Goal: Task Accomplishment & Management: Use online tool/utility

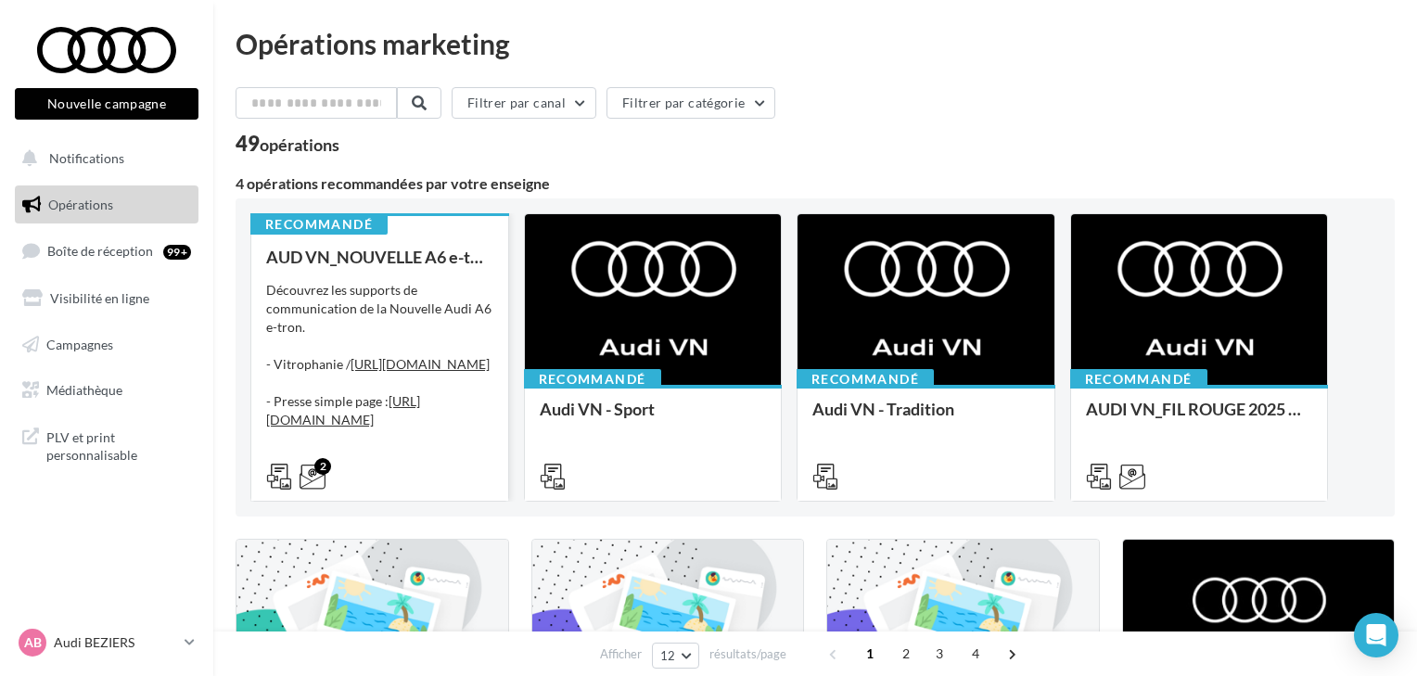
drag, startPoint x: 438, startPoint y: 458, endPoint x: 446, endPoint y: 447, distance: 13.9
click at [441, 456] on div "2" at bounding box center [379, 475] width 257 height 52
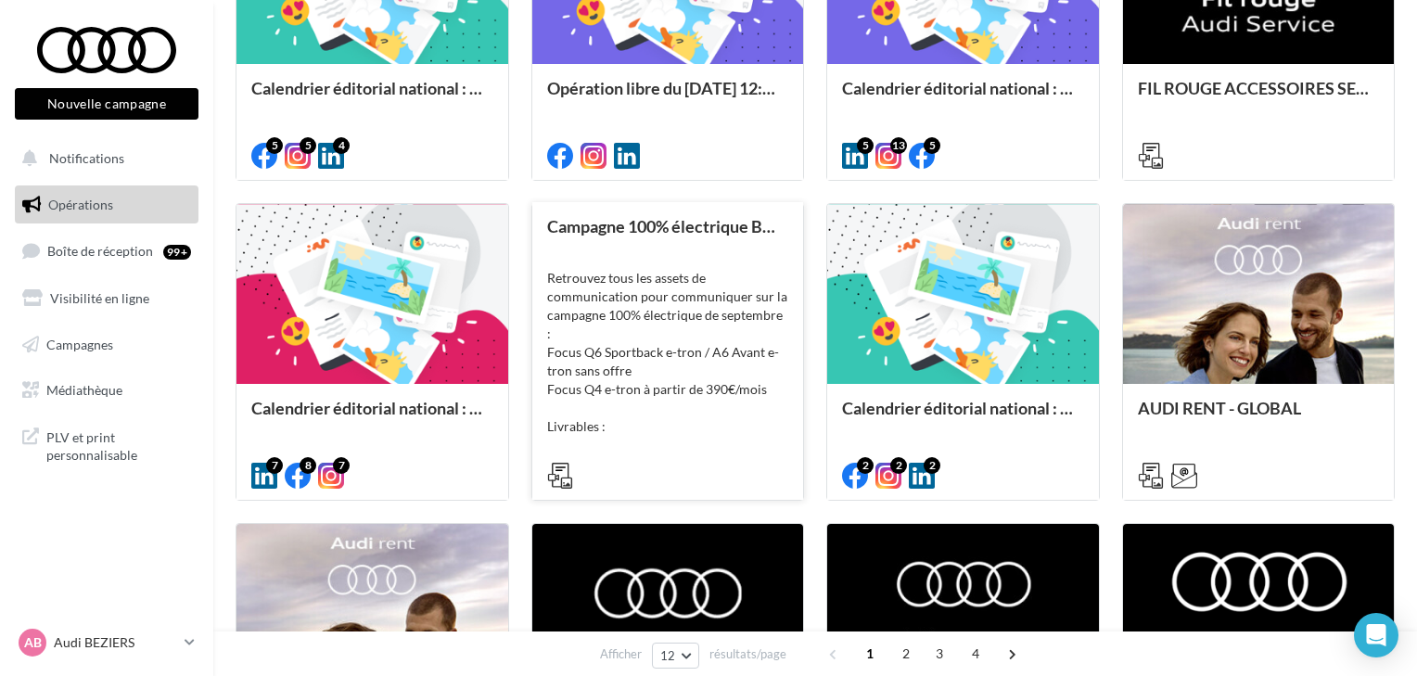
scroll to position [668, 0]
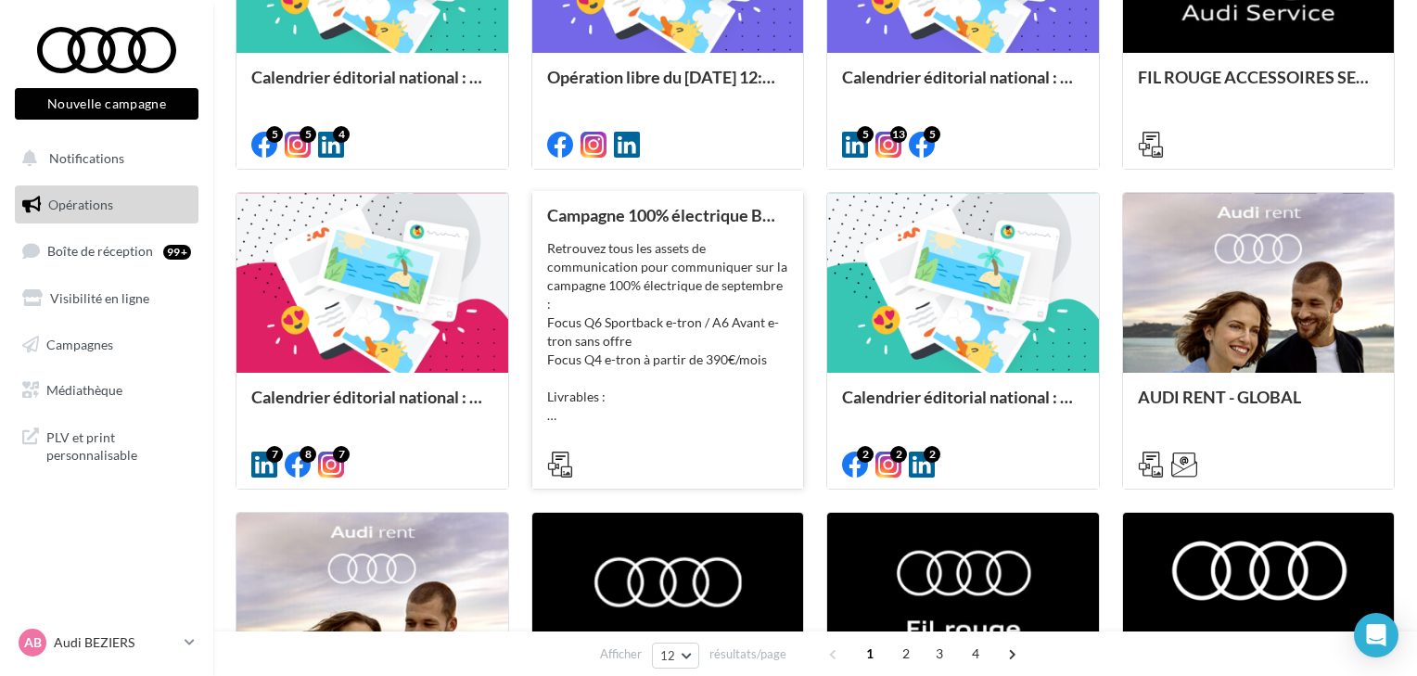
click at [681, 262] on div "Retrouvez tous les assets de communication pour communiquer sur la campagne 100…" at bounding box center [668, 332] width 242 height 186
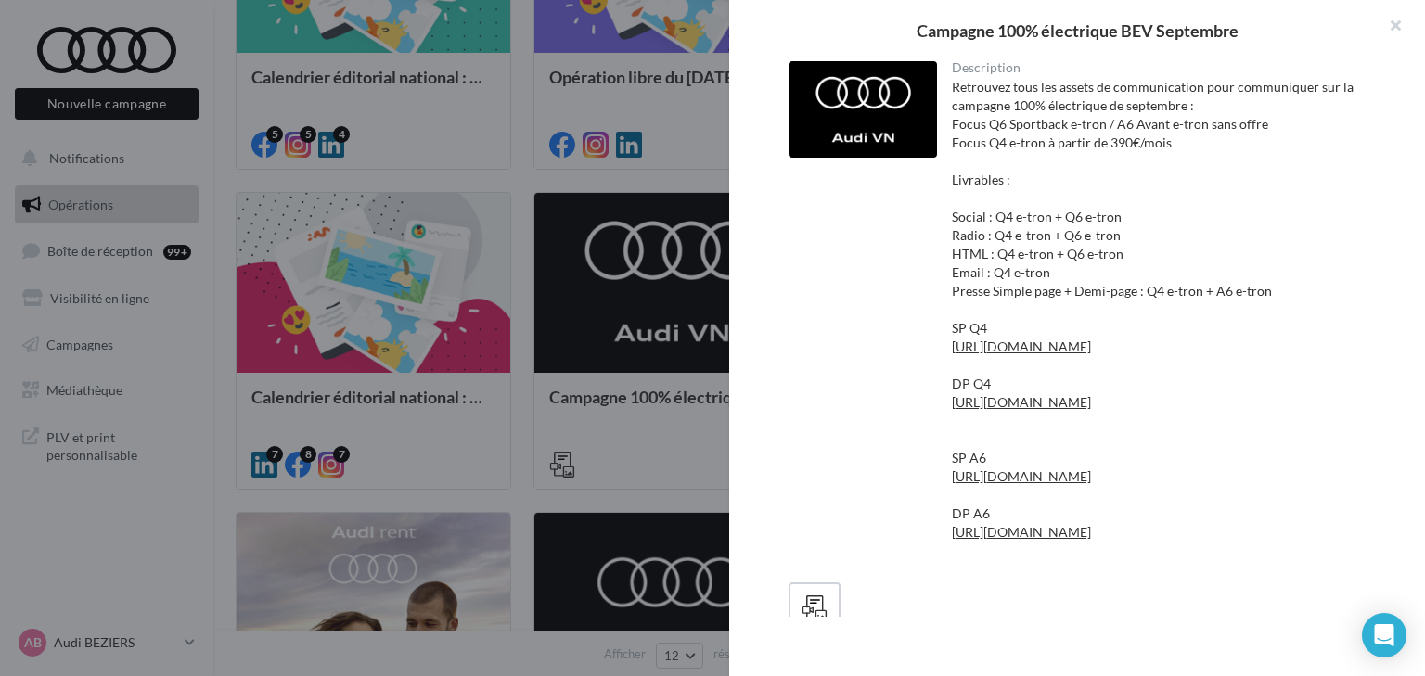
click at [594, 312] on div at bounding box center [712, 338] width 1425 height 676
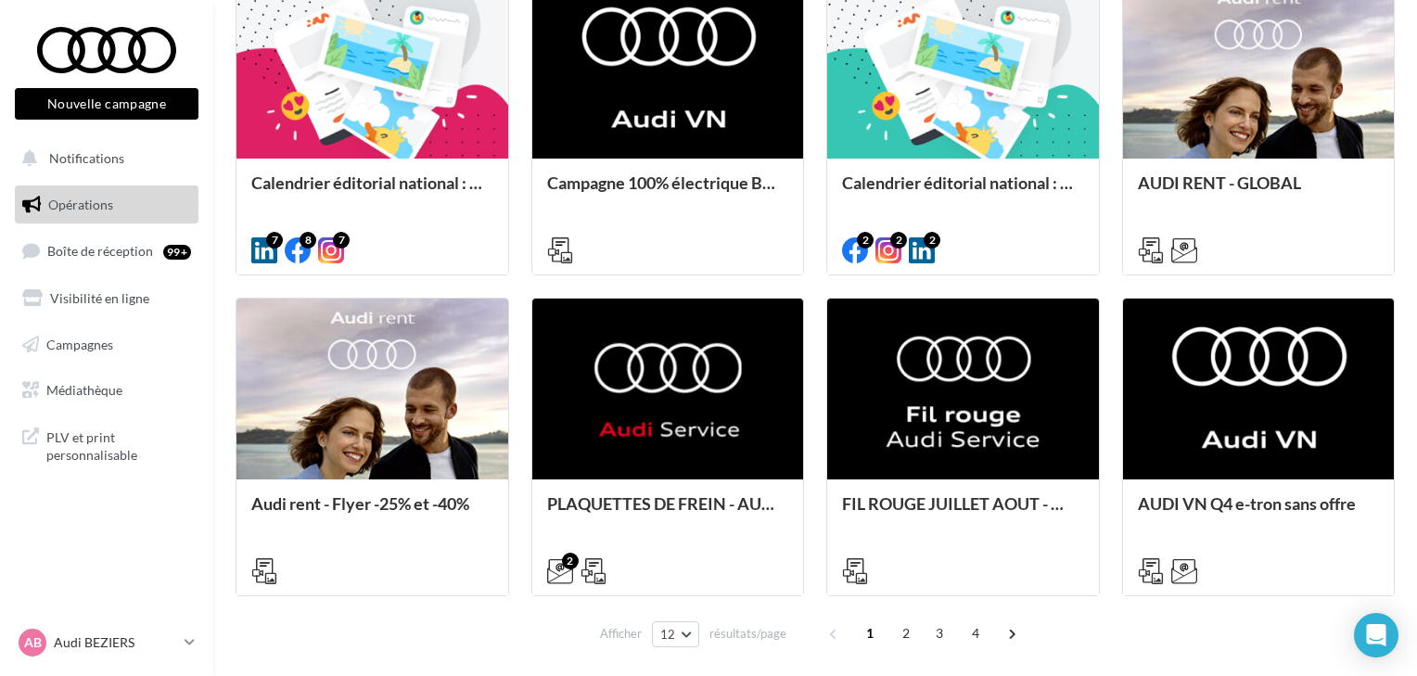
scroll to position [956, 0]
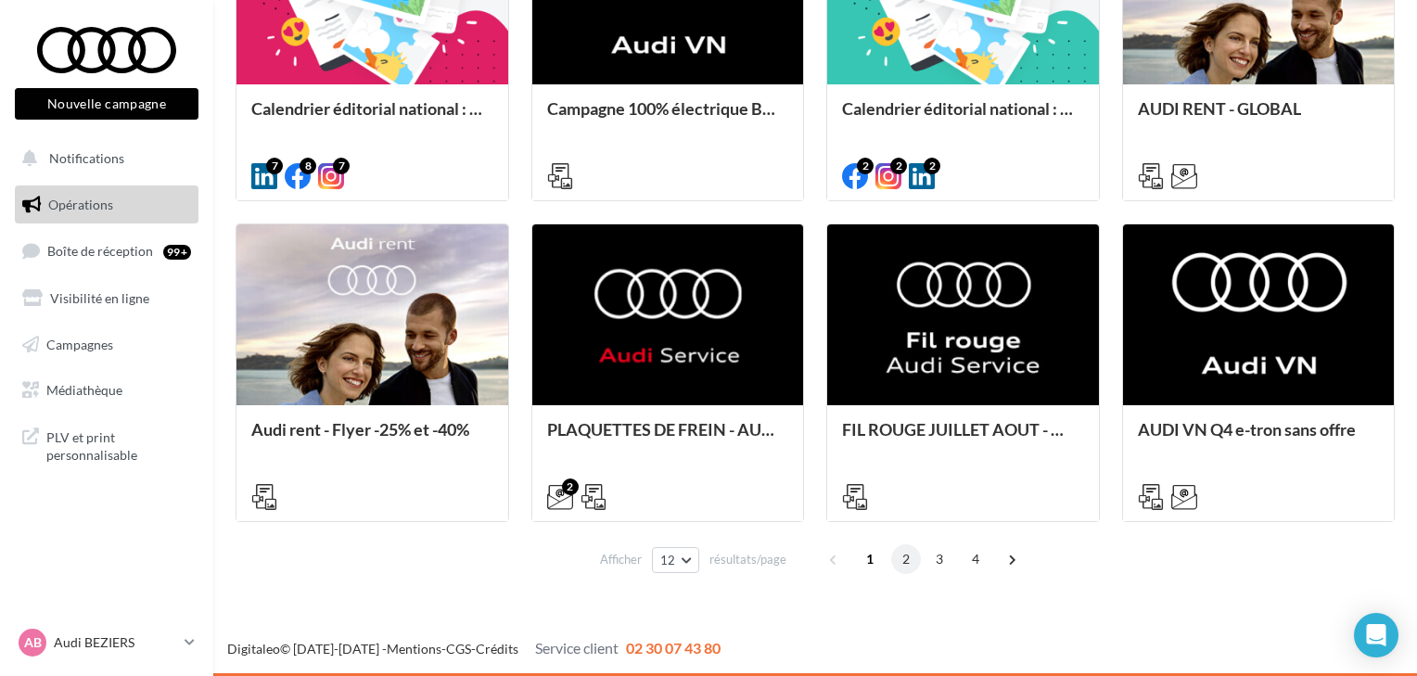
click at [910, 561] on span "2" at bounding box center [906, 560] width 30 height 30
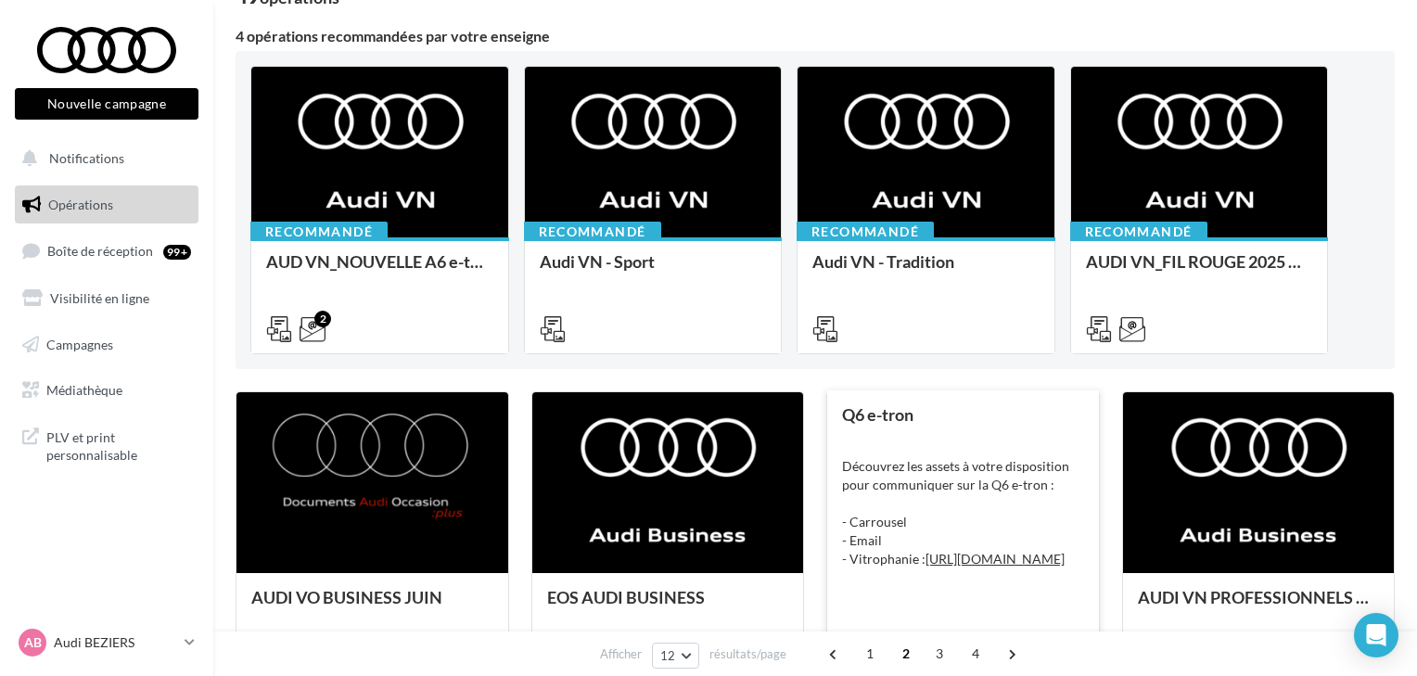
scroll to position [148, 0]
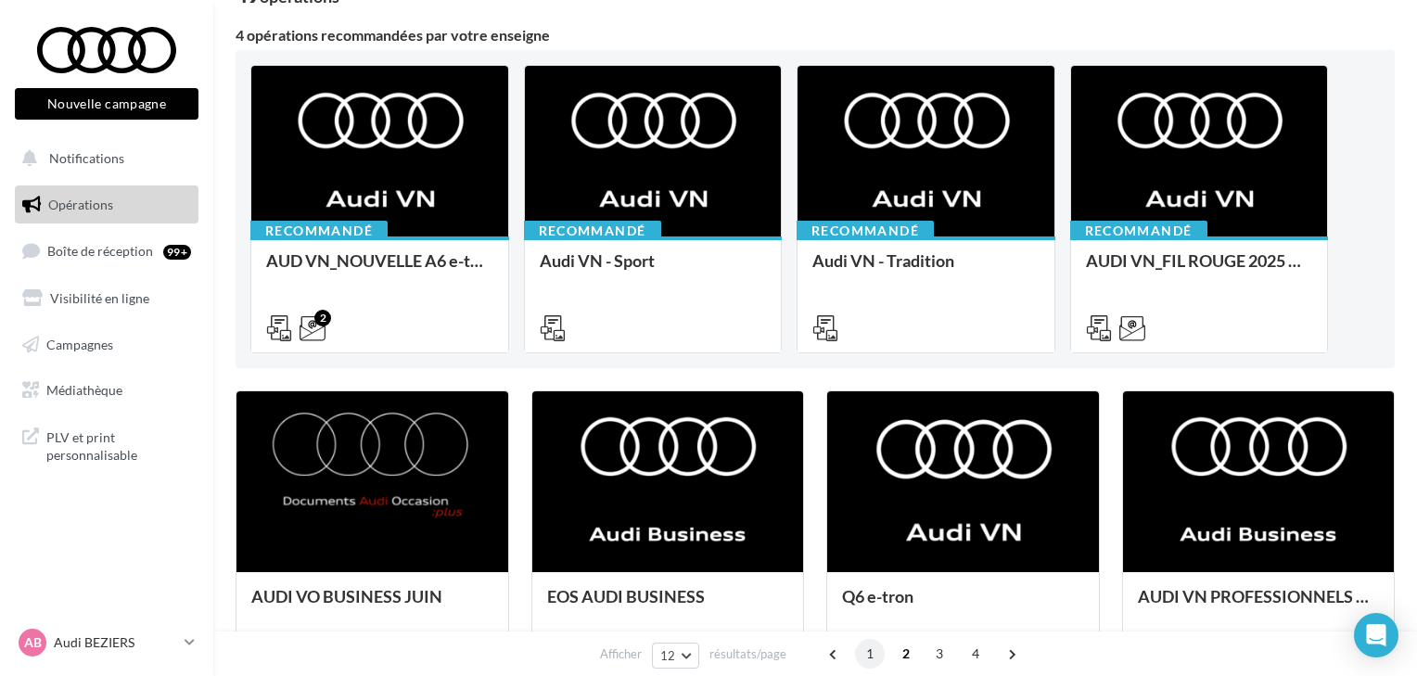
click at [876, 657] on span "1" at bounding box center [870, 654] width 30 height 30
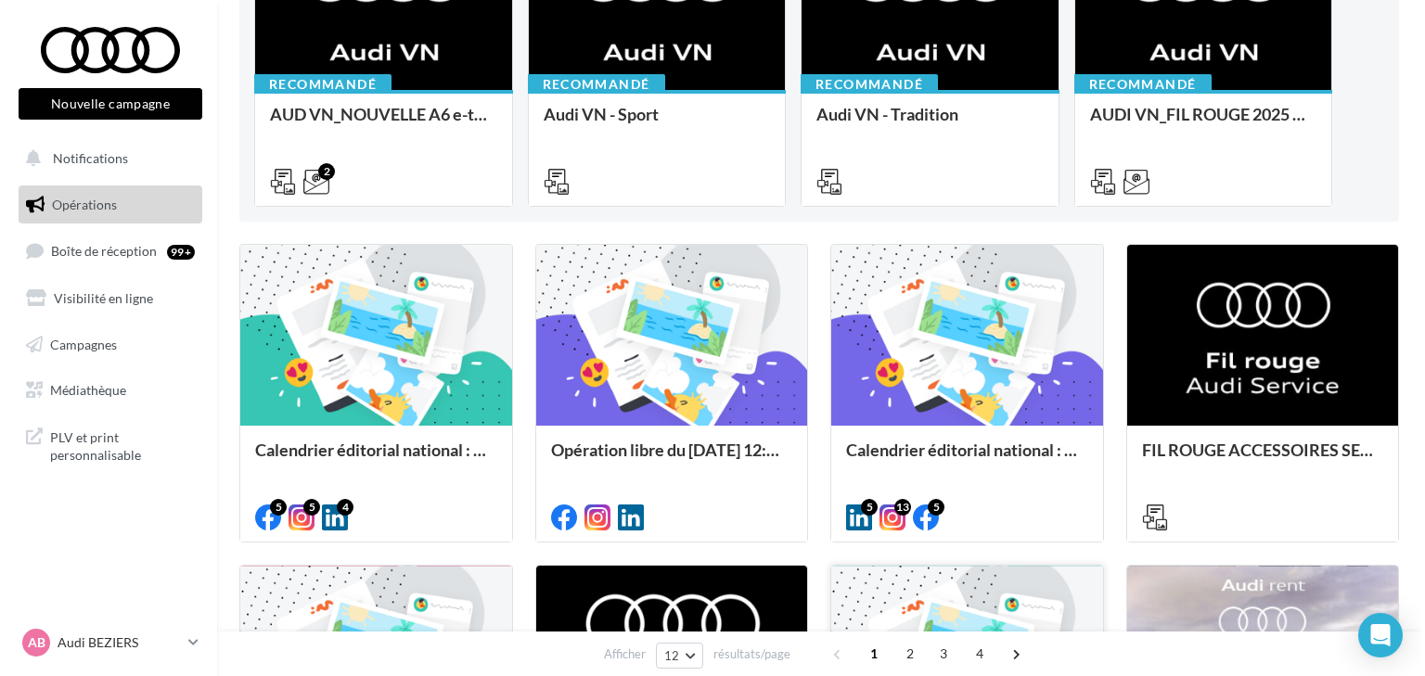
scroll to position [297, 0]
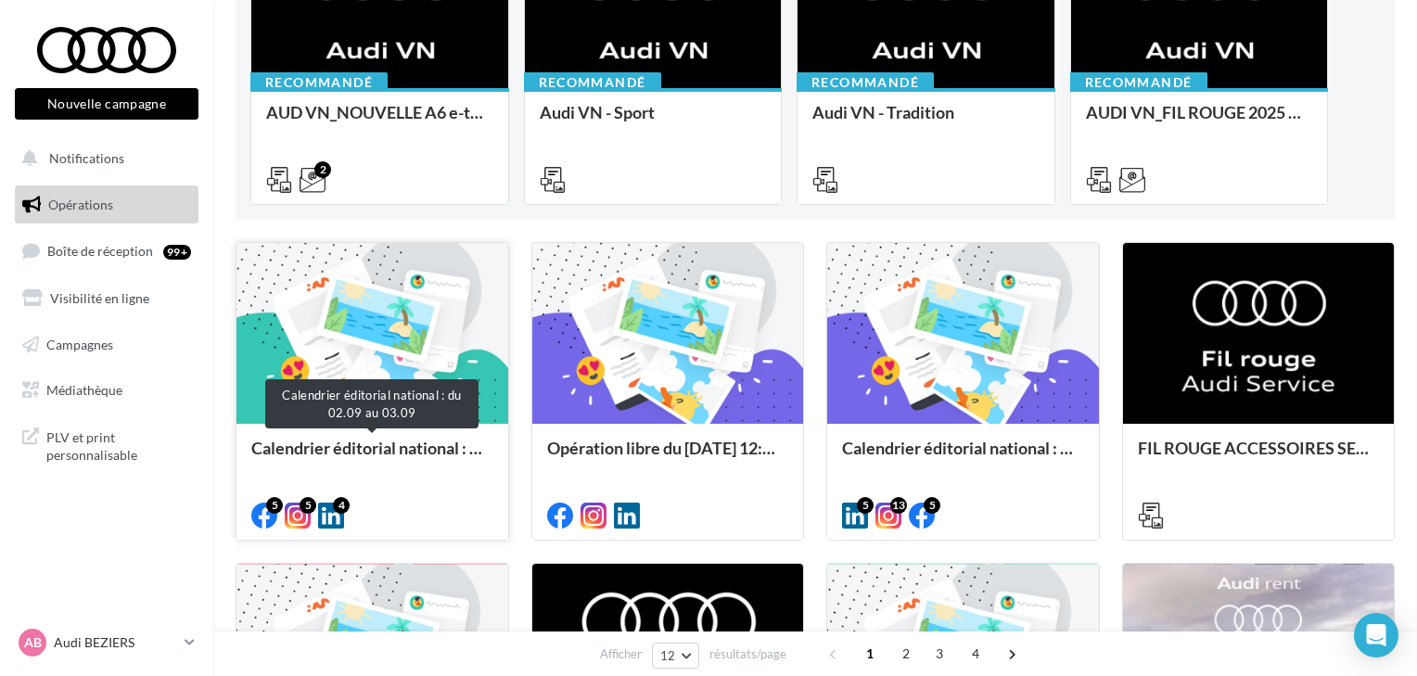
click at [360, 441] on div "Calendrier éditorial national : du 02.09 au 03.09" at bounding box center [372, 457] width 242 height 37
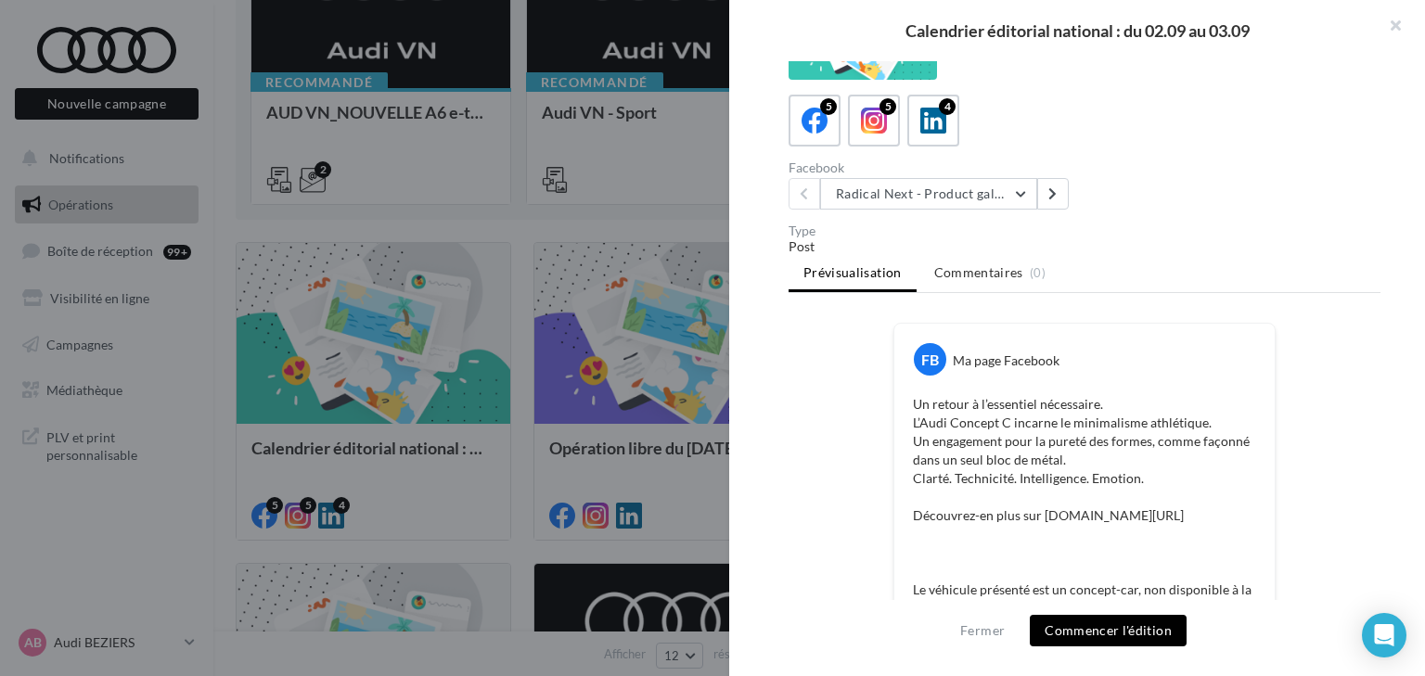
scroll to position [74, 0]
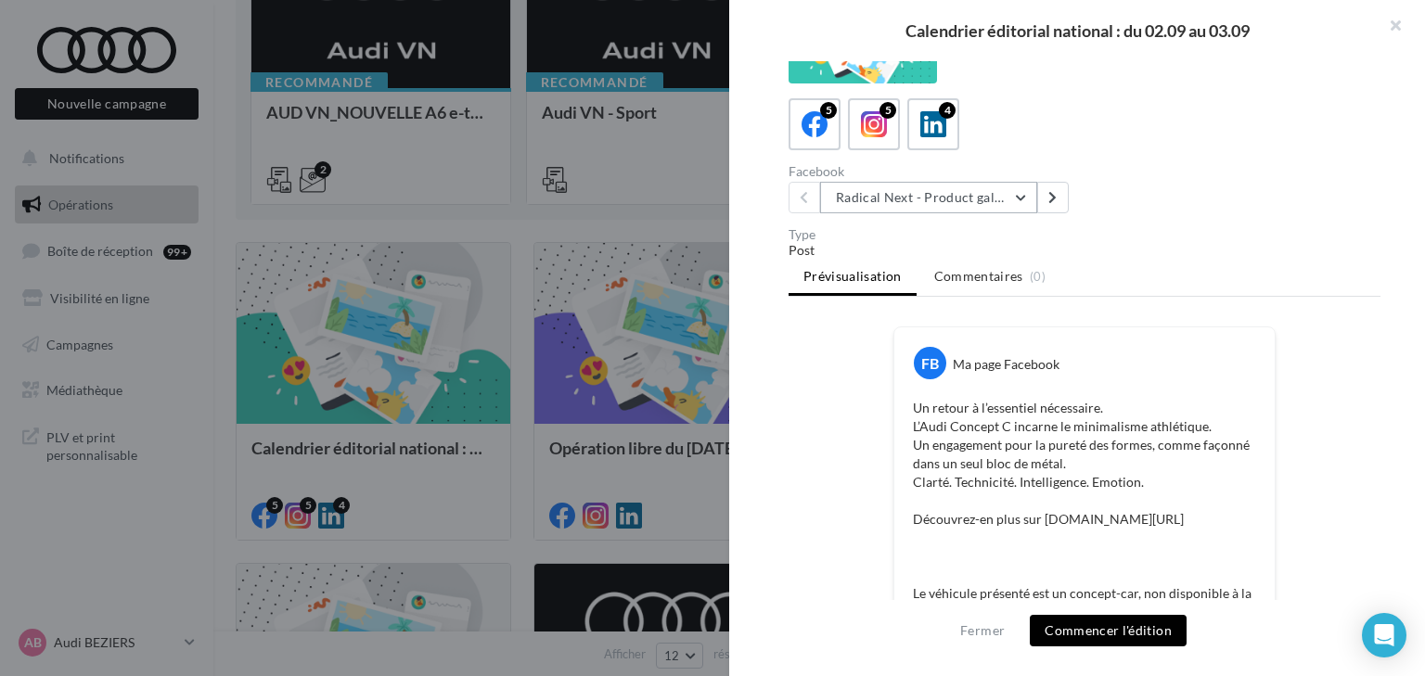
click at [980, 202] on button "Radical Next - Product gallery" at bounding box center [928, 198] width 217 height 32
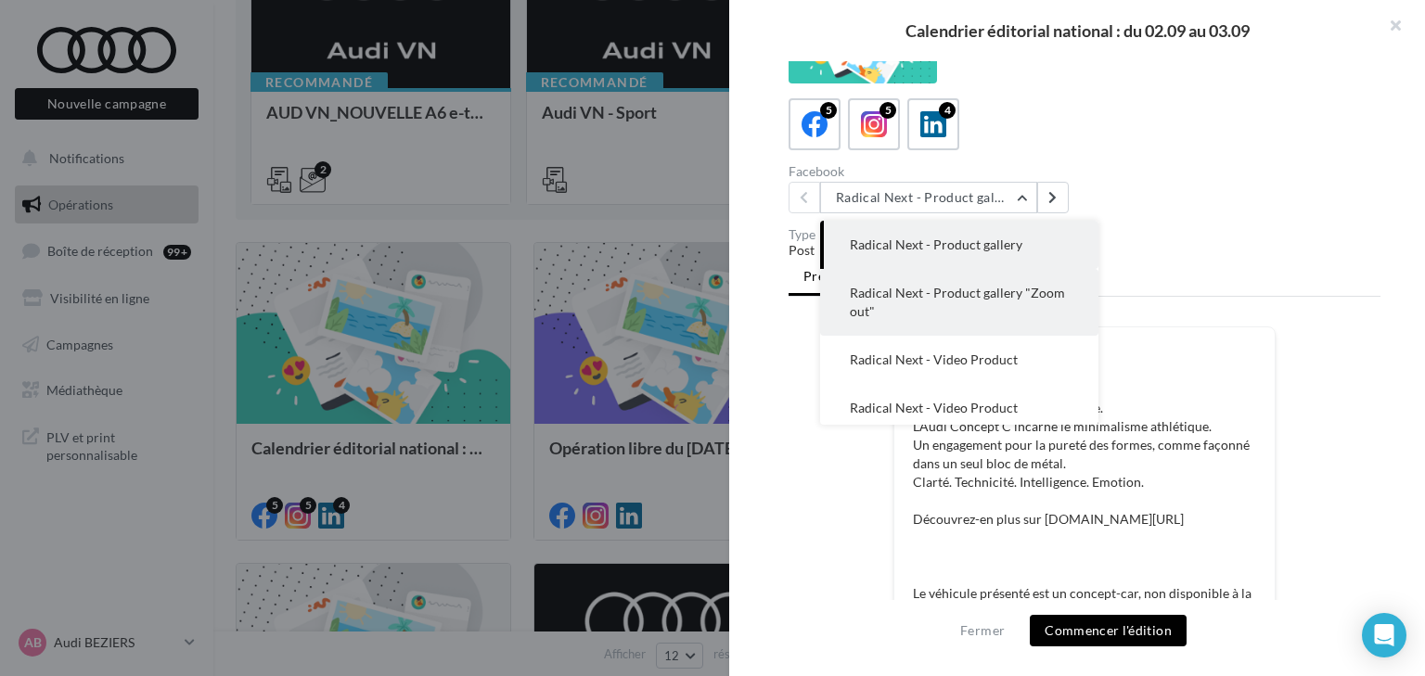
click at [997, 304] on button "Radical Next - Product gallery "Zoom out"" at bounding box center [959, 302] width 278 height 67
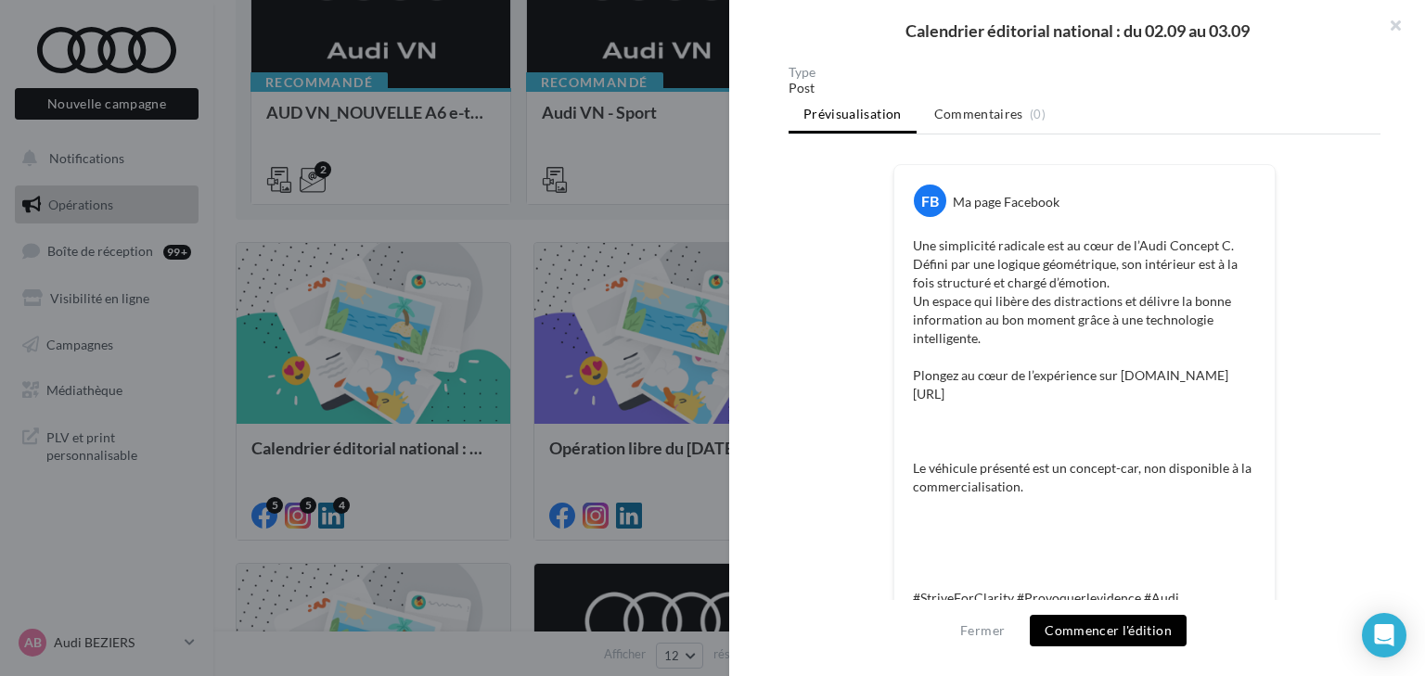
scroll to position [0, 0]
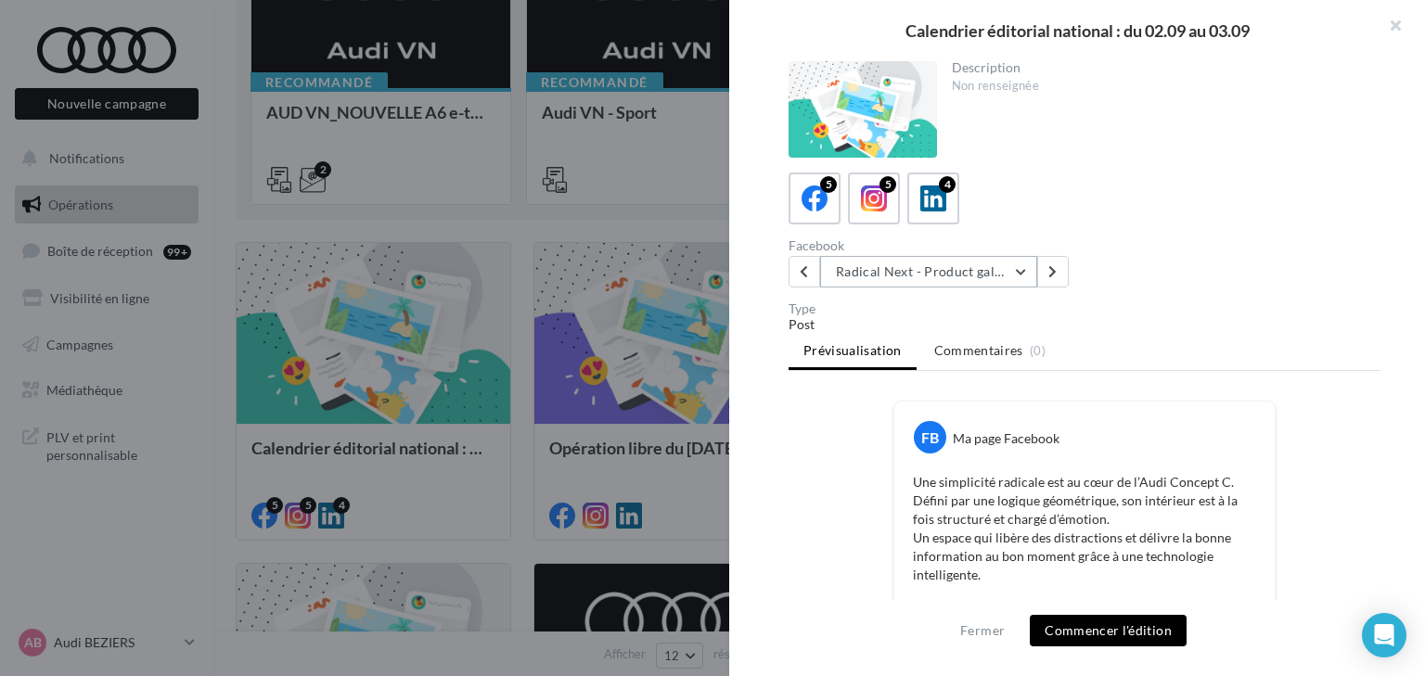
click at [986, 269] on button "Radical Next - Product gallery "Zoom out"" at bounding box center [928, 272] width 217 height 32
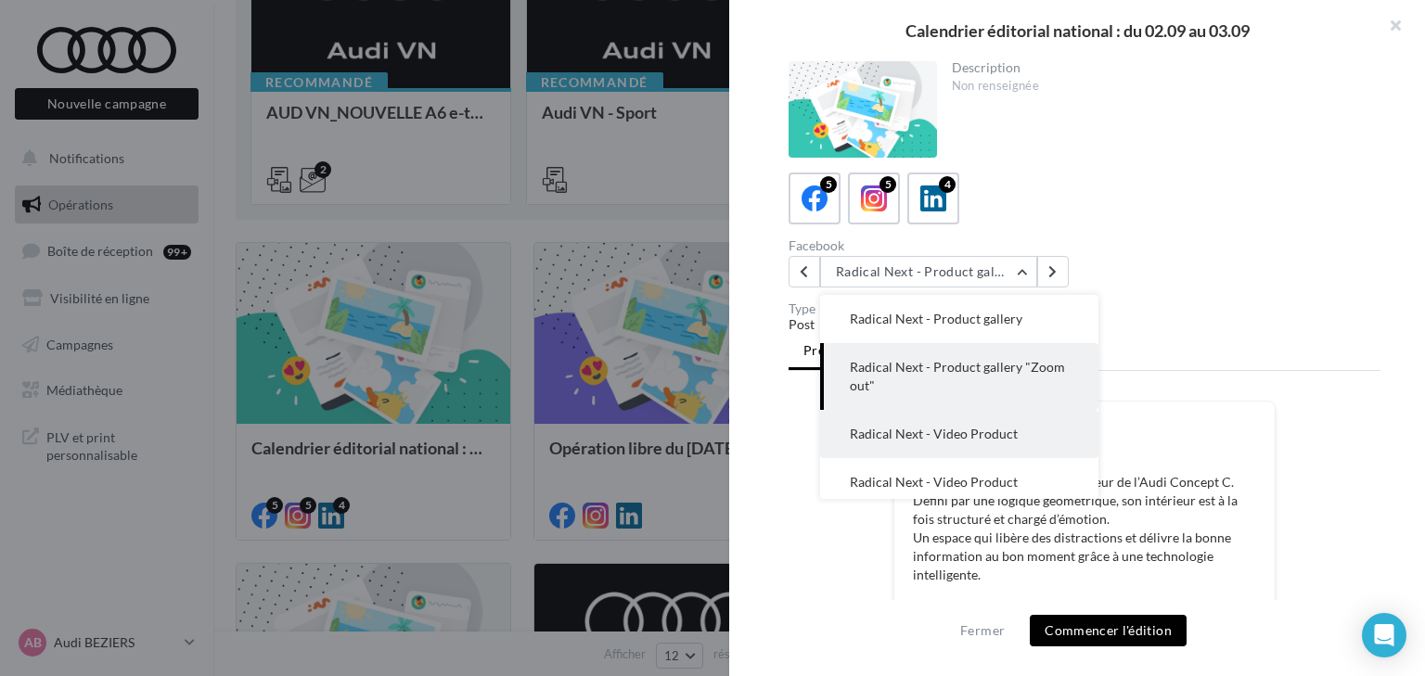
click at [972, 432] on span "Radical Next - Video Product" at bounding box center [934, 434] width 168 height 16
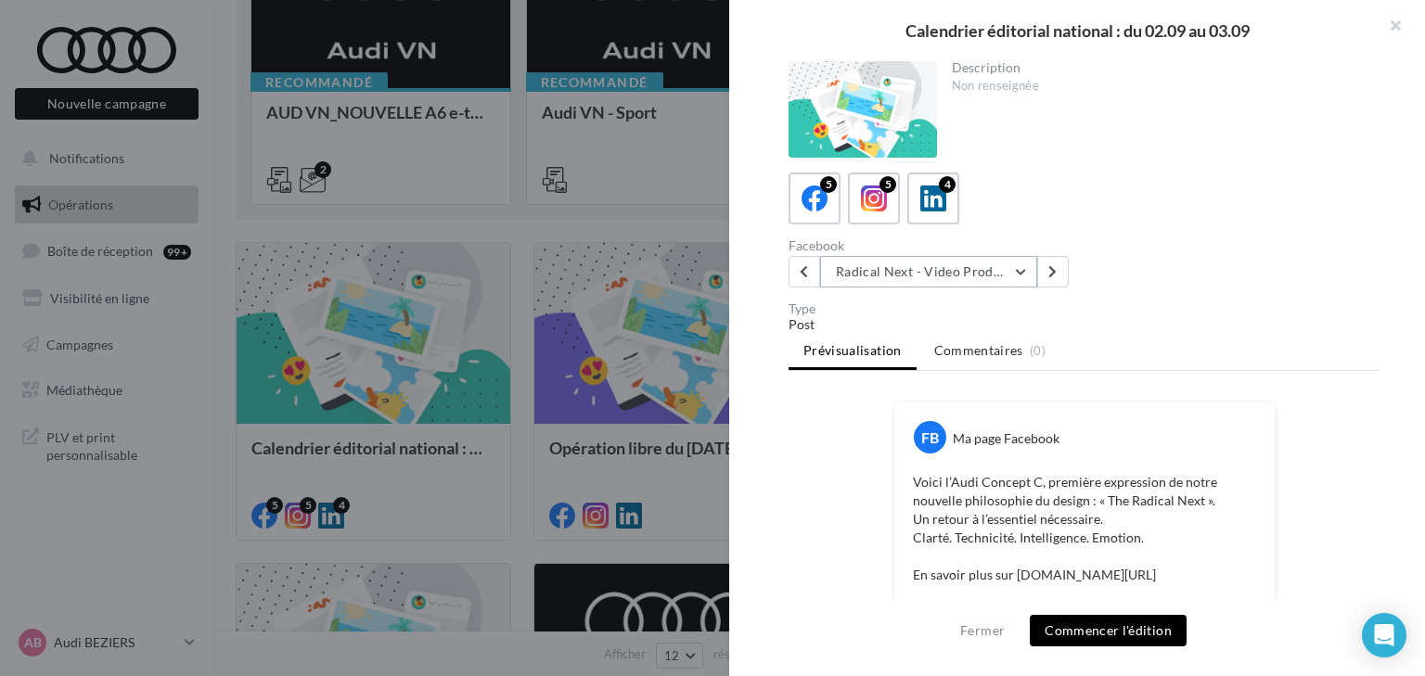
click at [980, 278] on button "Radical Next - Video Product" at bounding box center [928, 272] width 217 height 32
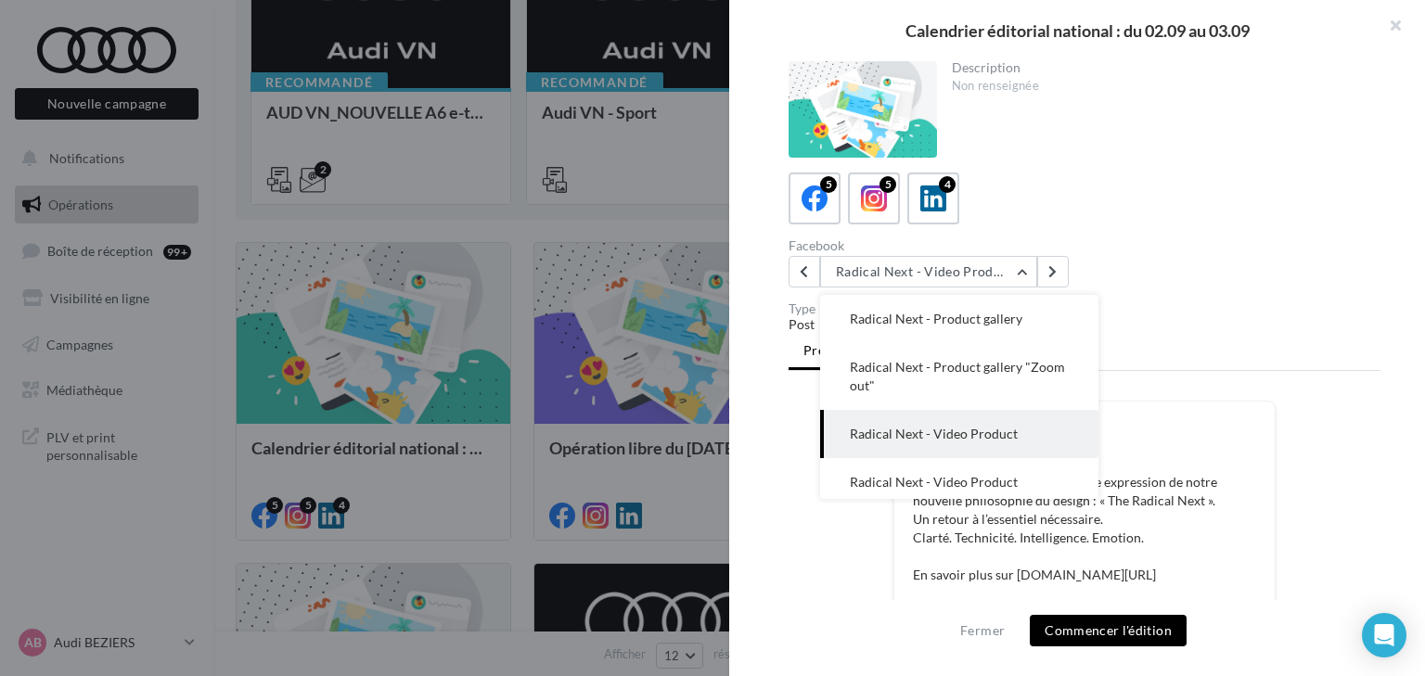
click at [972, 320] on span "Radical Next - Product gallery" at bounding box center [936, 319] width 173 height 16
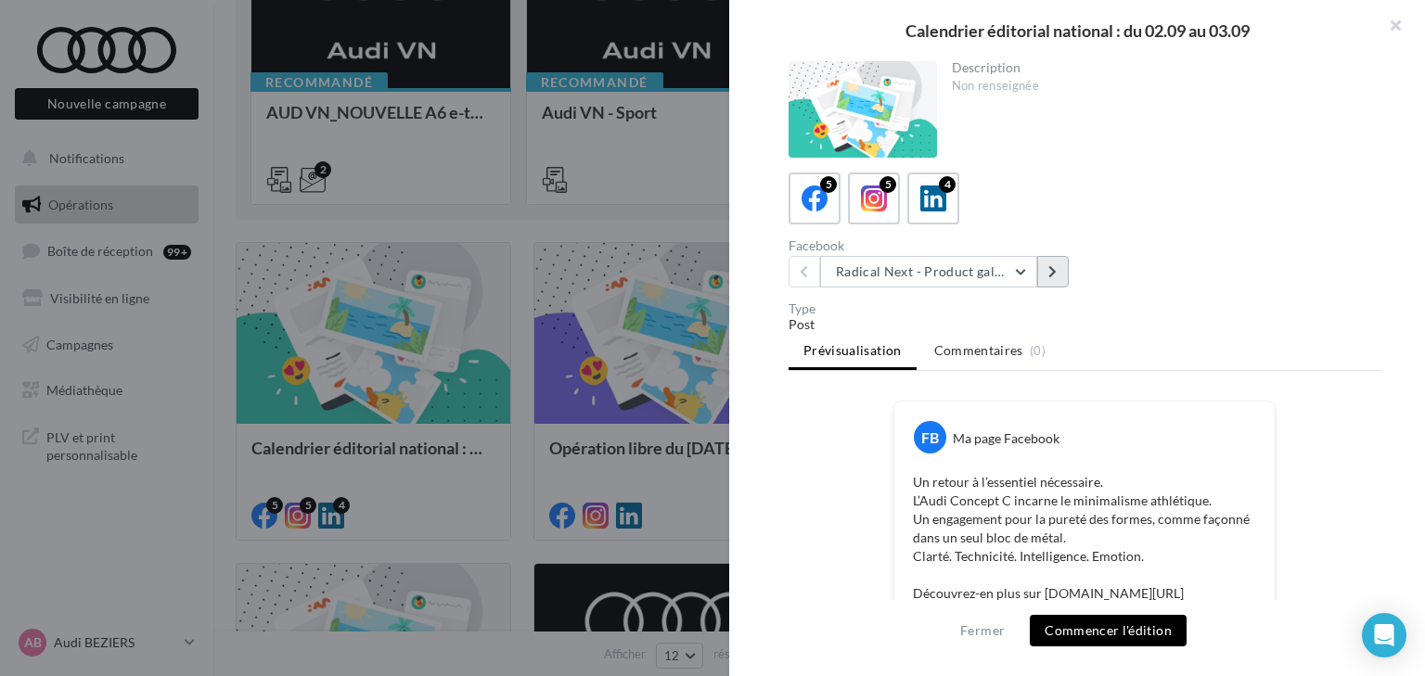
click at [1050, 269] on icon at bounding box center [1052, 271] width 8 height 13
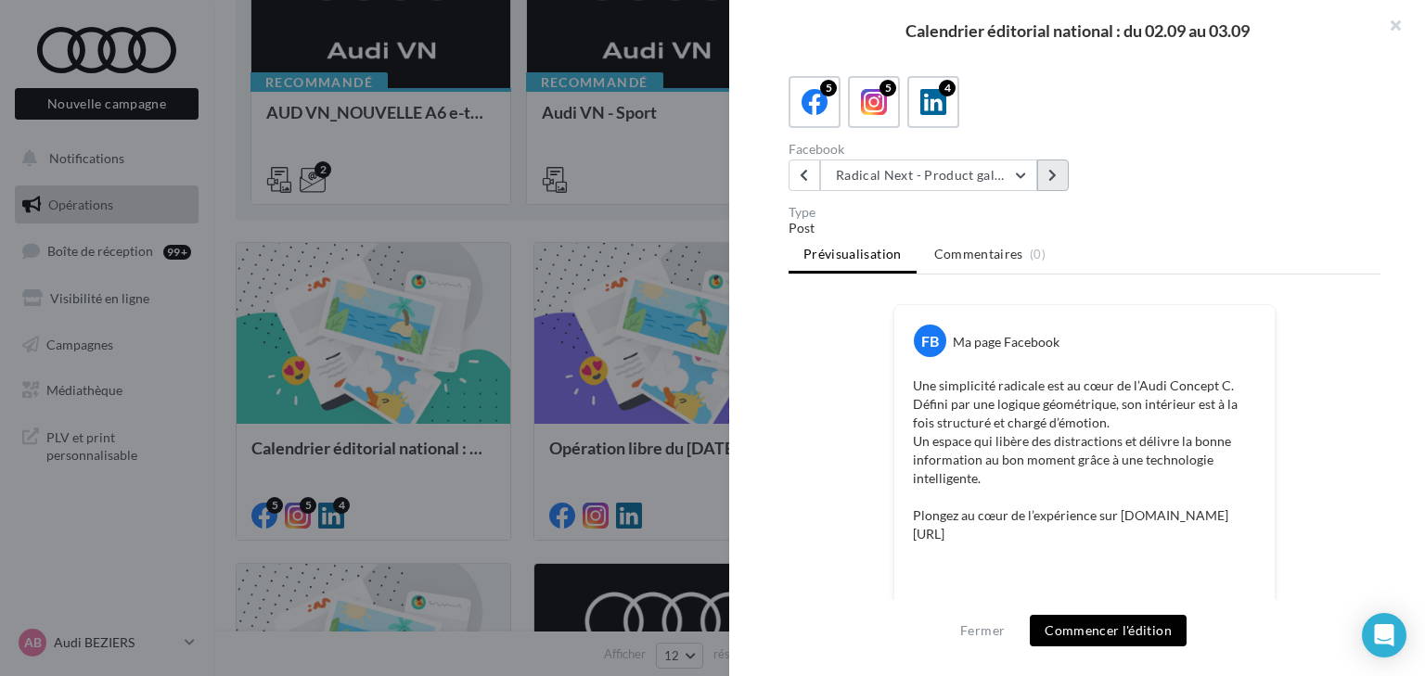
scroll to position [6, 0]
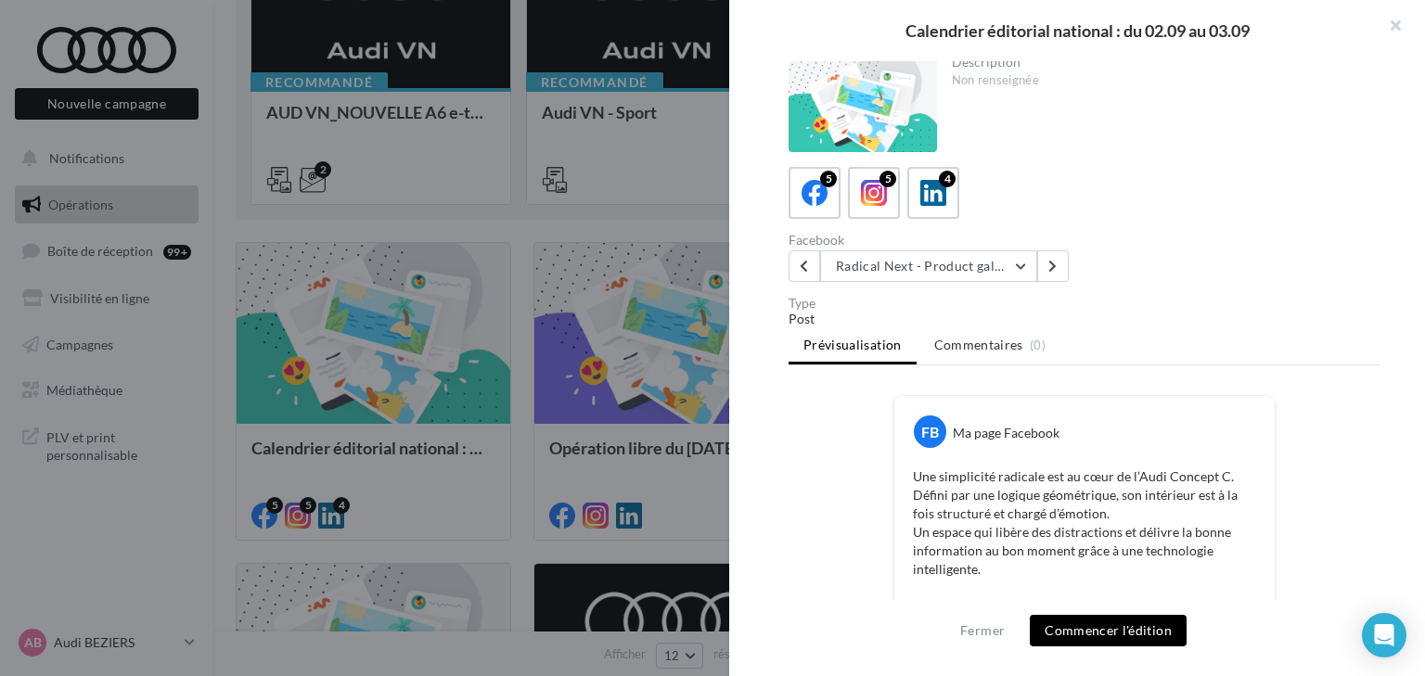
click at [805, 282] on div "Description Non renseignée 5 5 4 Facebook Radical Next - Product gallery "Zoom …" at bounding box center [1084, 339] width 711 height 556
click at [801, 271] on button at bounding box center [804, 266] width 32 height 32
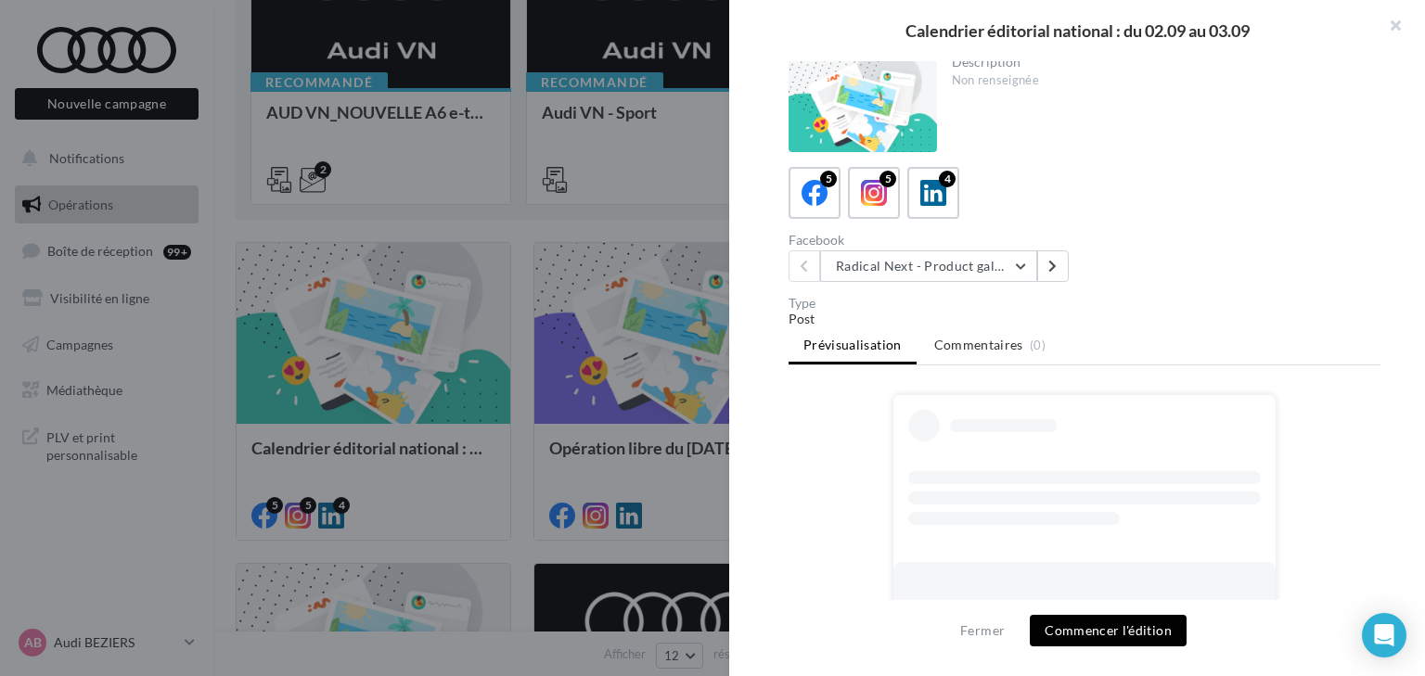
scroll to position [0, 0]
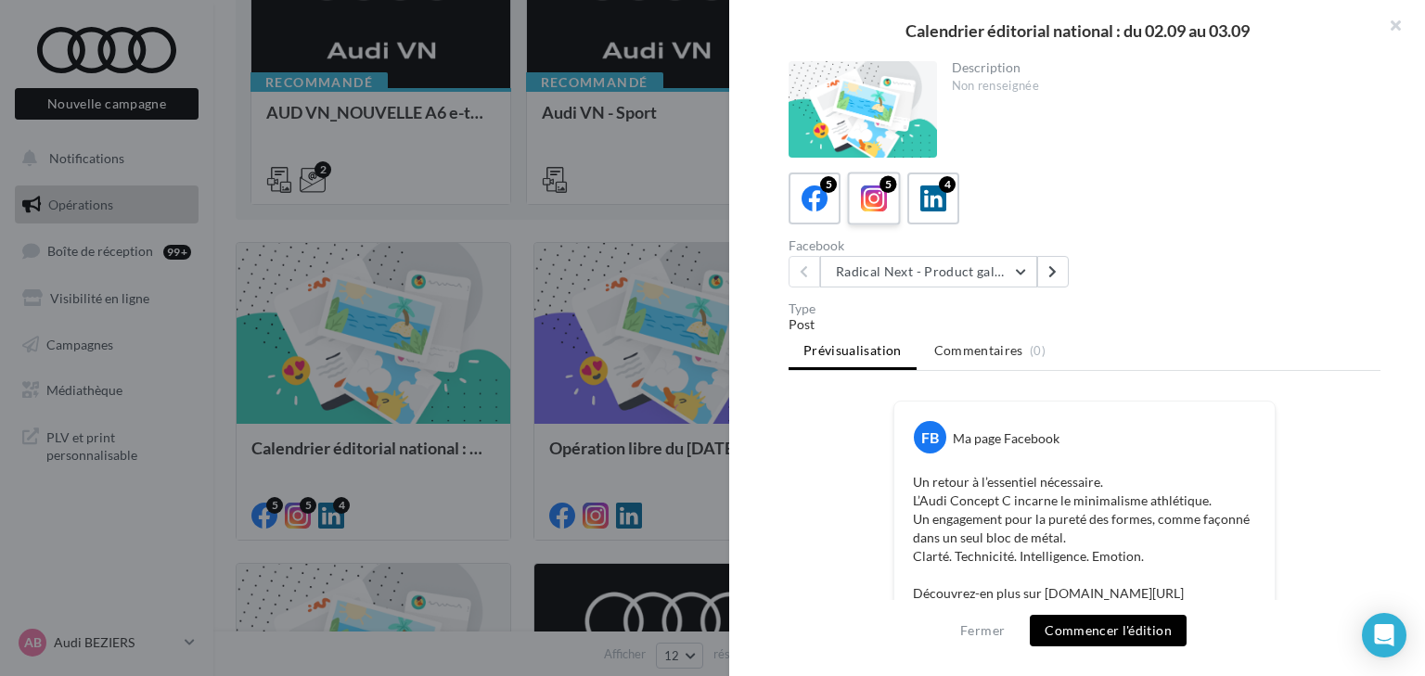
click at [878, 193] on icon at bounding box center [874, 199] width 27 height 27
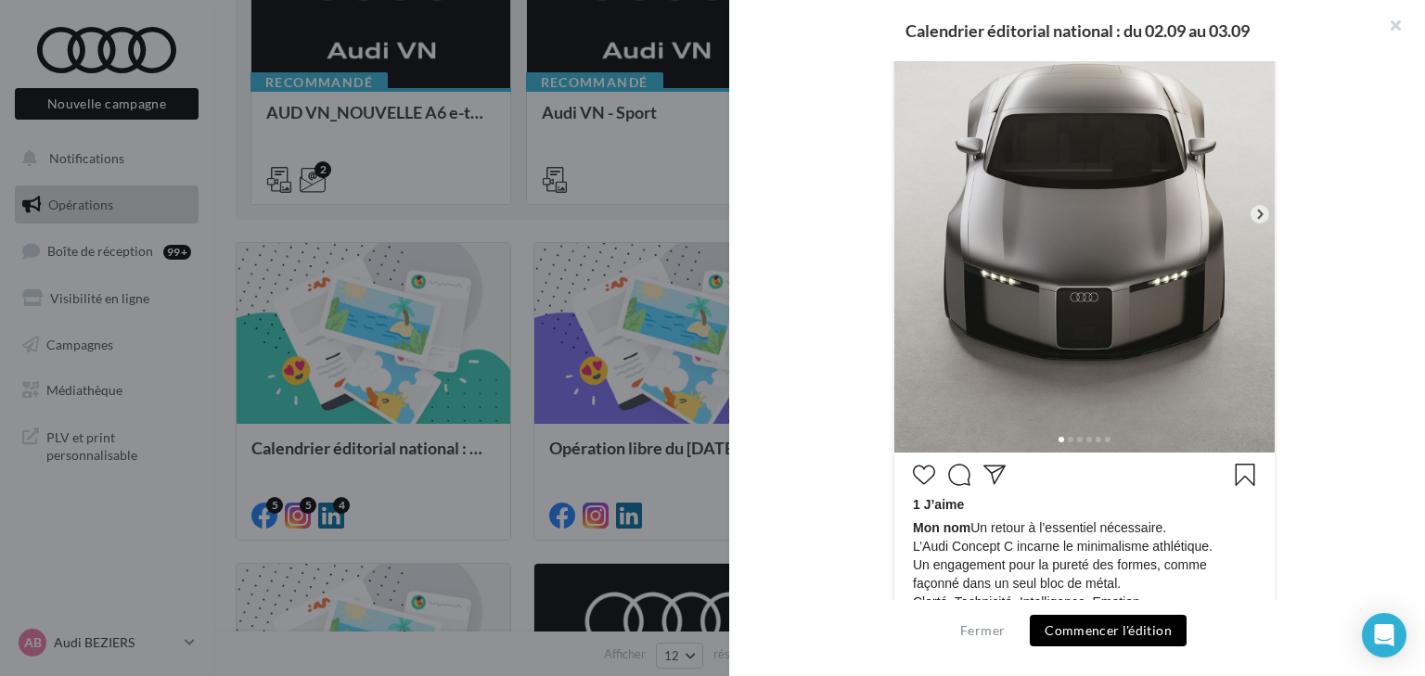
scroll to position [493, 0]
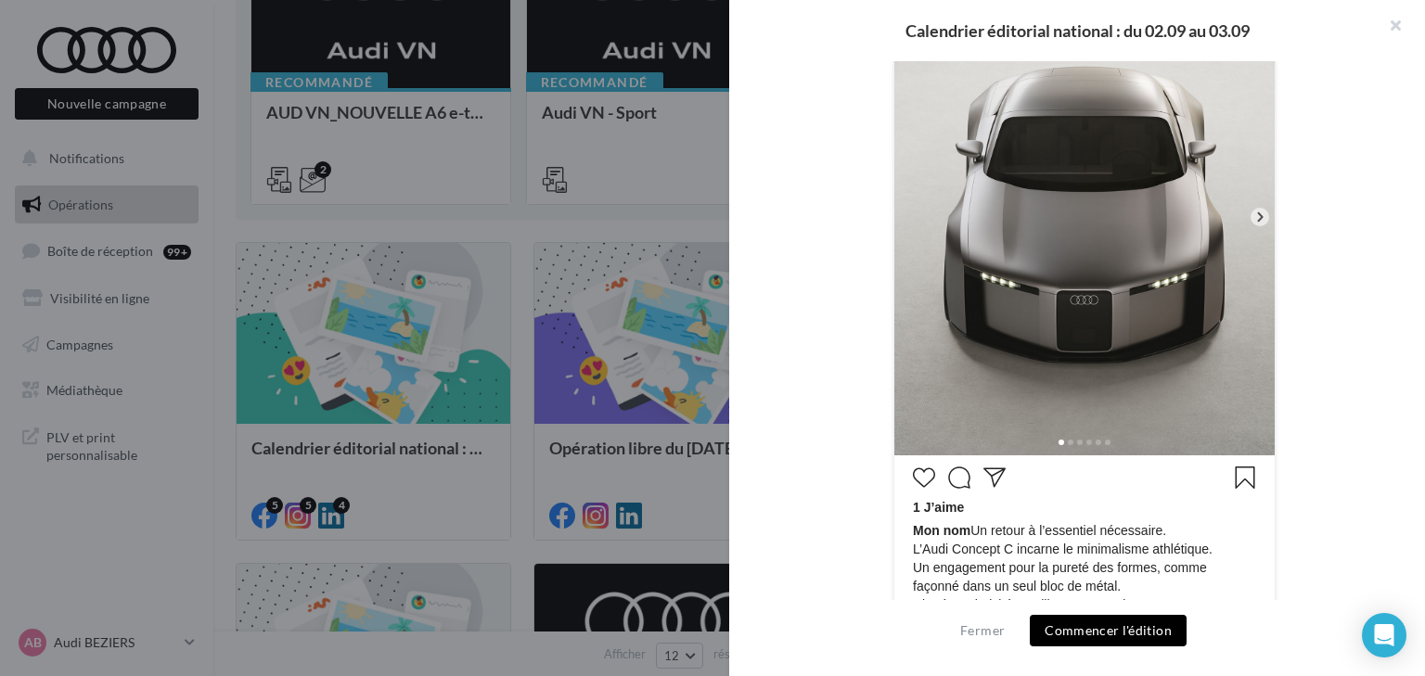
click at [1251, 214] on icon at bounding box center [1259, 217] width 17 height 17
click at [1261, 214] on icon at bounding box center [1259, 217] width 17 height 17
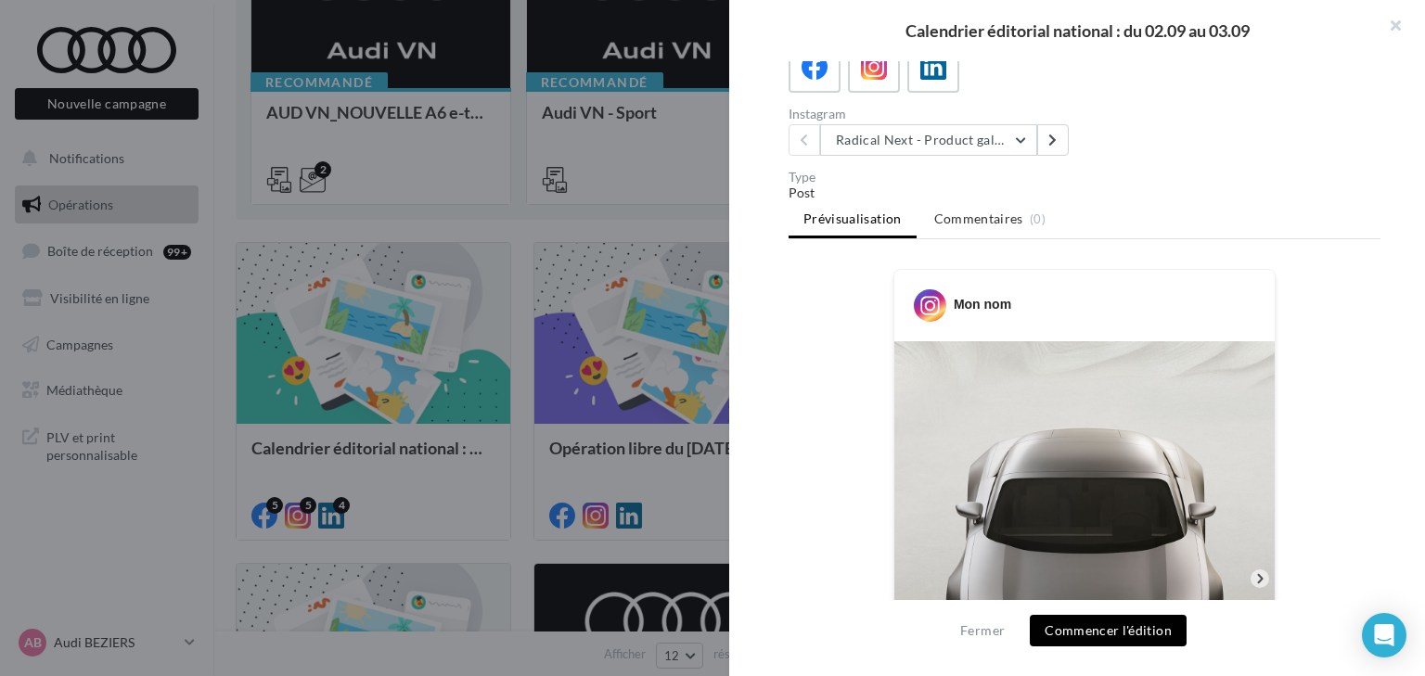
scroll to position [122, 0]
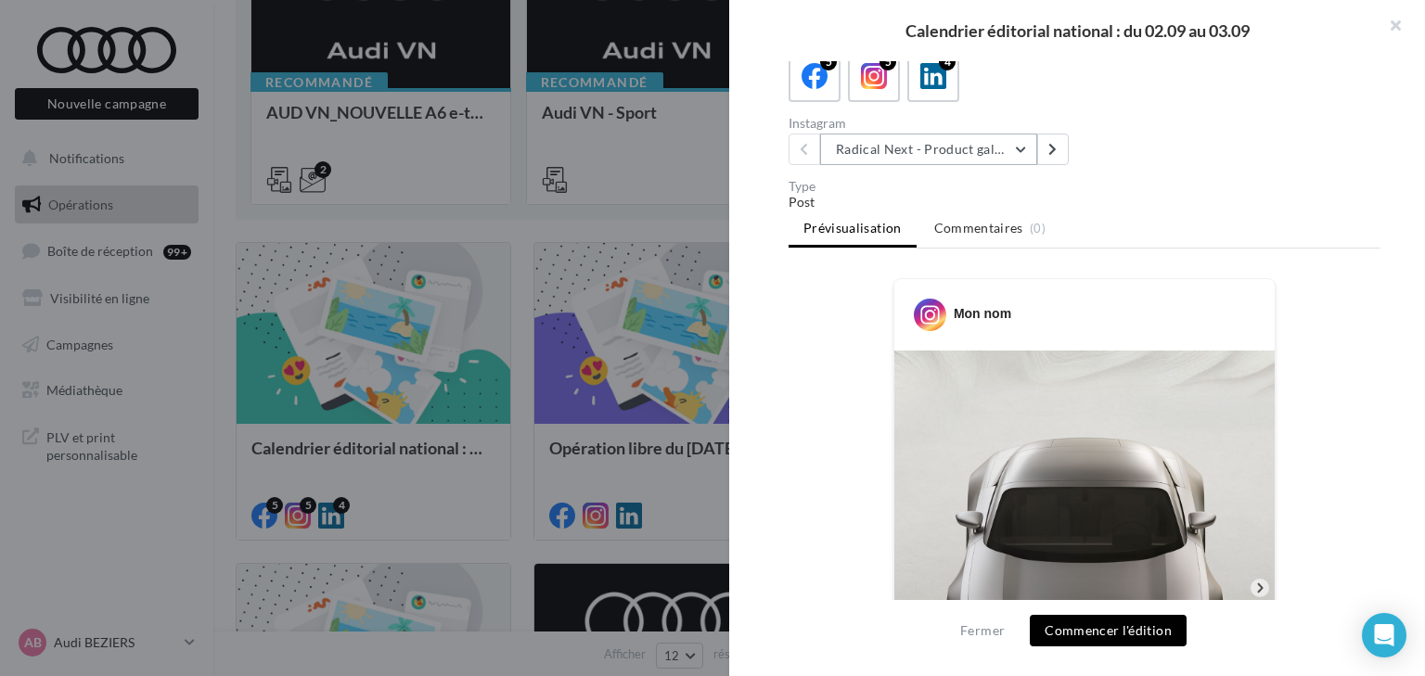
click at [887, 140] on button "Radical Next - Product gallery" at bounding box center [928, 150] width 217 height 32
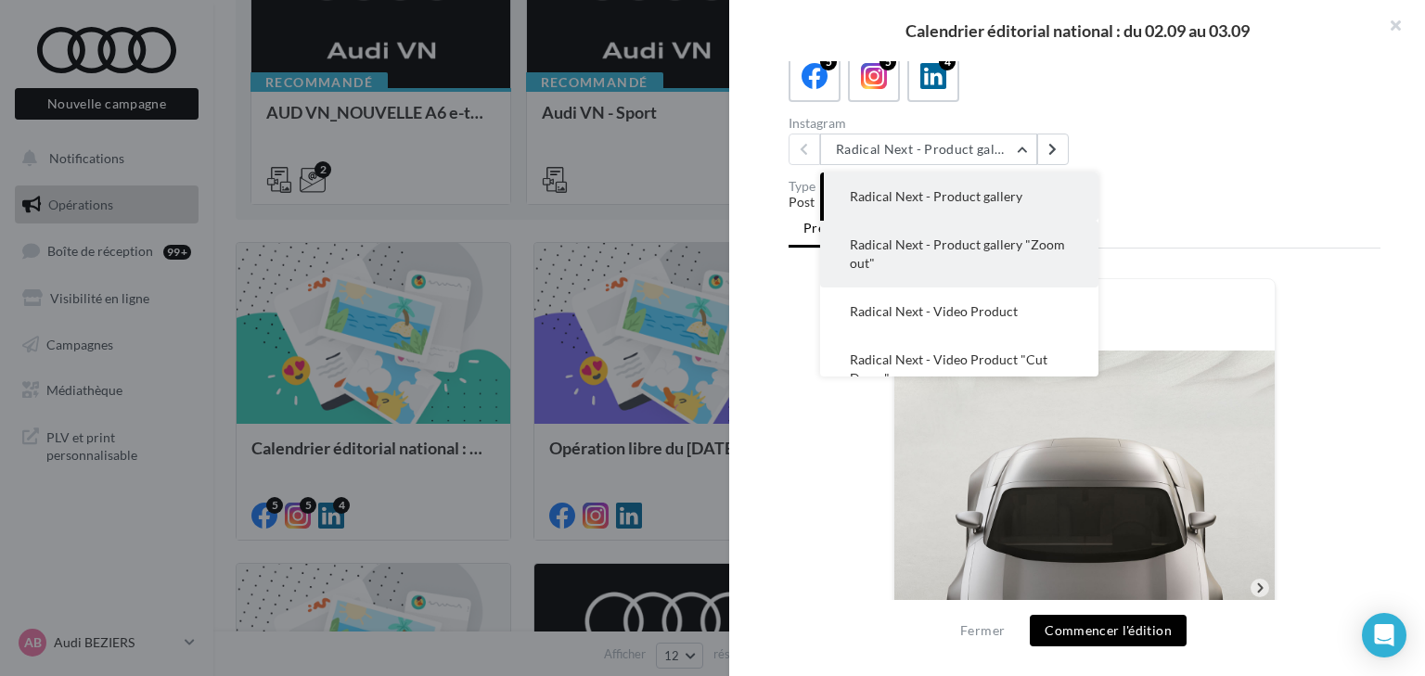
click at [935, 239] on span "Radical Next - Product gallery "Zoom out"" at bounding box center [957, 254] width 215 height 34
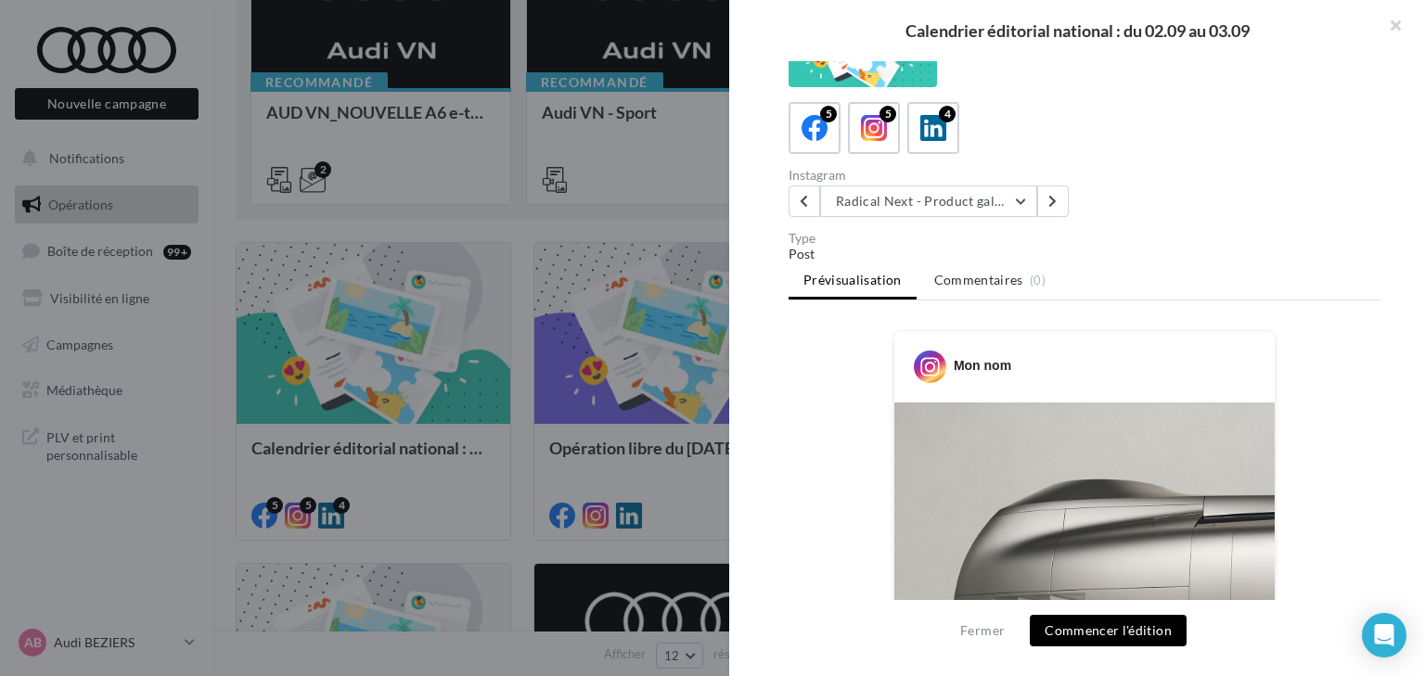
scroll to position [0, 0]
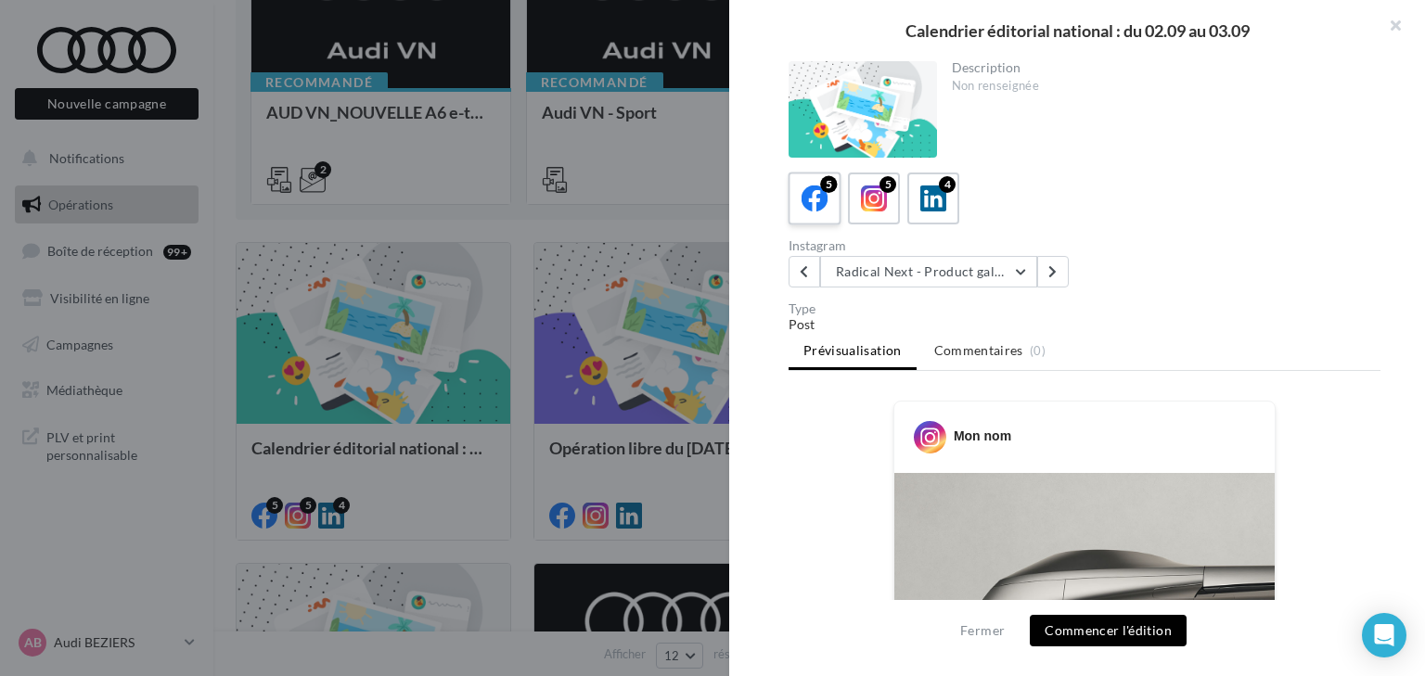
click at [824, 208] on icon at bounding box center [814, 199] width 27 height 27
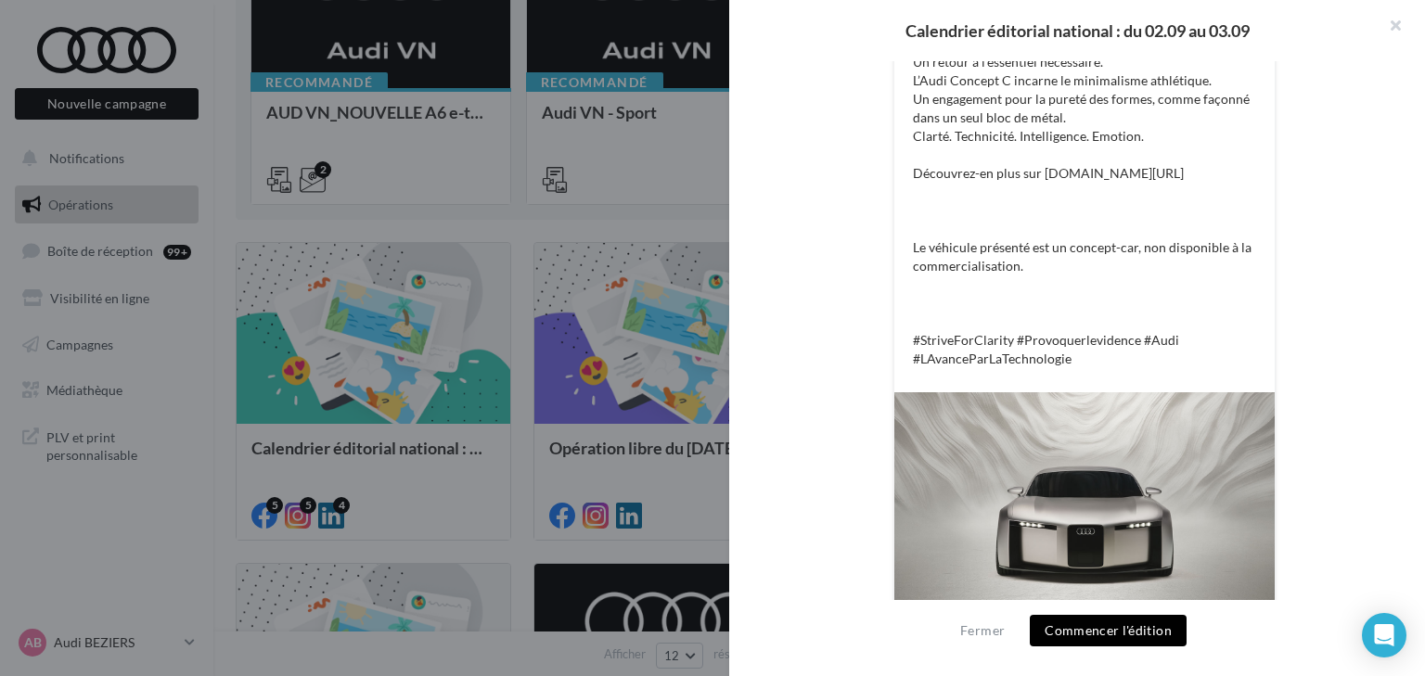
scroll to position [599, 0]
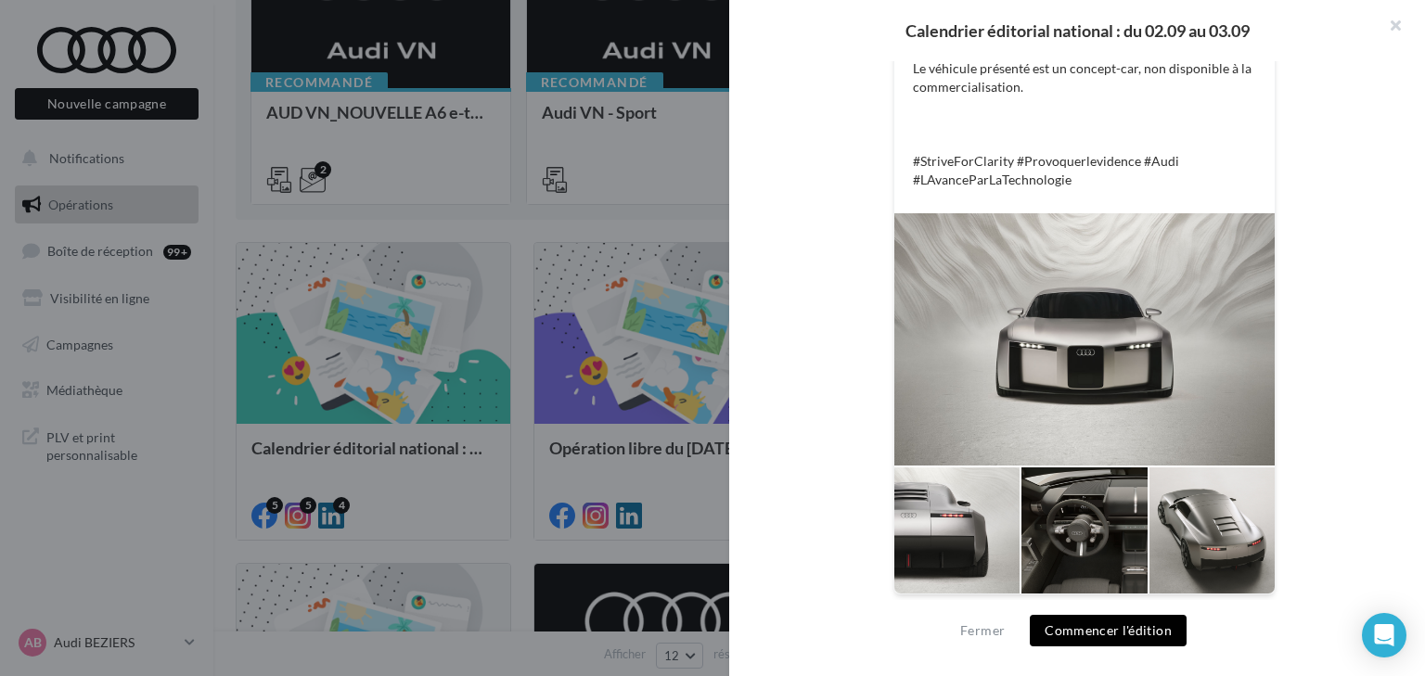
click at [1146, 322] on div at bounding box center [1084, 339] width 380 height 252
click at [1095, 545] on div at bounding box center [1083, 531] width 125 height 126
click at [950, 531] on div at bounding box center [956, 531] width 125 height 126
drag, startPoint x: 935, startPoint y: 519, endPoint x: 1368, endPoint y: 341, distance: 468.4
click at [1368, 341] on div "FB Ma page Facebook Un retour à l’essentiel nécessaire. L’Audi Concept C incarn…" at bounding box center [1084, 209] width 592 height 817
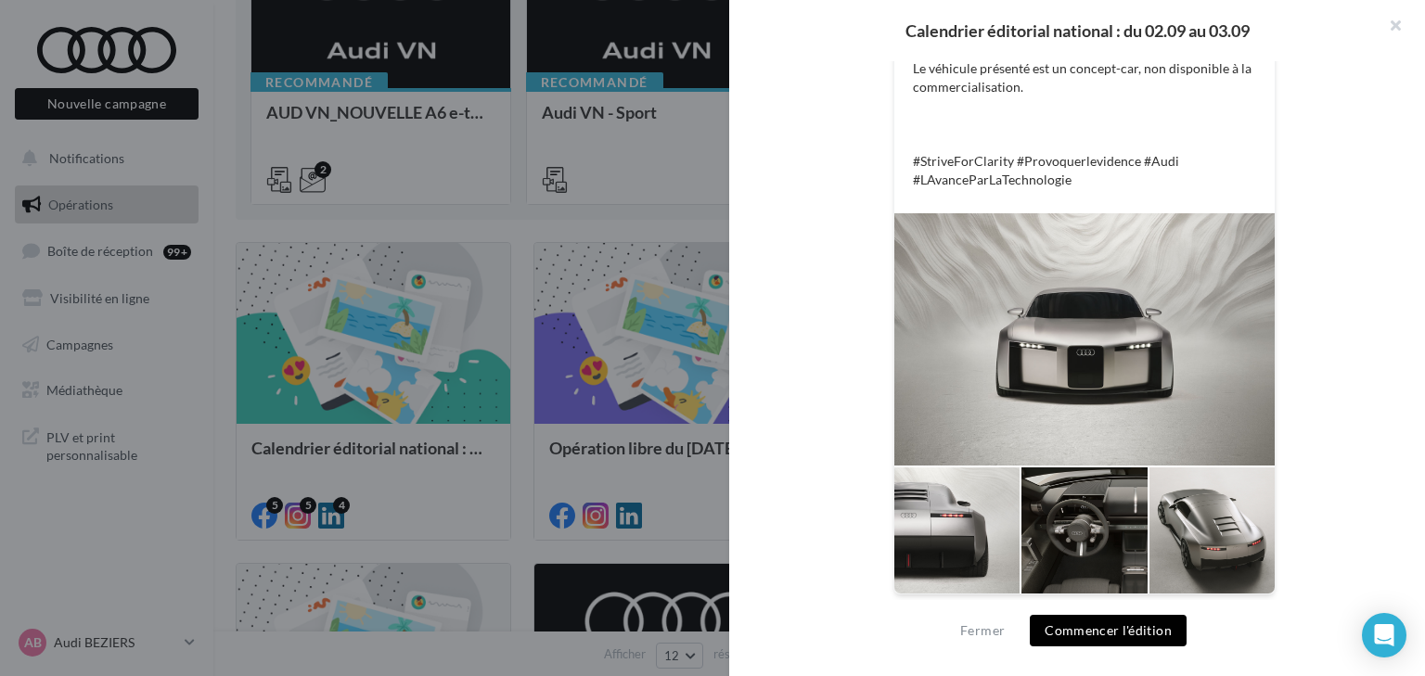
click at [969, 540] on div at bounding box center [956, 531] width 125 height 126
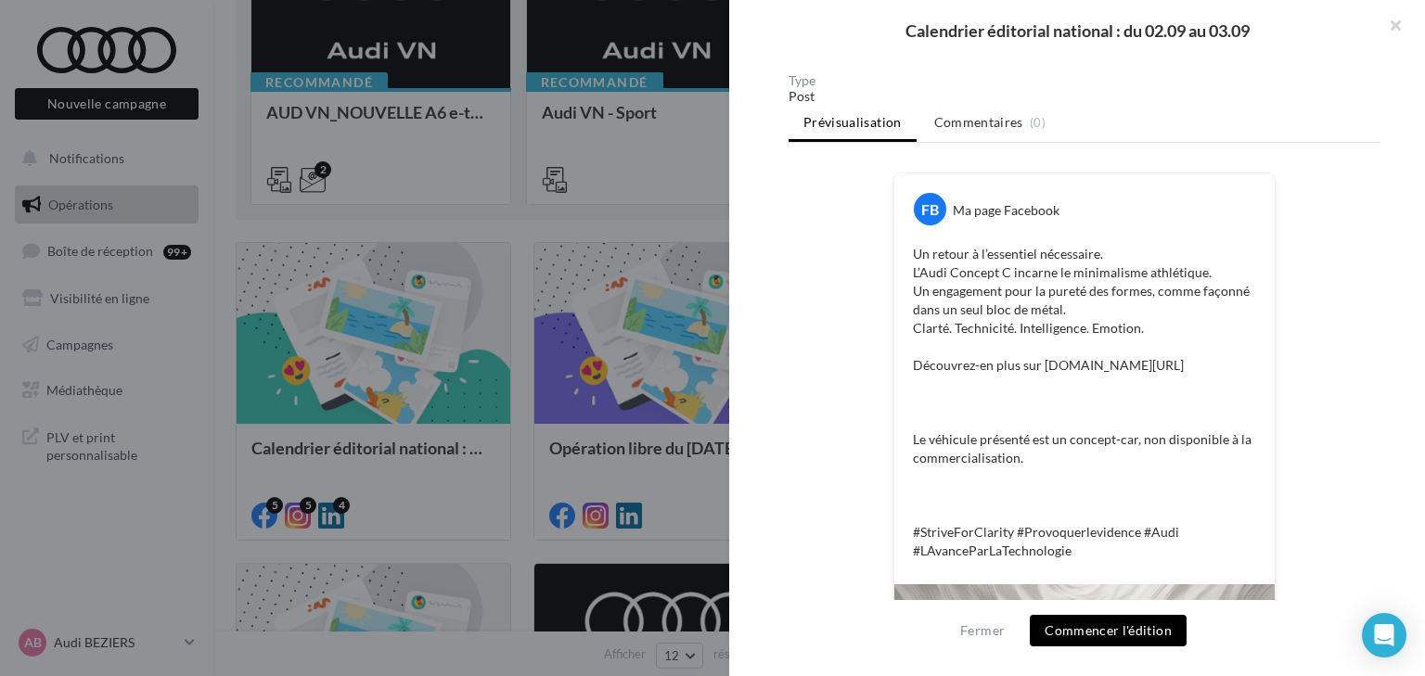
click at [1050, 240] on div "Un retour à l’essentiel nécessaire. L’Audi Concept C incarne le minimalisme ath…" at bounding box center [1084, 402] width 371 height 325
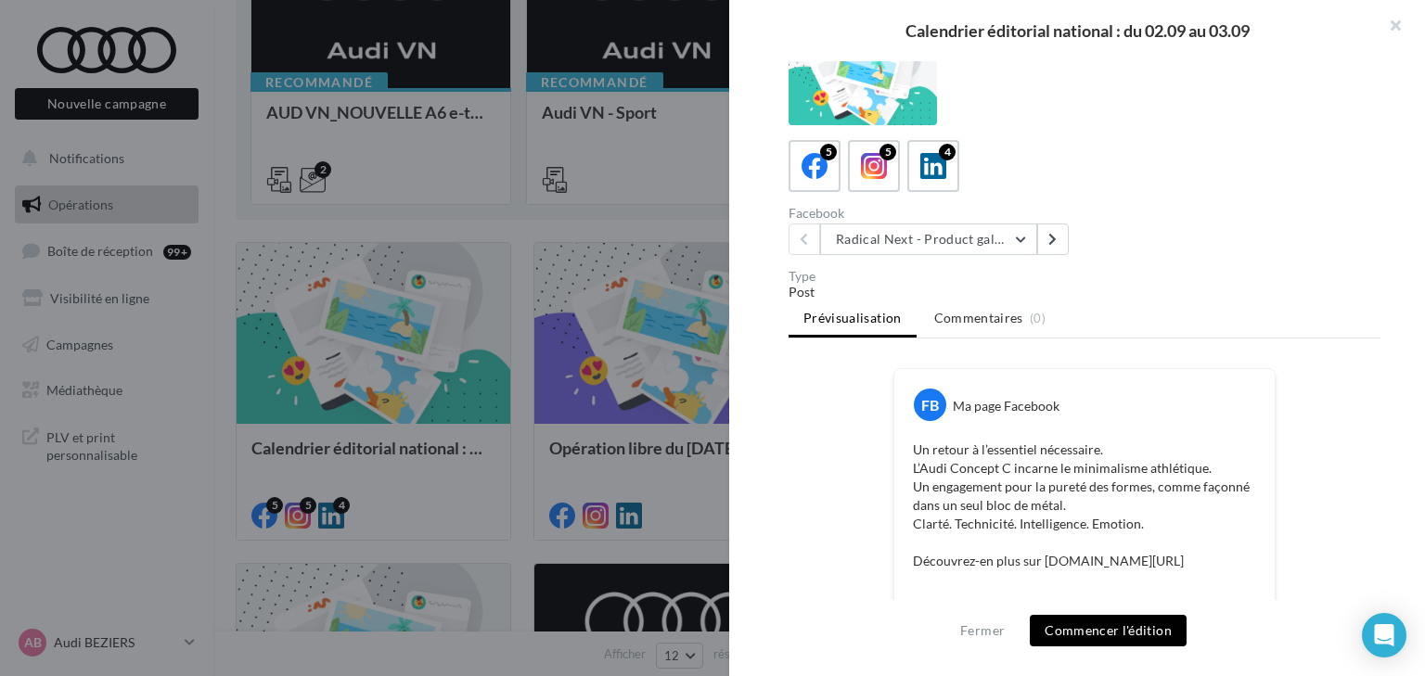
scroll to position [0, 0]
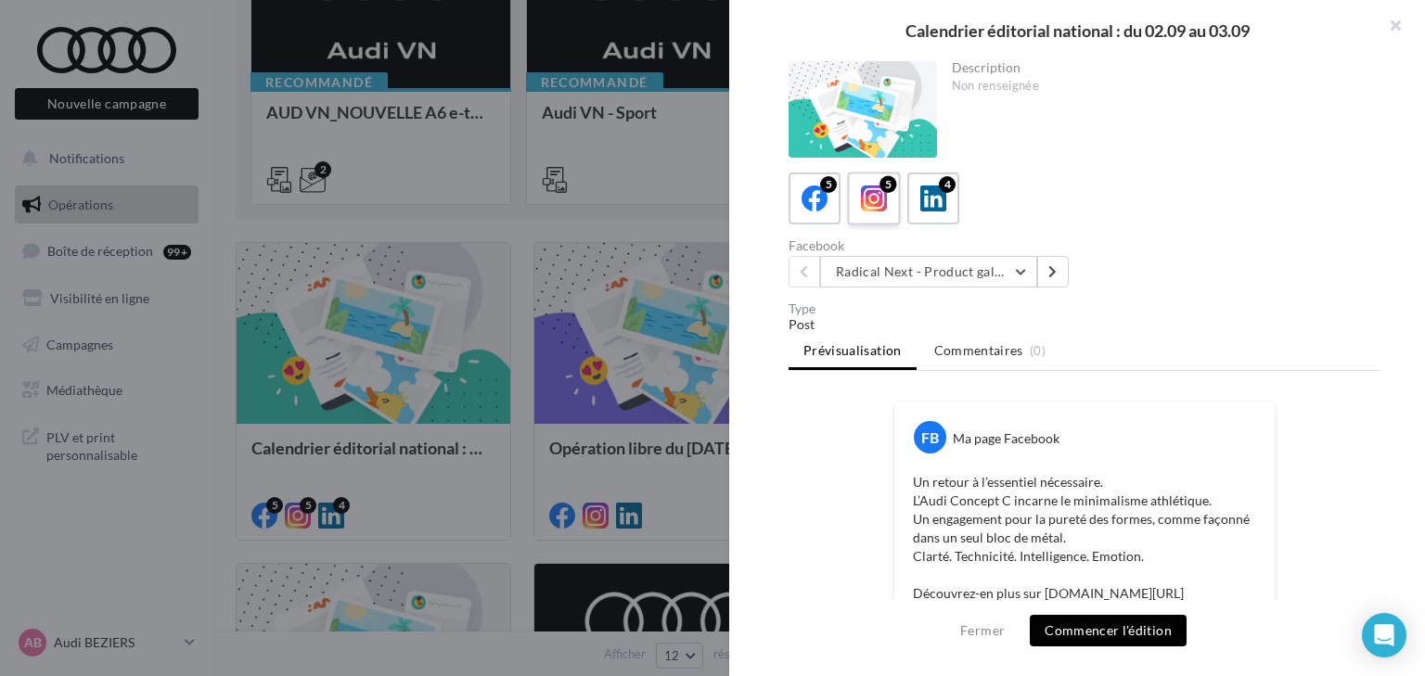
click at [878, 211] on icon at bounding box center [874, 199] width 27 height 27
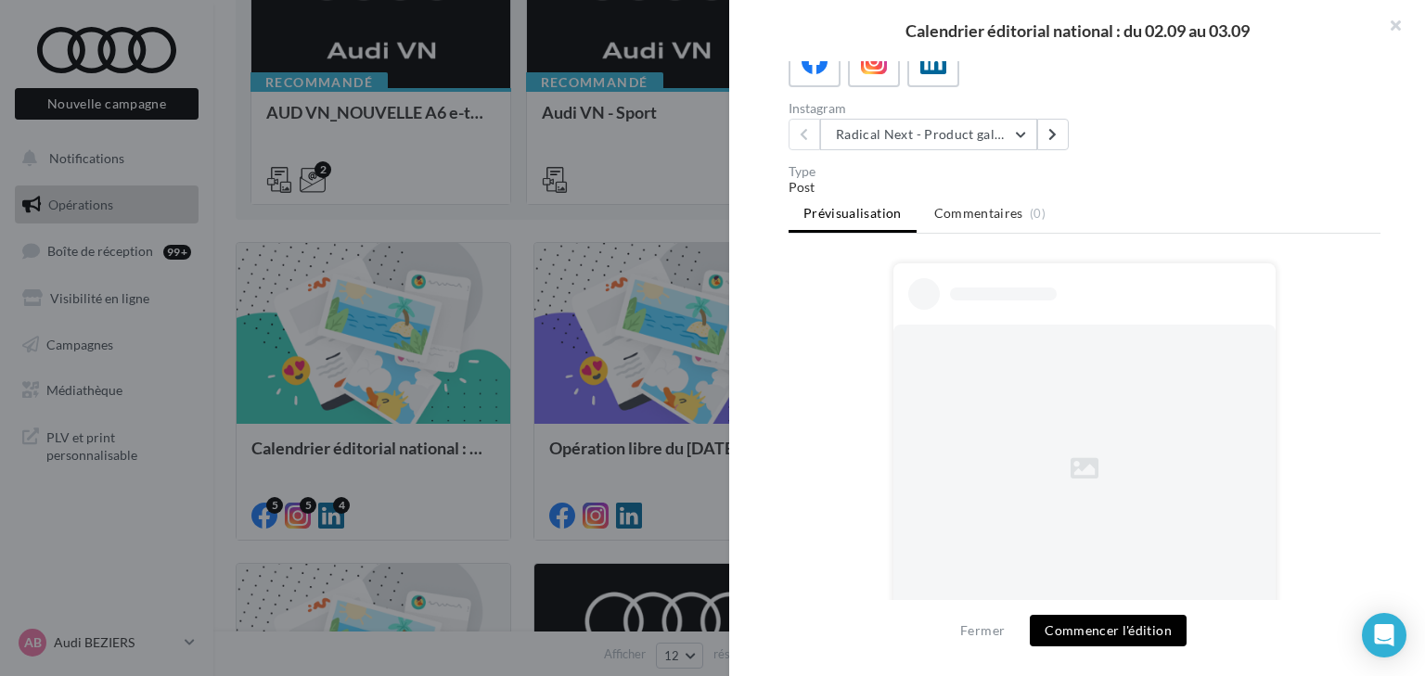
scroll to position [345, 0]
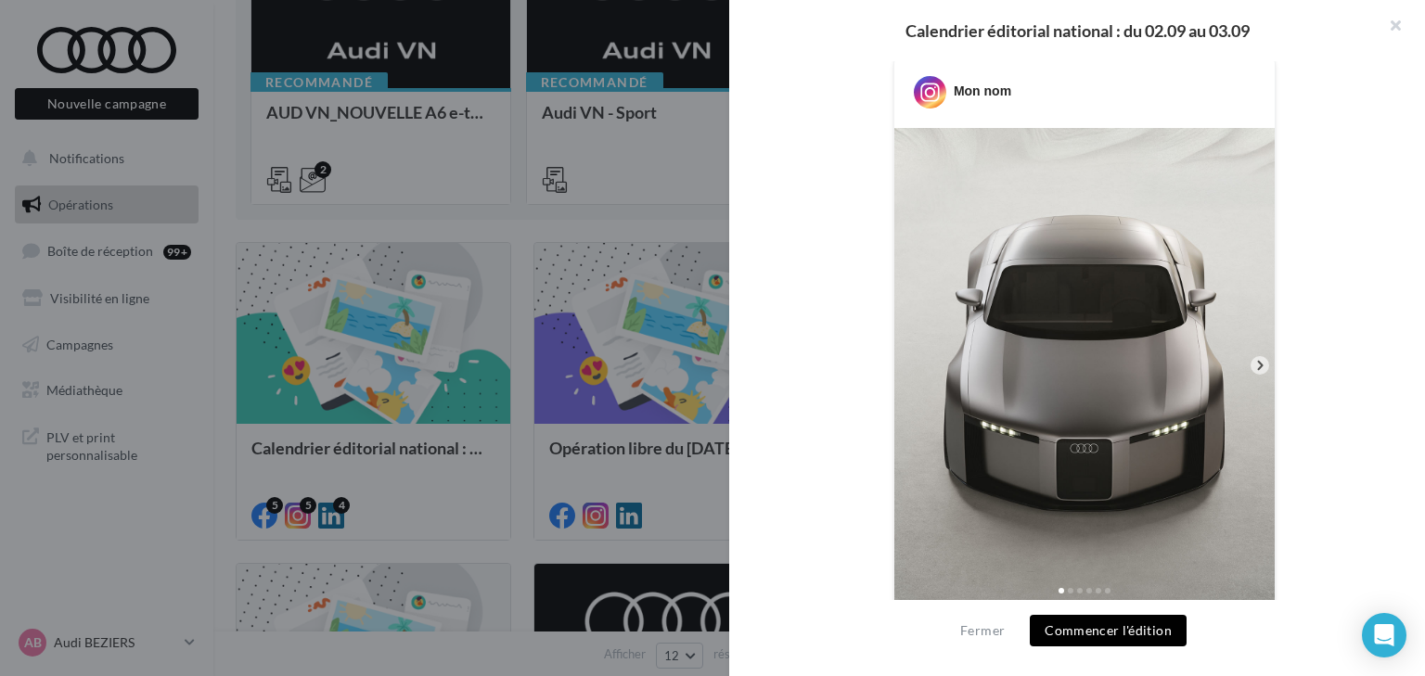
click at [1259, 367] on icon at bounding box center [1259, 365] width 17 height 17
click at [1258, 364] on icon at bounding box center [1260, 365] width 6 height 9
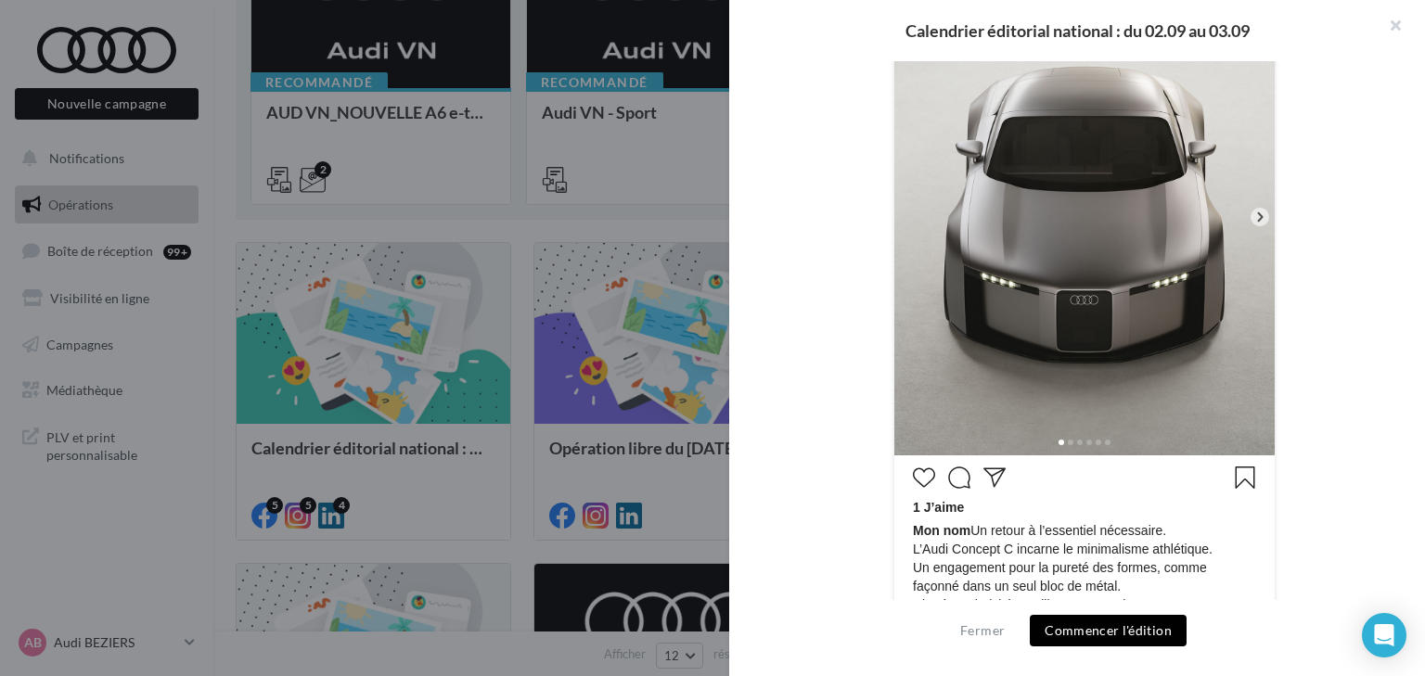
click at [1068, 443] on span at bounding box center [1071, 443] width 6 height 6
click at [1086, 440] on span at bounding box center [1089, 443] width 6 height 6
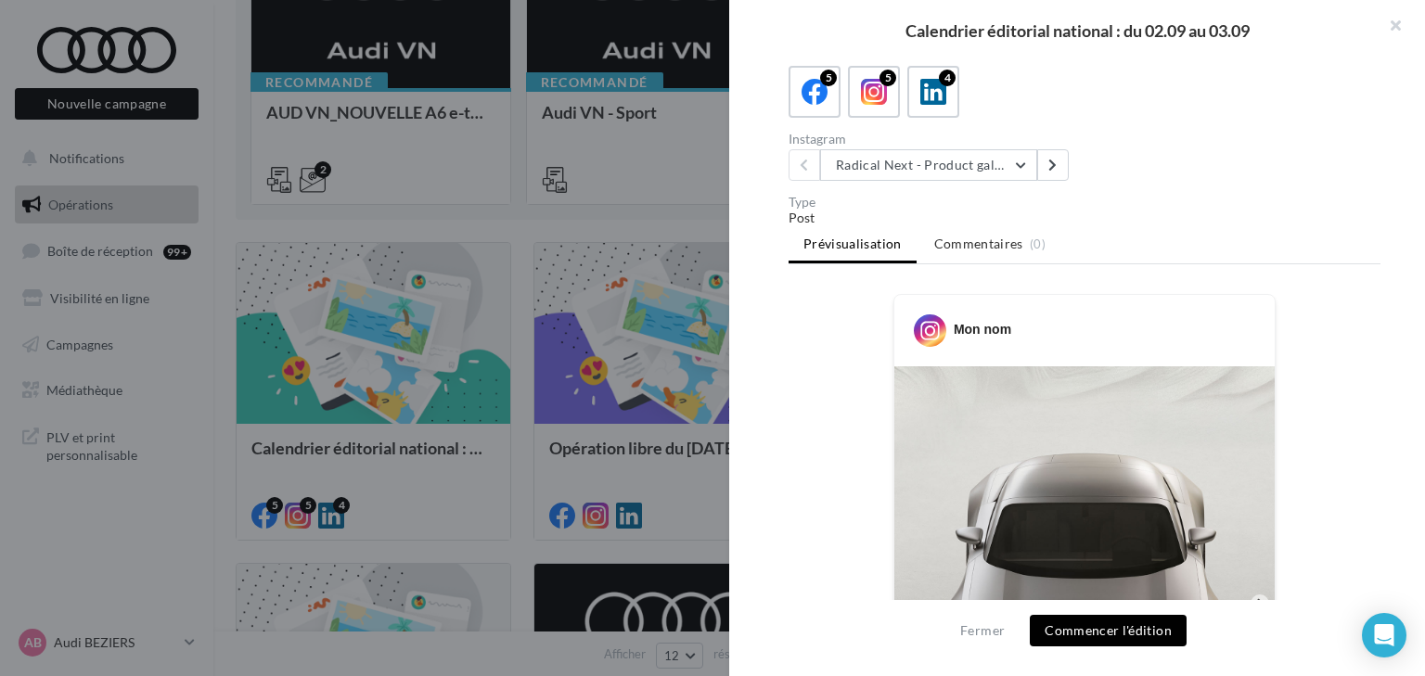
scroll to position [48, 0]
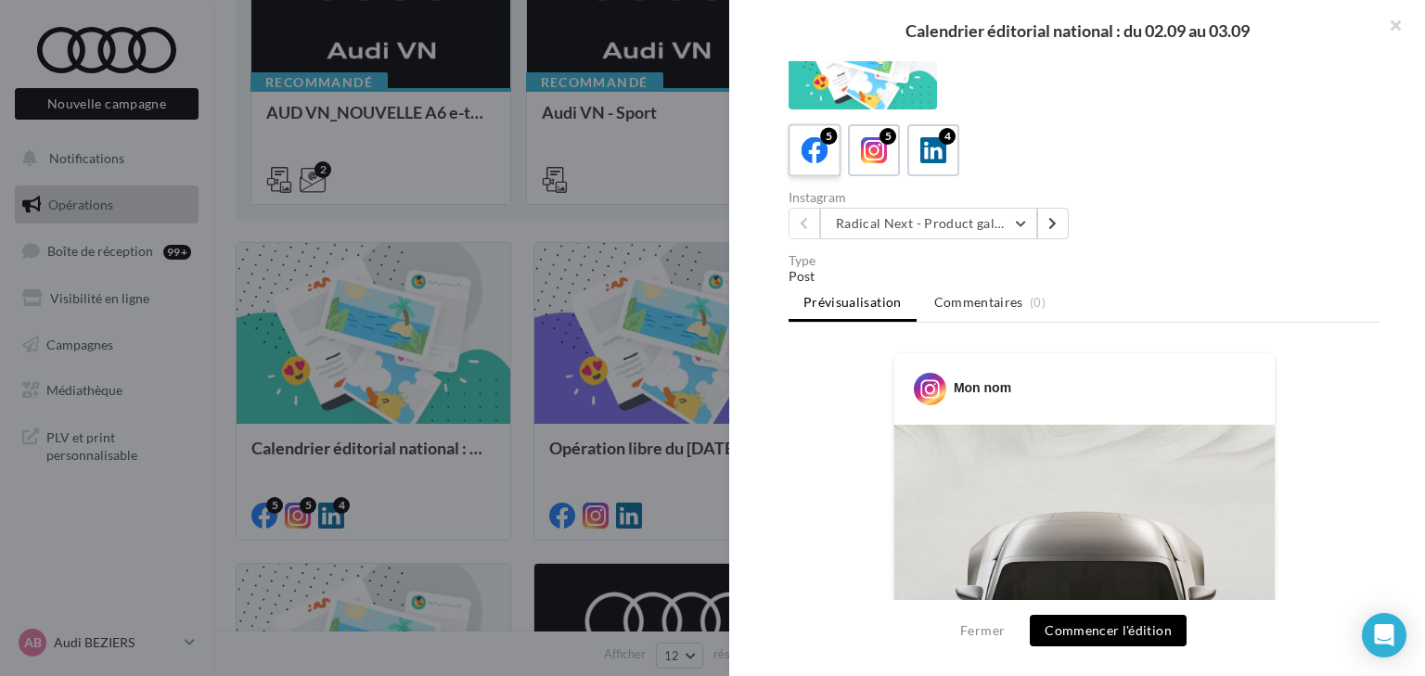
click at [827, 158] on icon at bounding box center [814, 150] width 27 height 27
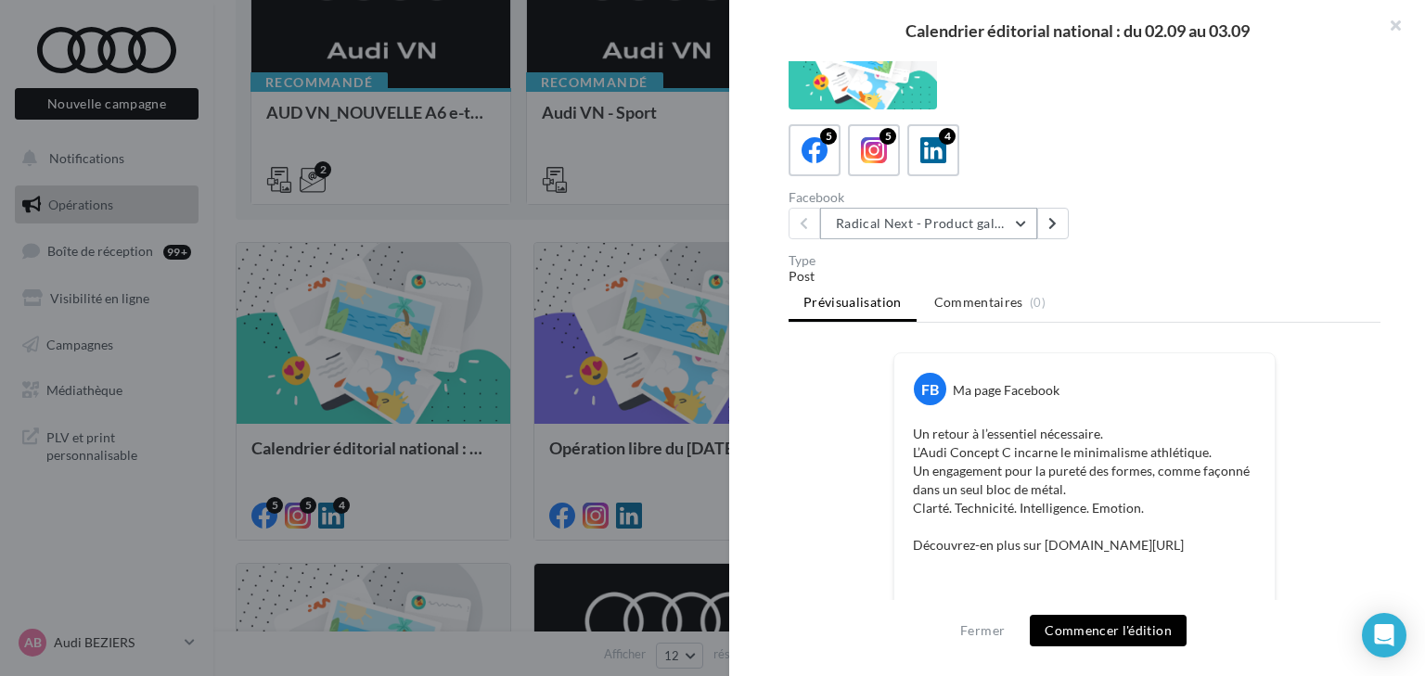
click at [865, 234] on button "Radical Next - Product gallery" at bounding box center [928, 224] width 217 height 32
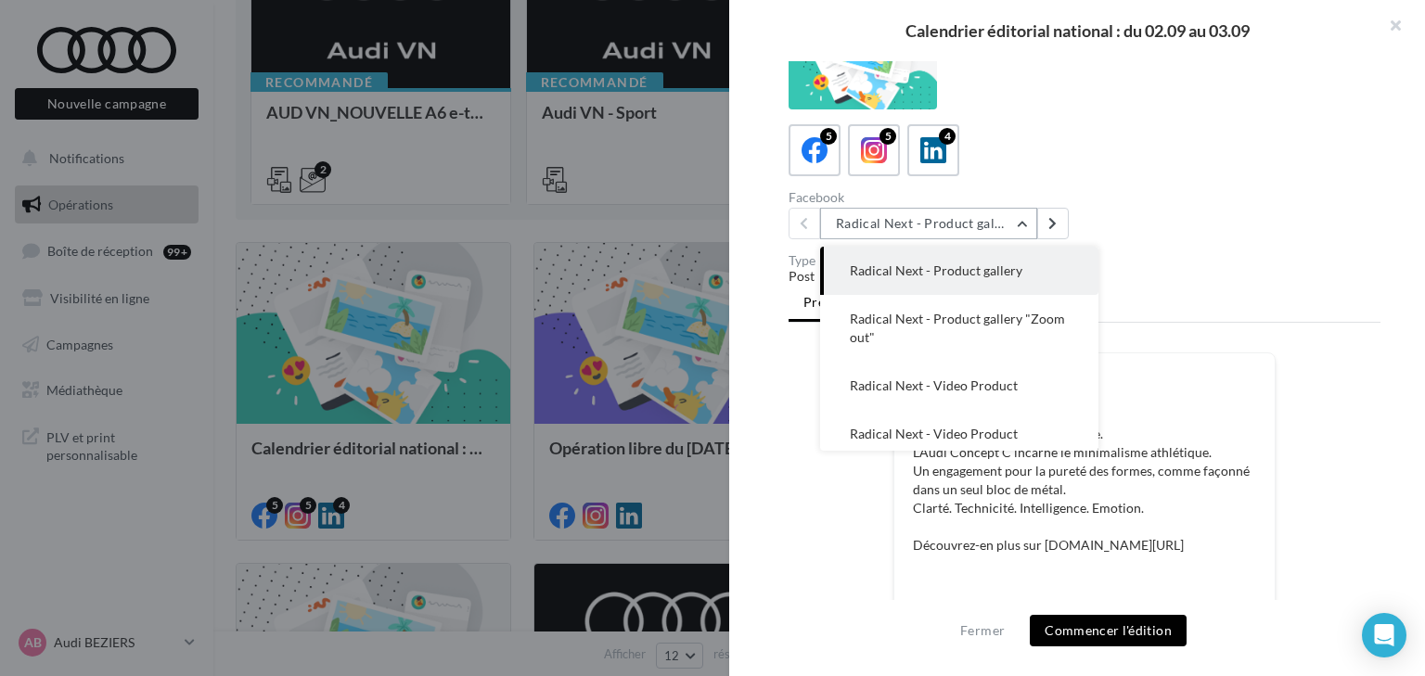
scroll to position [0, 0]
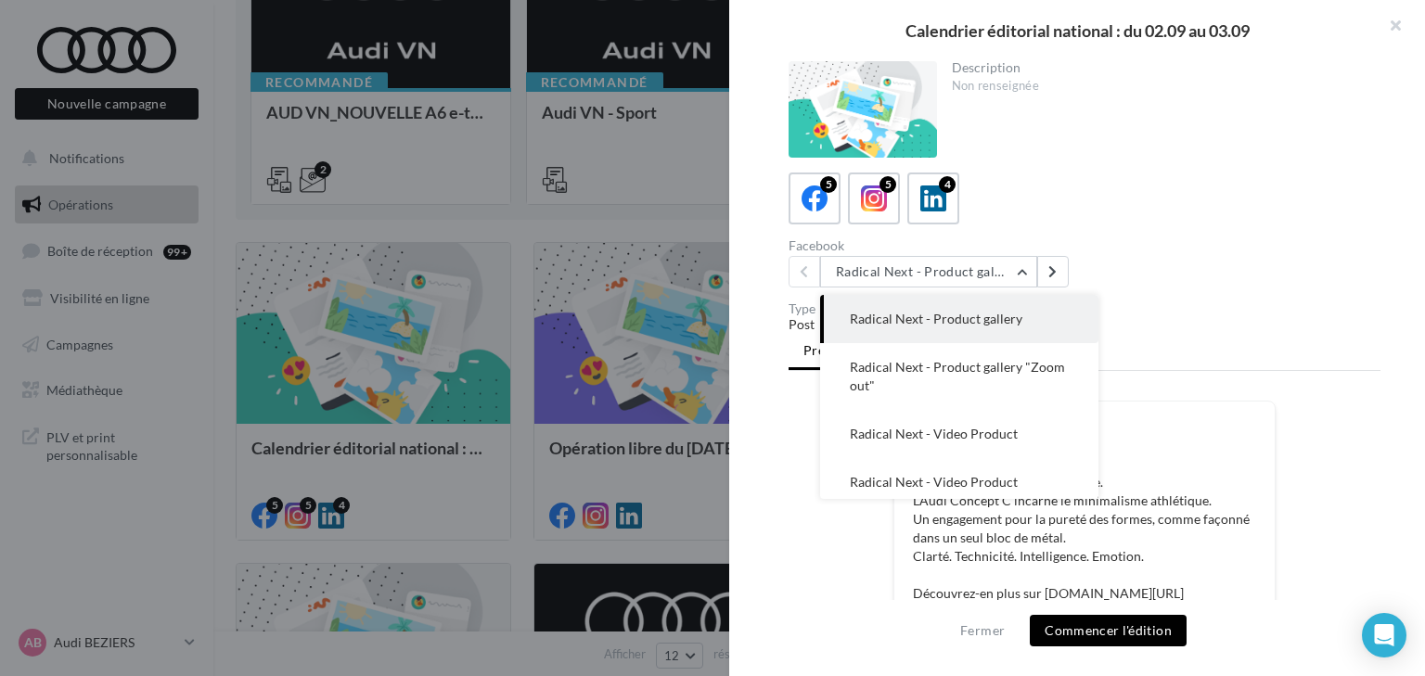
click at [929, 324] on span "Radical Next - Product gallery" at bounding box center [936, 319] width 173 height 16
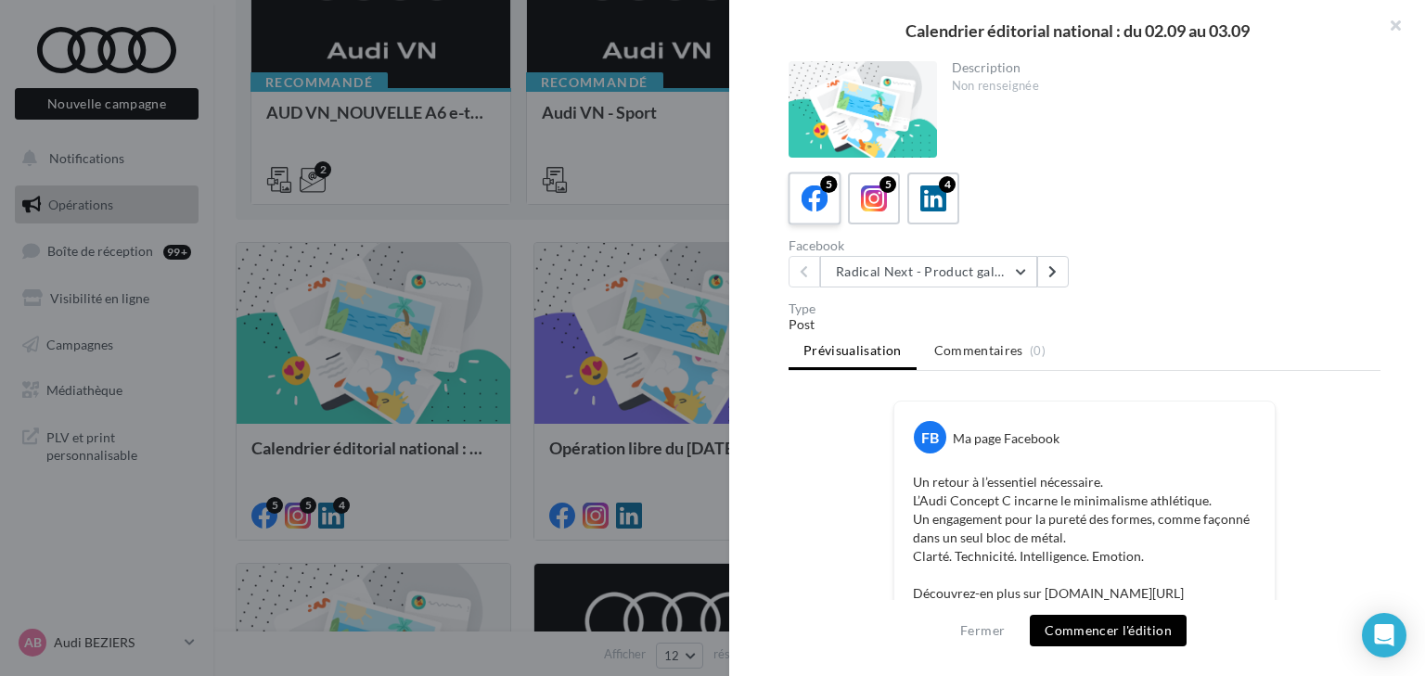
click at [825, 202] on icon at bounding box center [814, 199] width 27 height 27
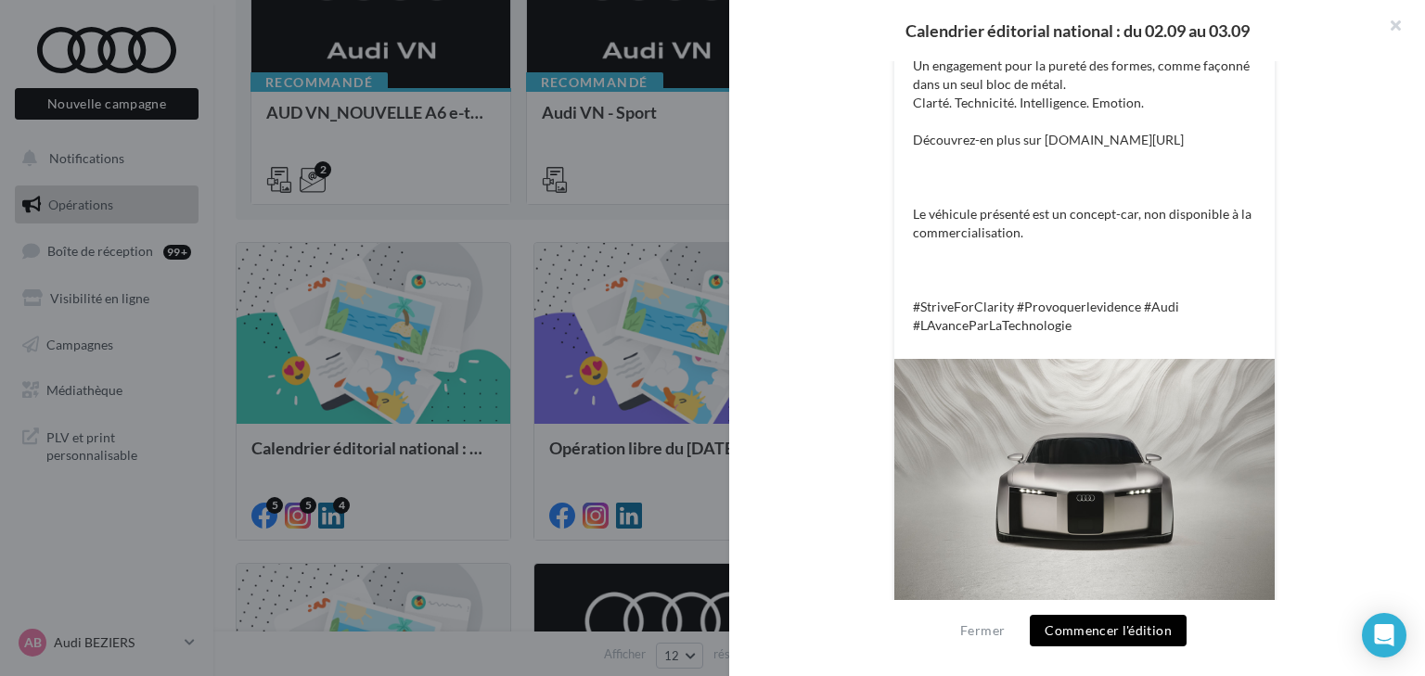
scroll to position [599, 0]
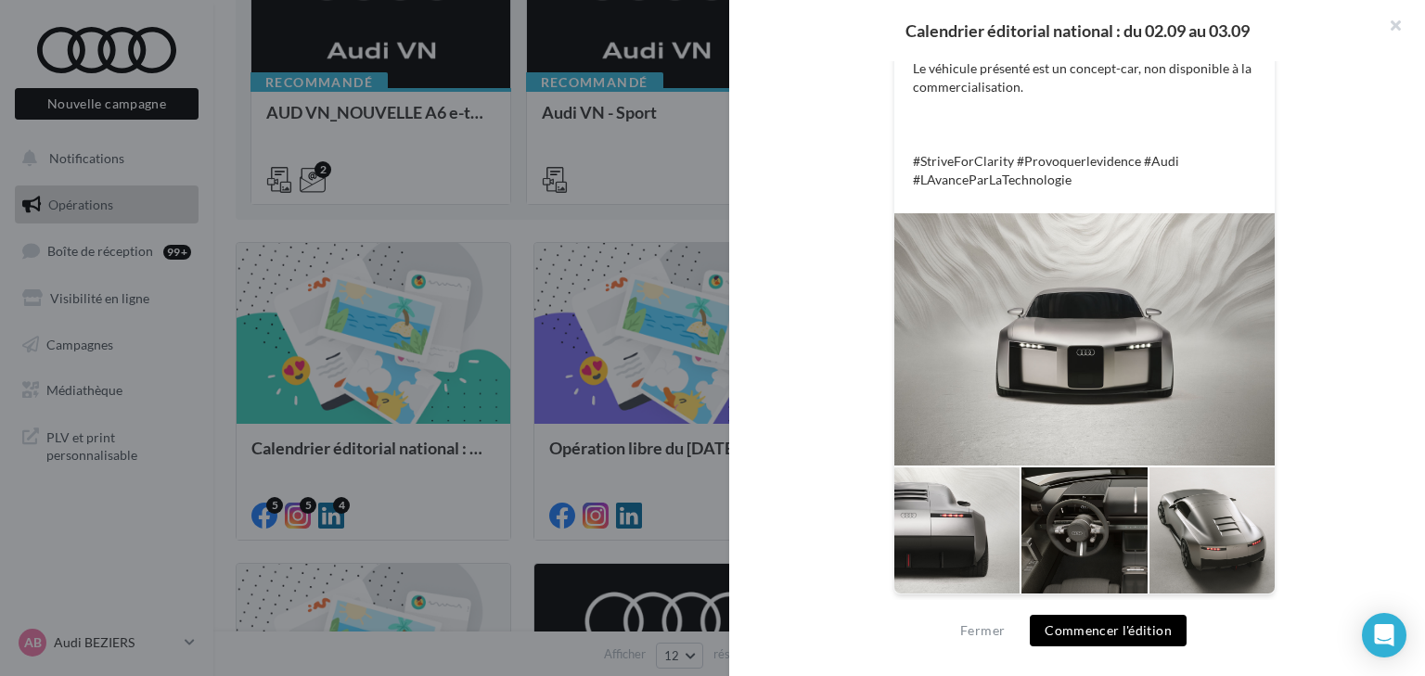
click at [1115, 622] on button "Commencer l'édition" at bounding box center [1108, 631] width 157 height 32
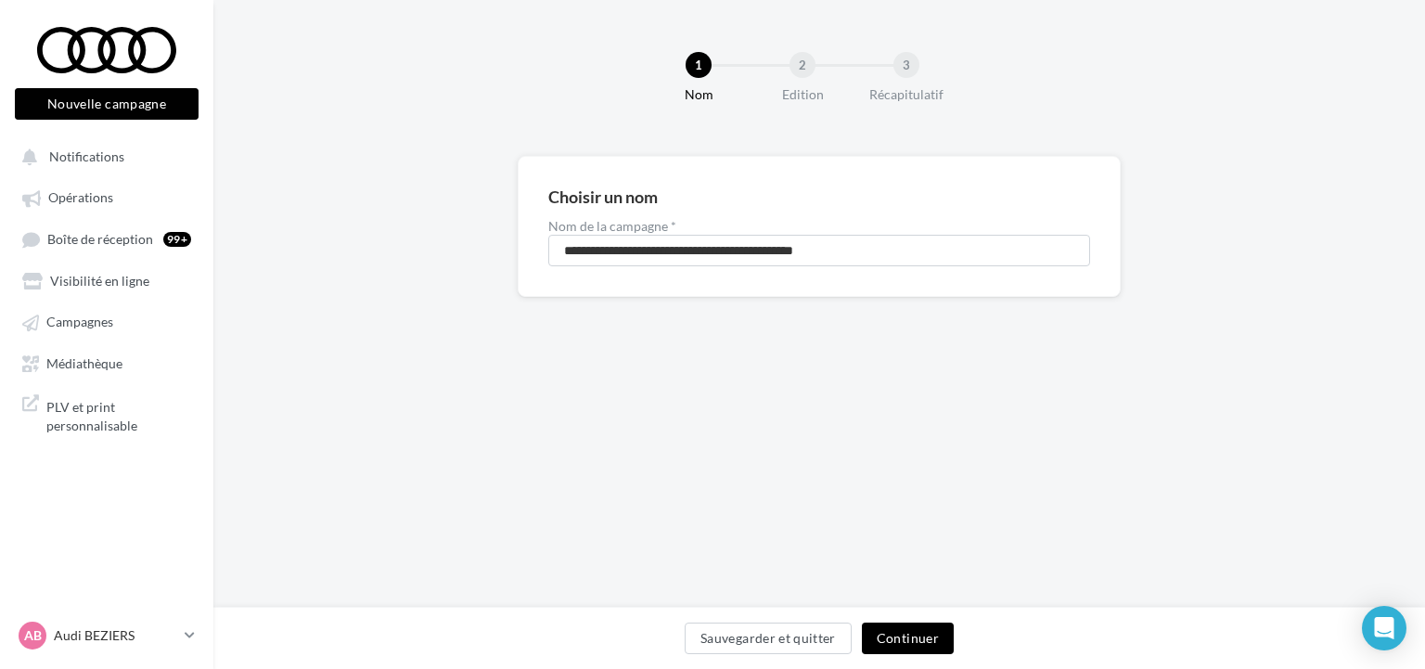
click at [869, 642] on button "Continuer" at bounding box center [908, 638] width 92 height 32
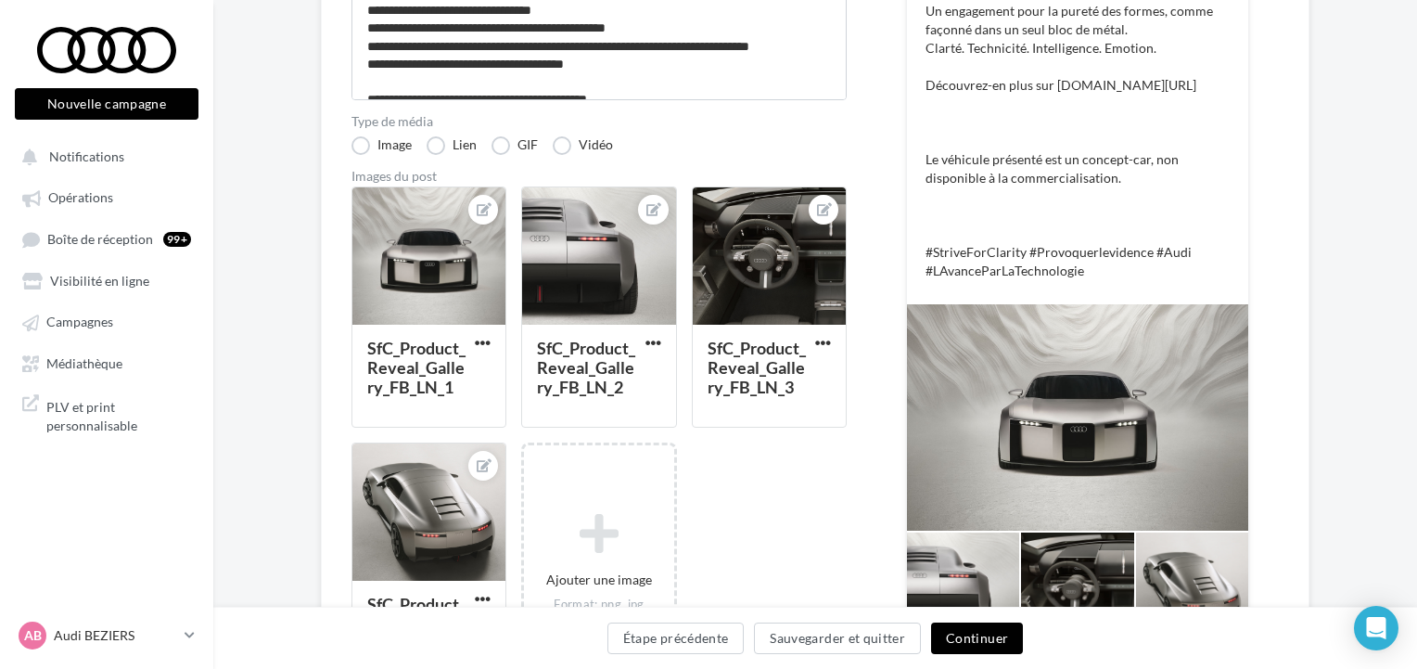
scroll to position [371, 0]
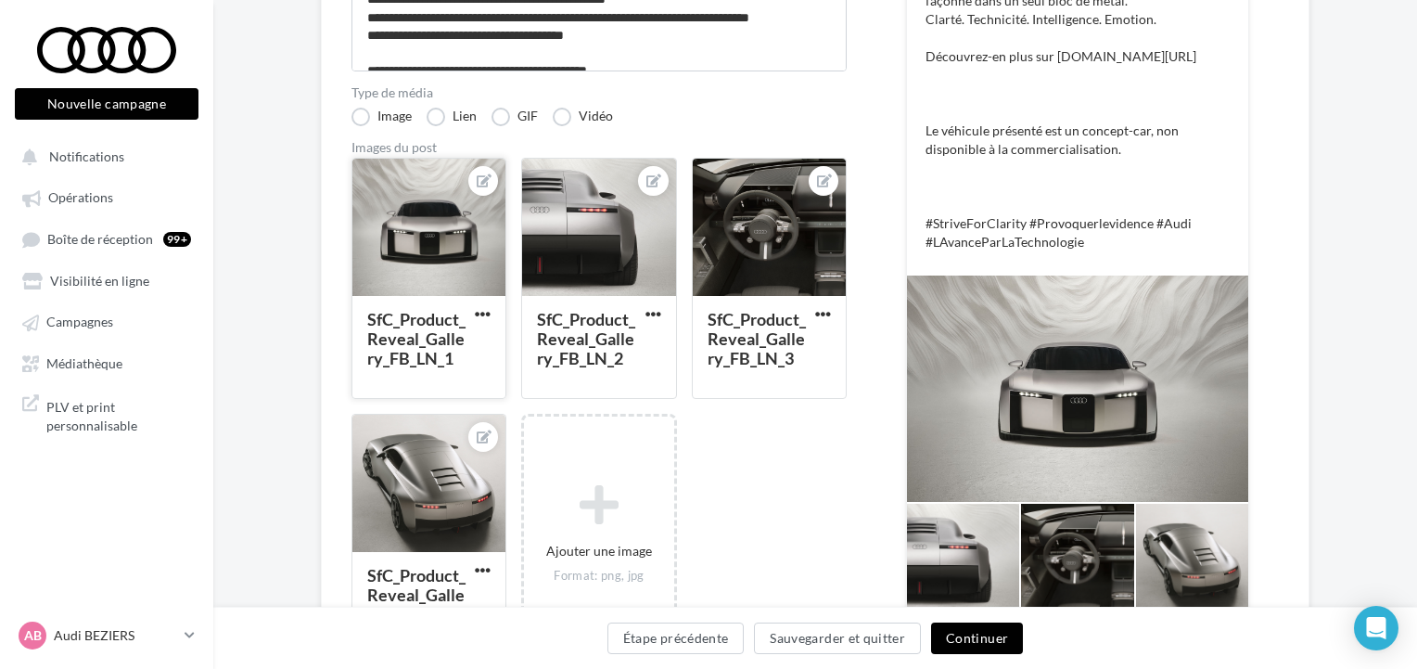
click at [439, 251] on div at bounding box center [428, 228] width 153 height 139
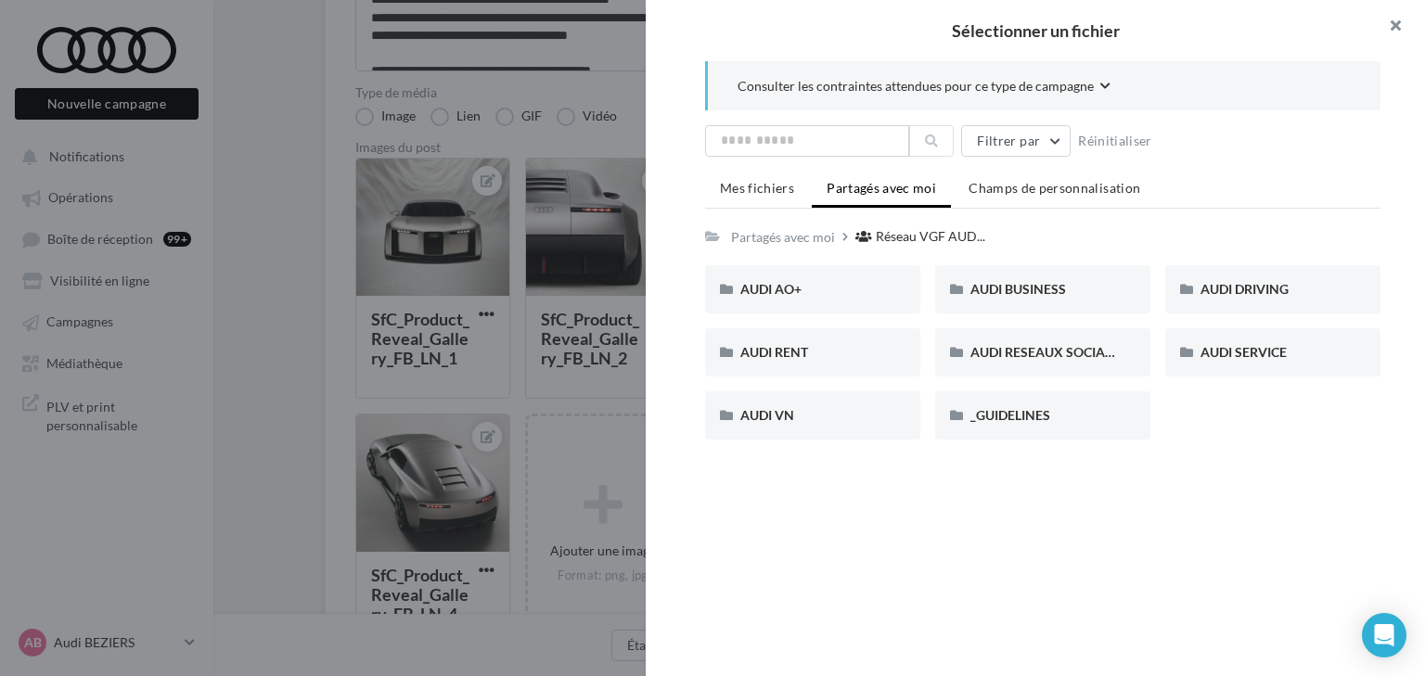
click at [1391, 23] on button "button" at bounding box center [1388, 28] width 74 height 56
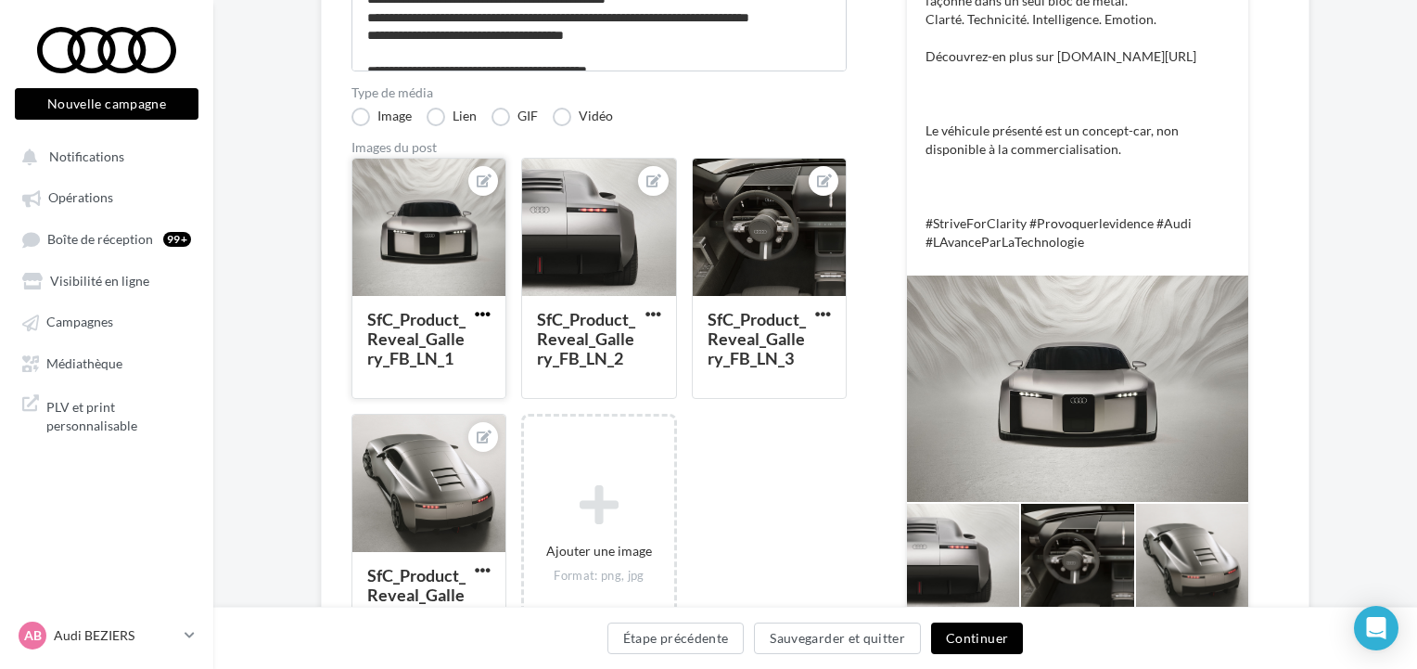
click at [482, 312] on span "button" at bounding box center [483, 314] width 16 height 16
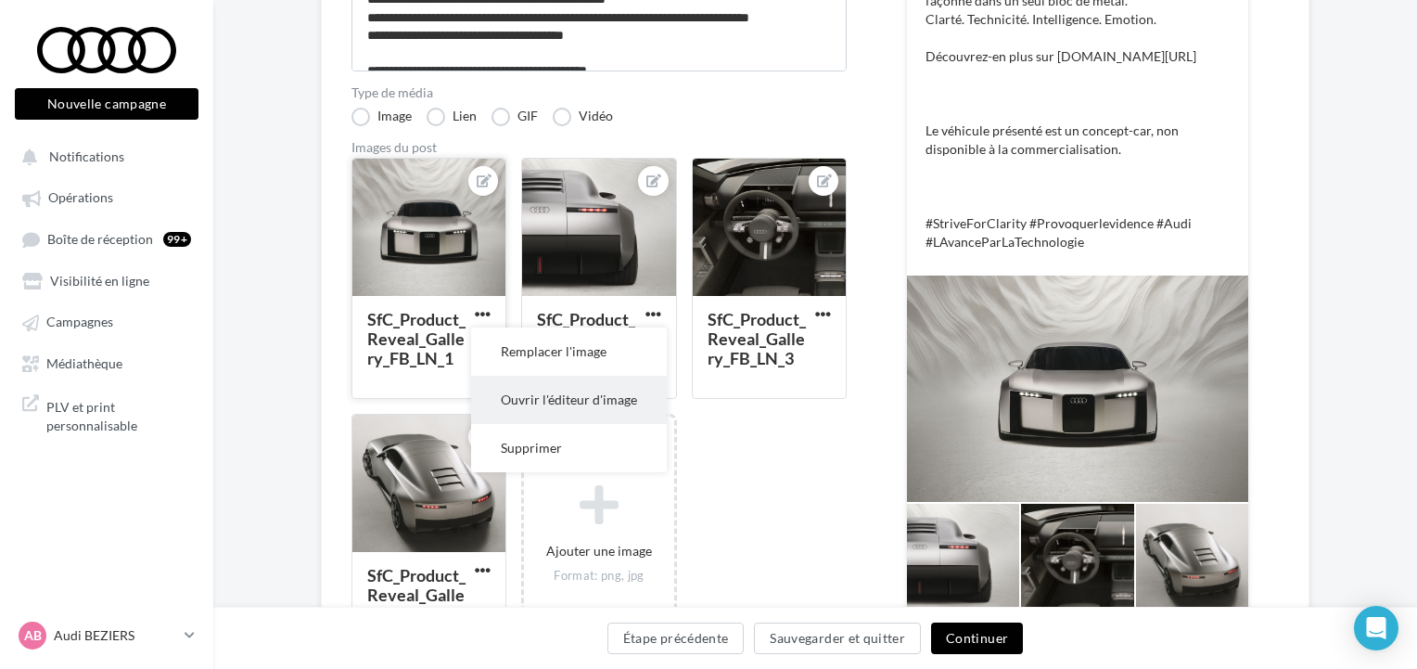
click at [552, 390] on button "Ouvrir l'éditeur d'image" at bounding box center [569, 400] width 196 height 48
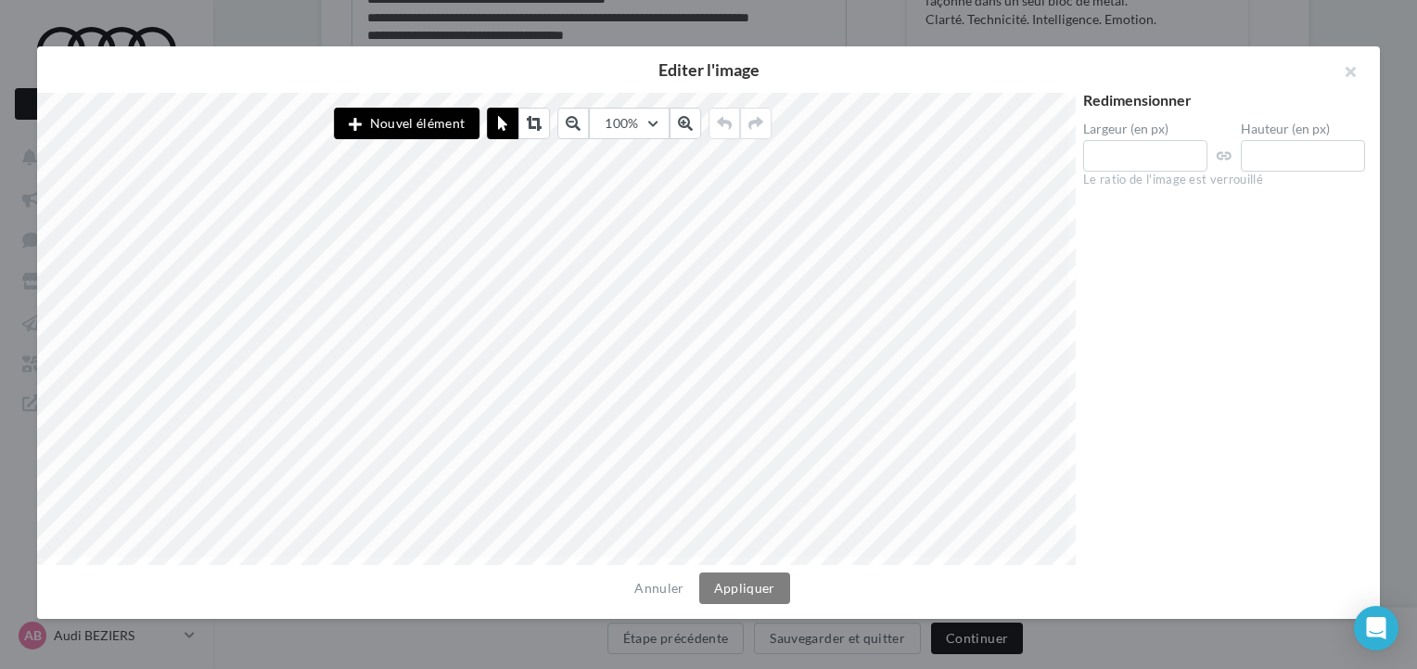
click at [1184, 0] on div at bounding box center [708, 334] width 1417 height 669
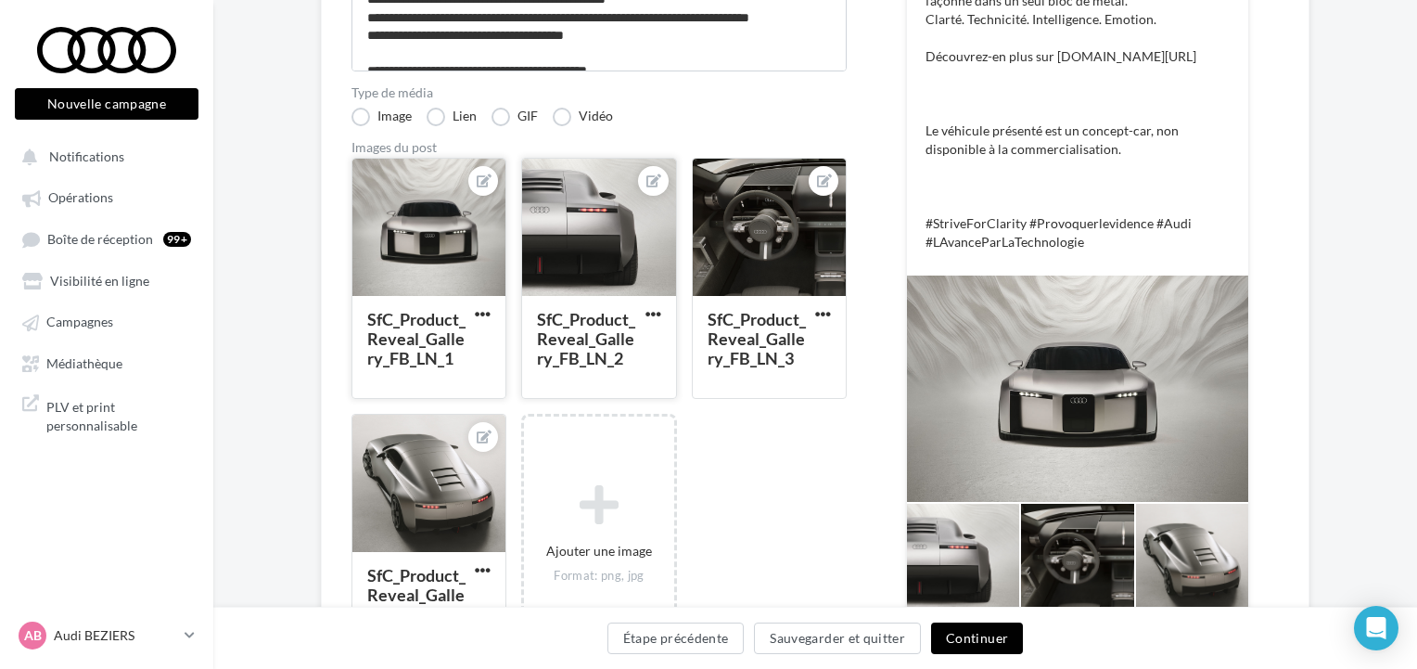
click at [609, 201] on div at bounding box center [598, 228] width 153 height 139
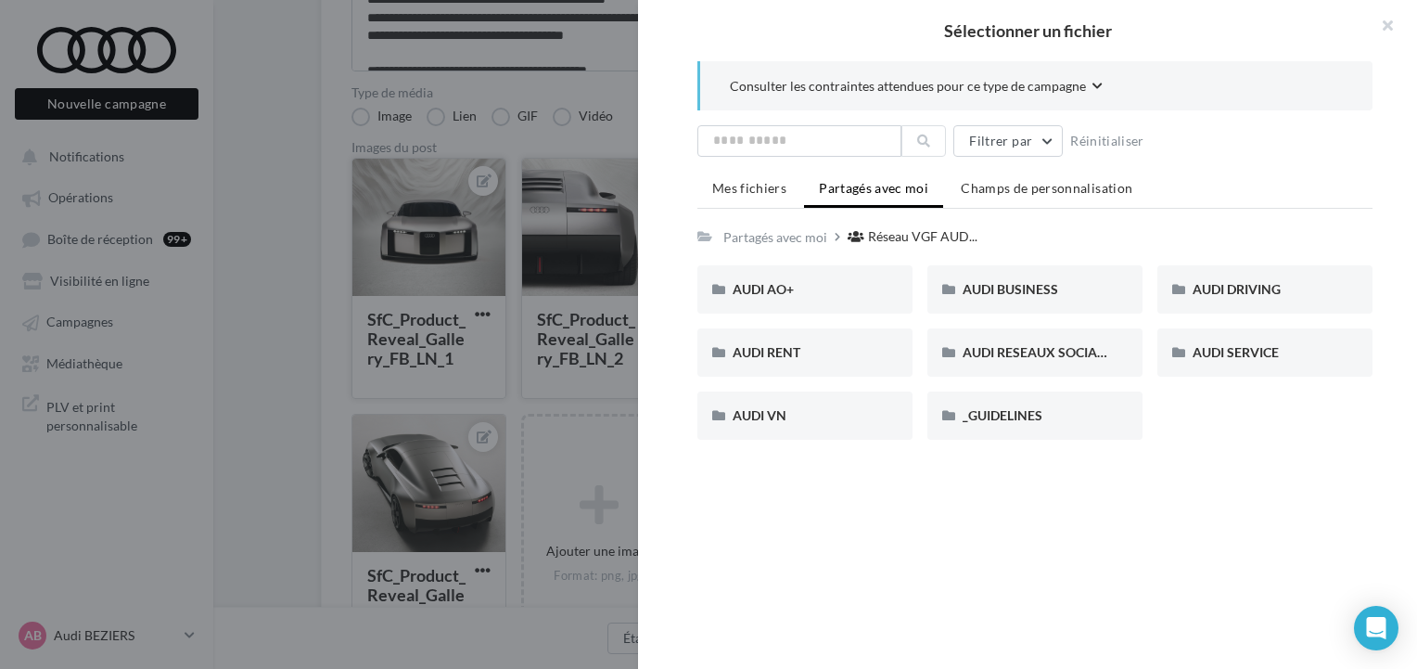
click at [609, 201] on div at bounding box center [708, 334] width 1417 height 669
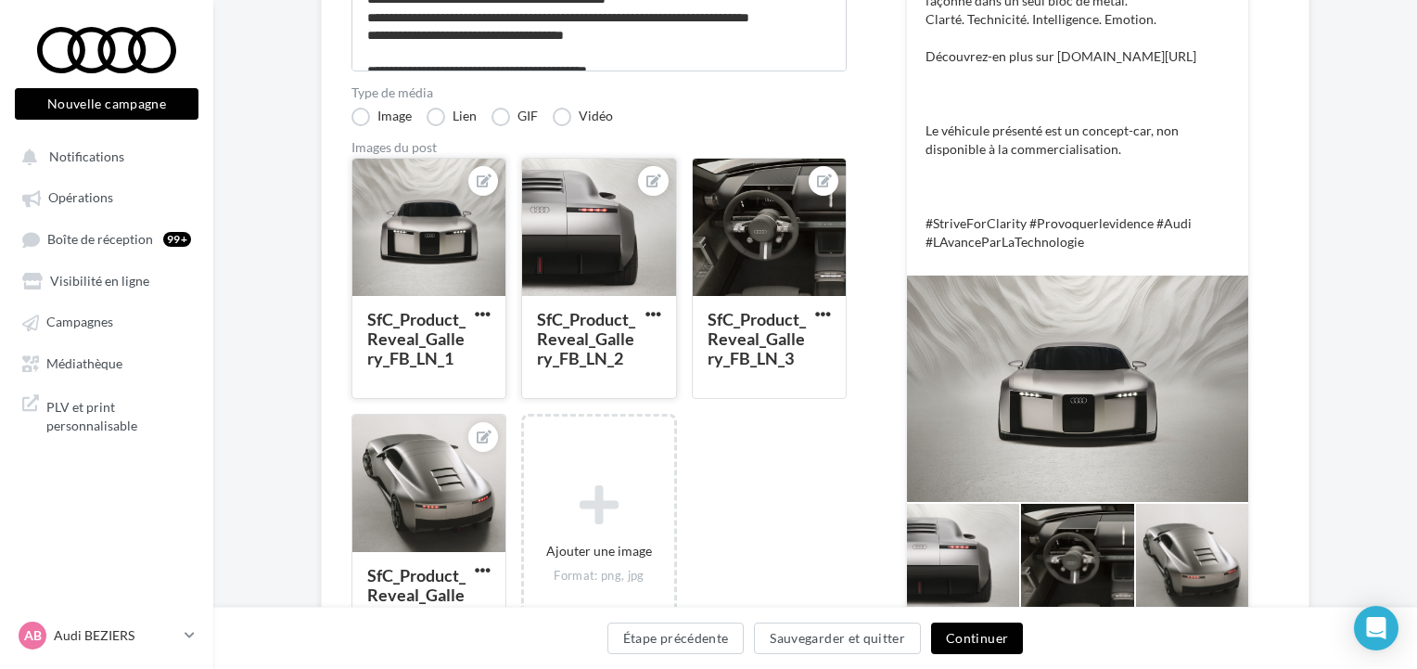
click at [661, 310] on button "button" at bounding box center [653, 315] width 23 height 19
click at [534, 355] on div "SfC_Product_Reveal_Gallery_FB_LN_2" at bounding box center [598, 346] width 153 height 100
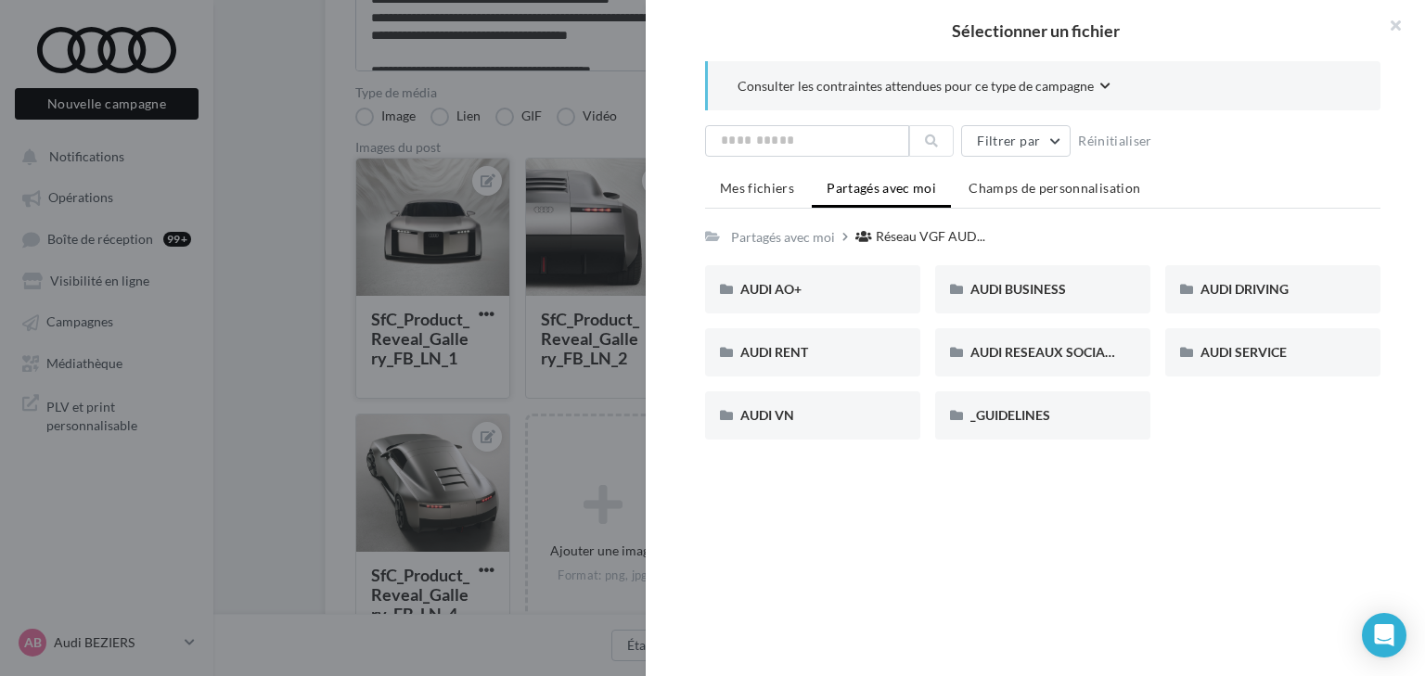
click at [516, 190] on div at bounding box center [712, 338] width 1425 height 676
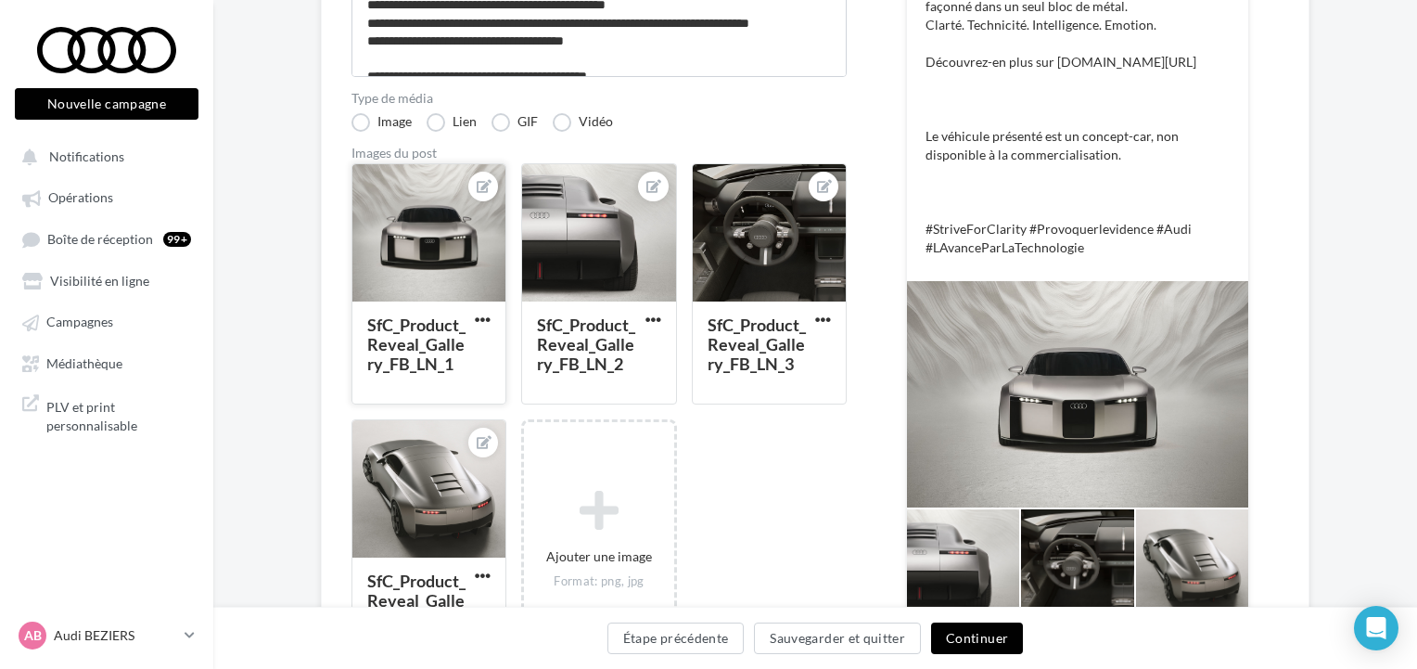
scroll to position [360, 0]
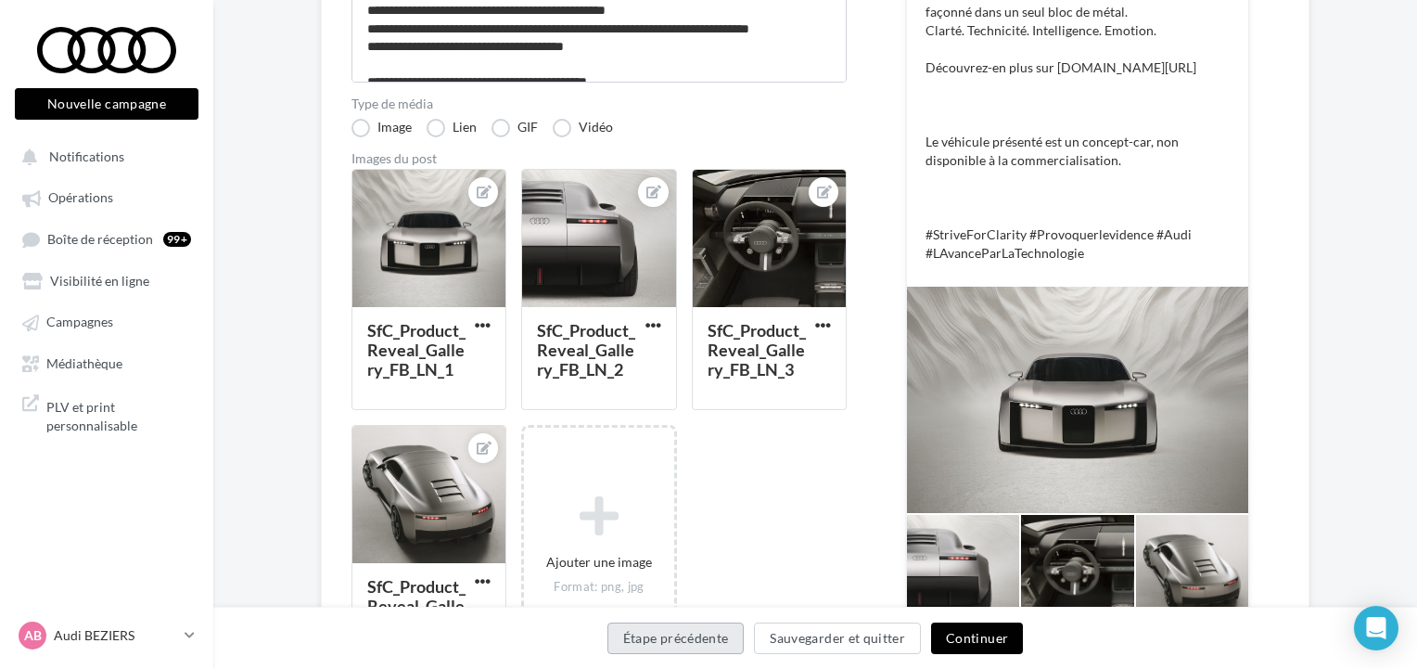
click at [706, 638] on button "Étape précédente" at bounding box center [676, 638] width 137 height 32
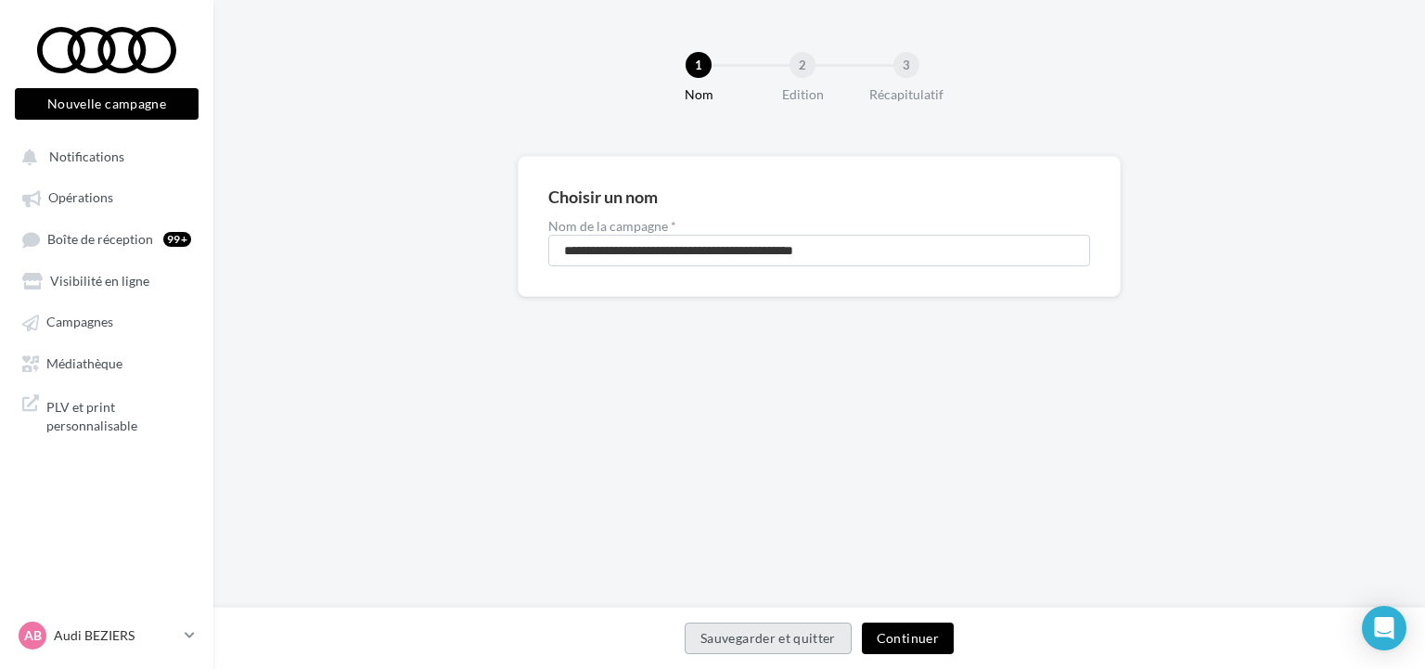
click at [705, 637] on button "Sauvegarder et quitter" at bounding box center [768, 638] width 167 height 32
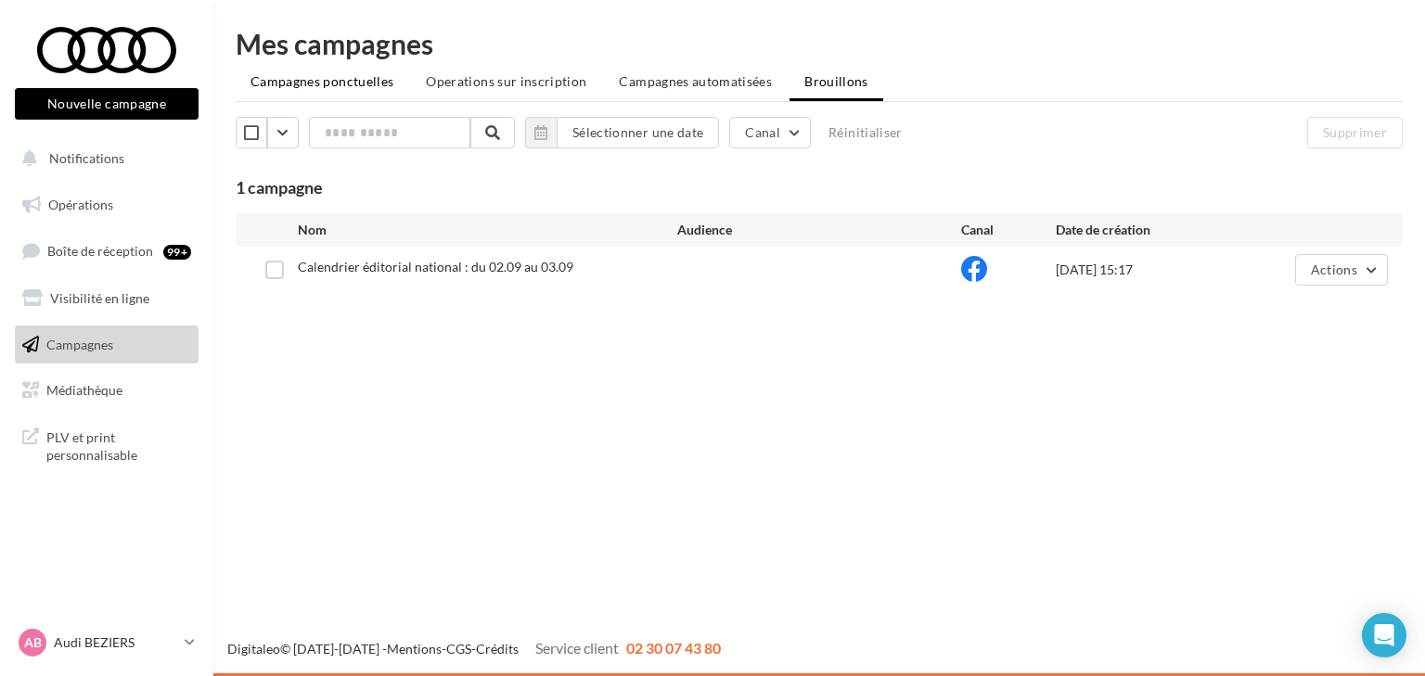
click at [304, 66] on li "Campagnes ponctuelles" at bounding box center [322, 81] width 173 height 33
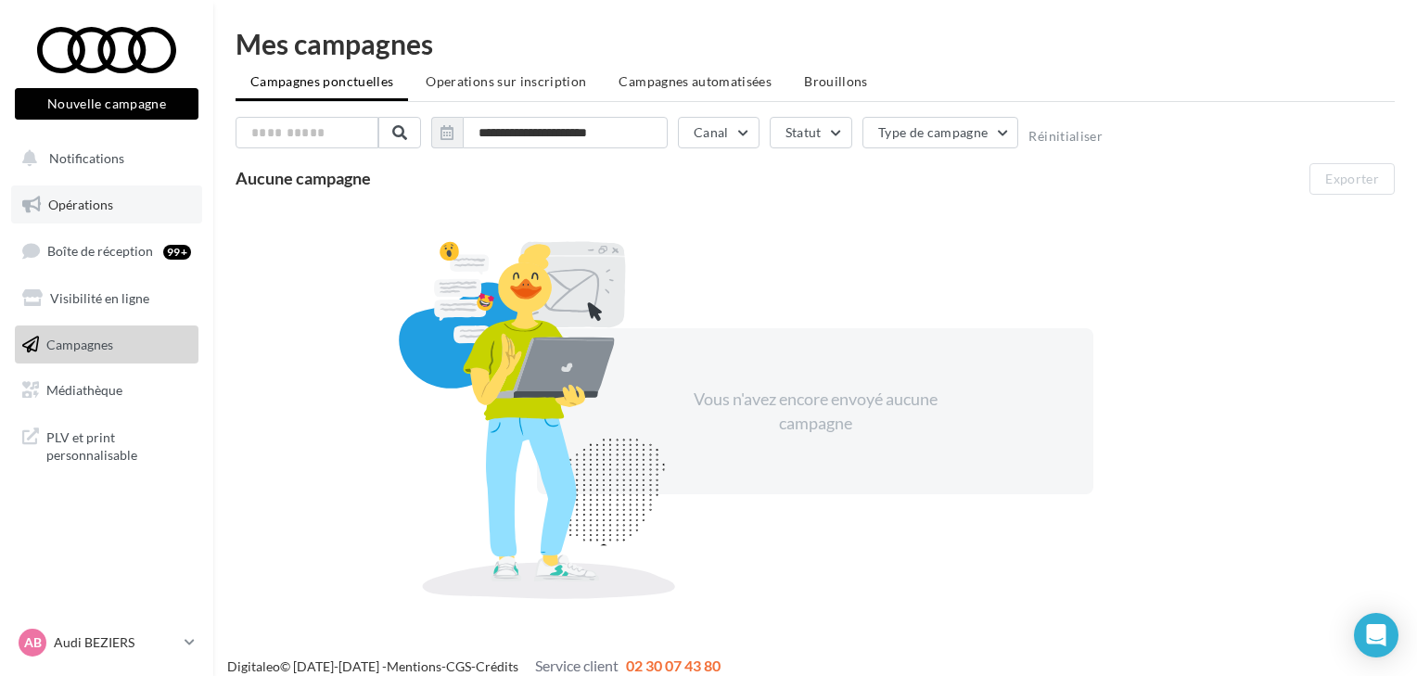
click at [121, 199] on link "Opérations" at bounding box center [106, 205] width 191 height 39
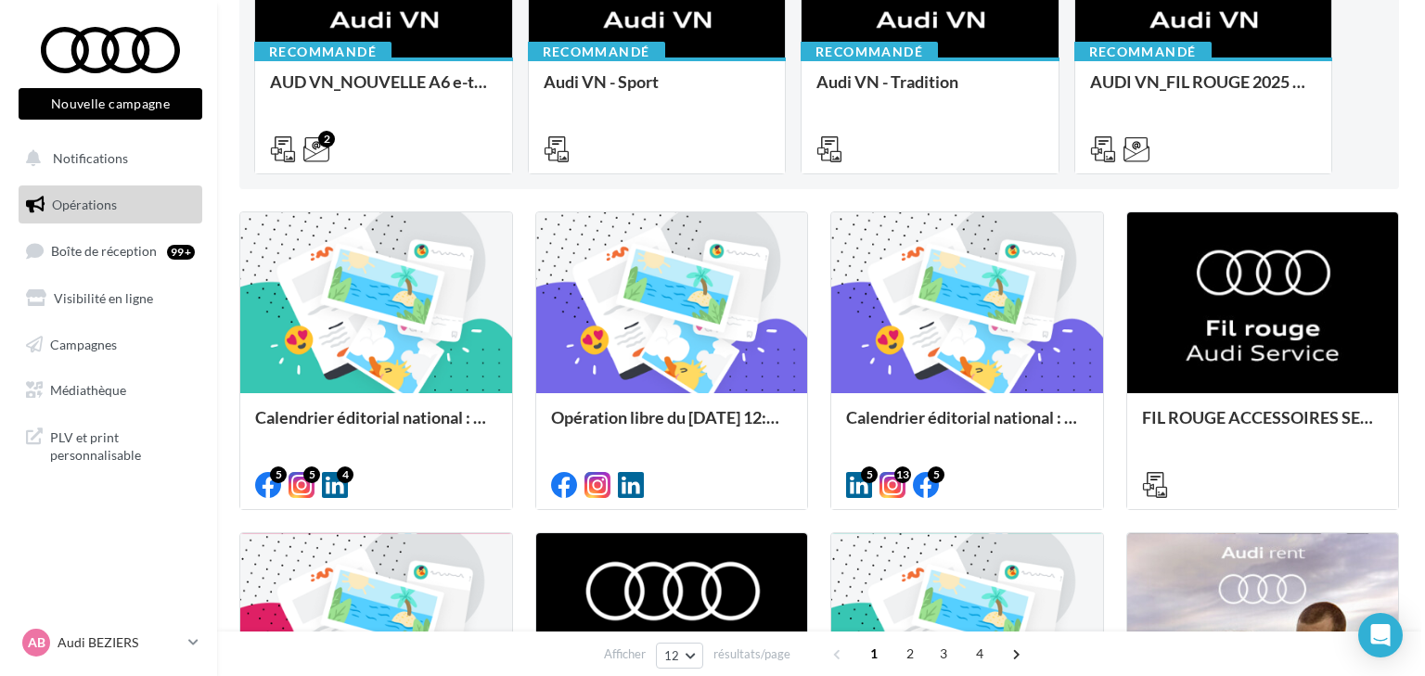
scroll to position [223, 0]
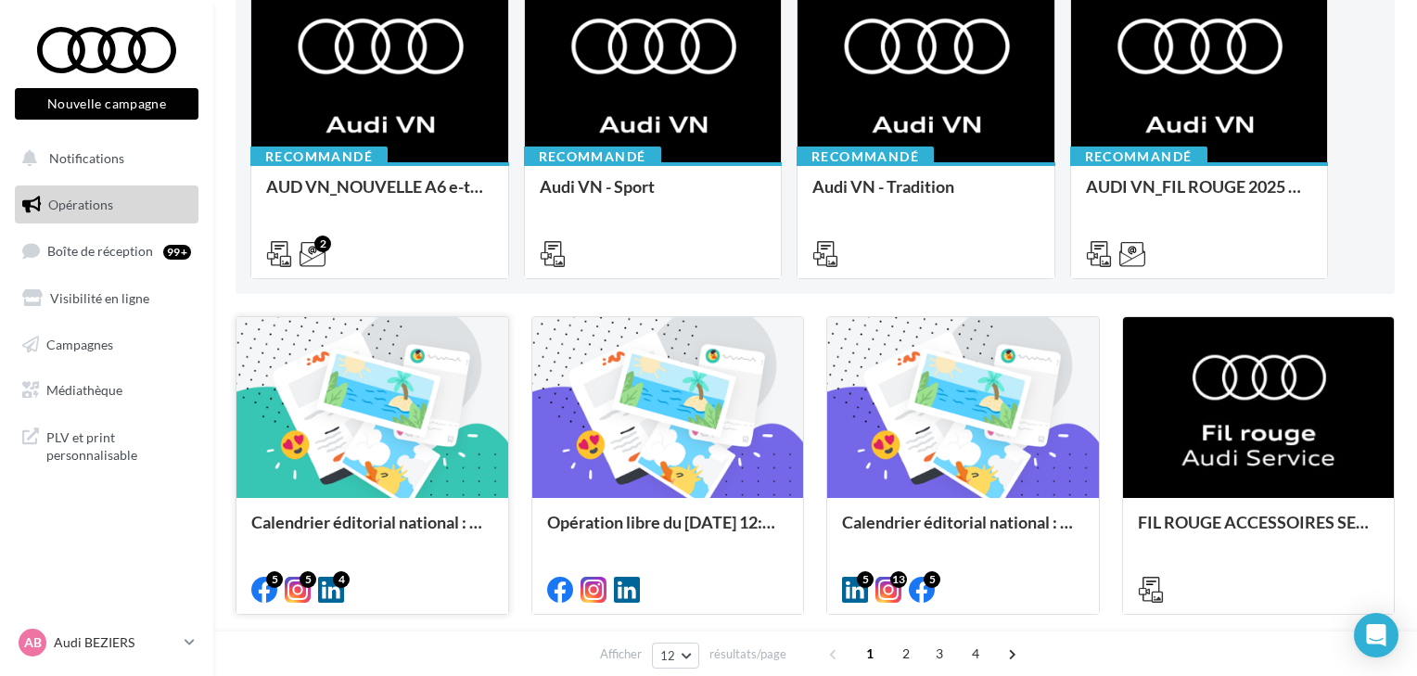
click at [325, 516] on div "Calendrier éditorial national : du 02.09 au 03.09" at bounding box center [372, 531] width 242 height 37
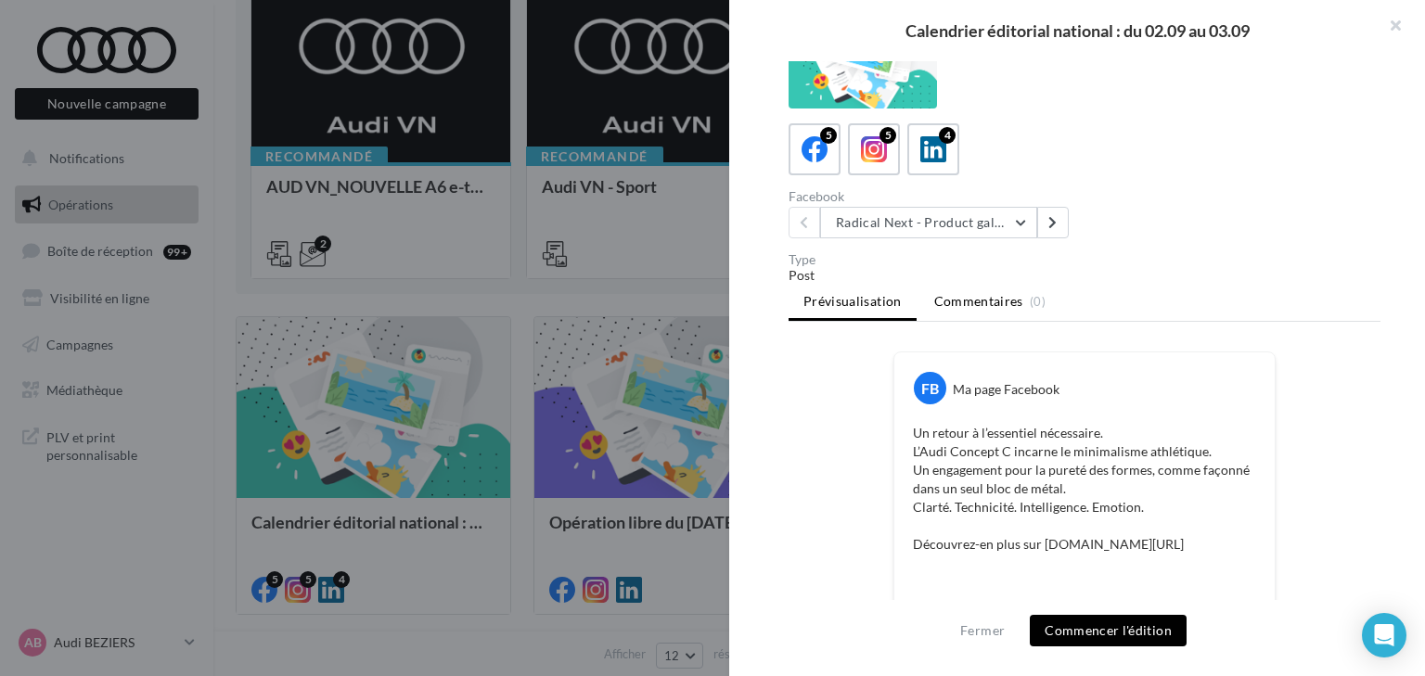
scroll to position [74, 0]
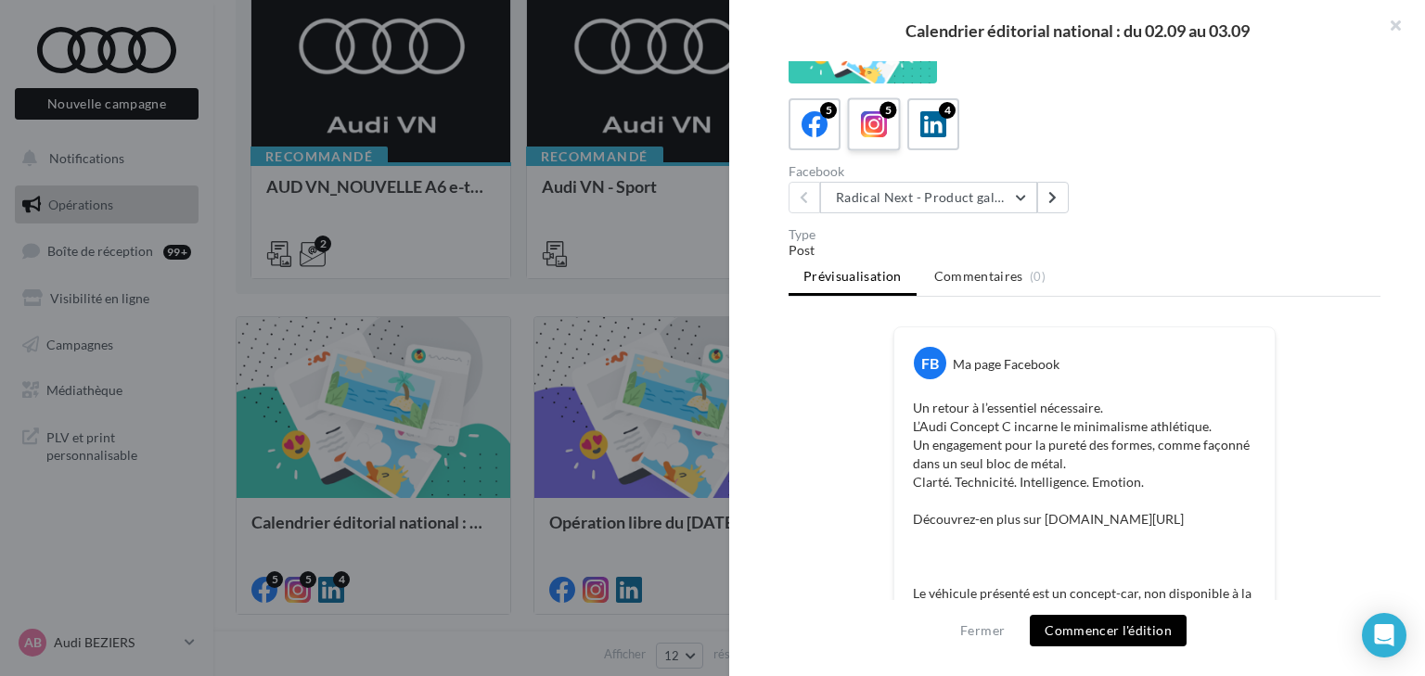
click at [869, 113] on icon at bounding box center [874, 124] width 27 height 27
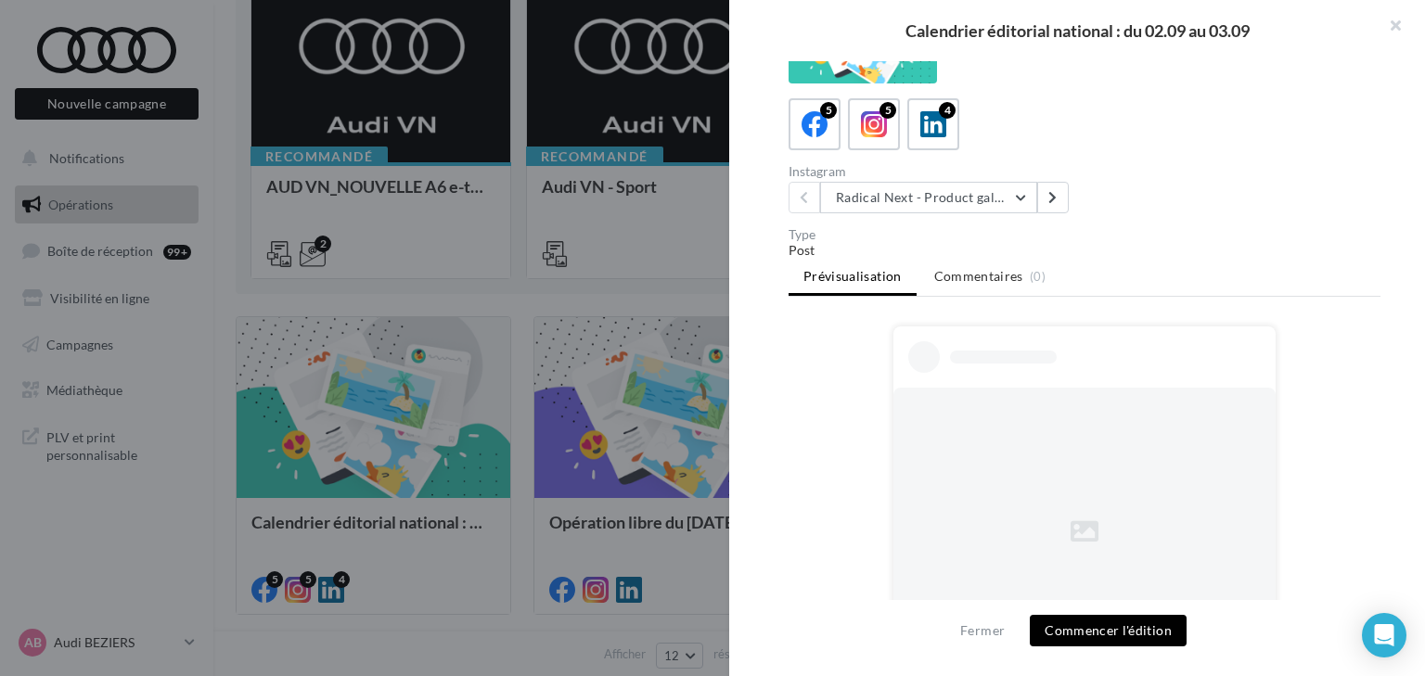
scroll to position [297, 0]
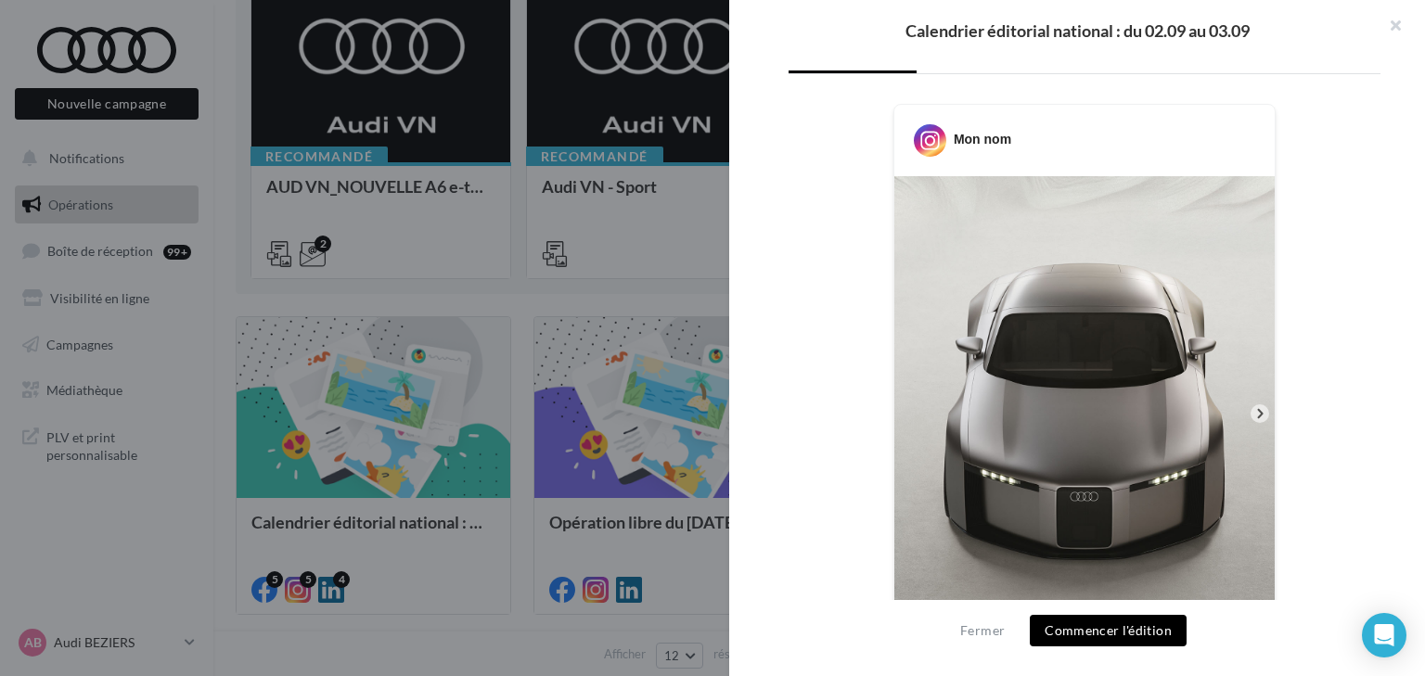
click at [1163, 627] on button "Commencer l'édition" at bounding box center [1108, 631] width 157 height 32
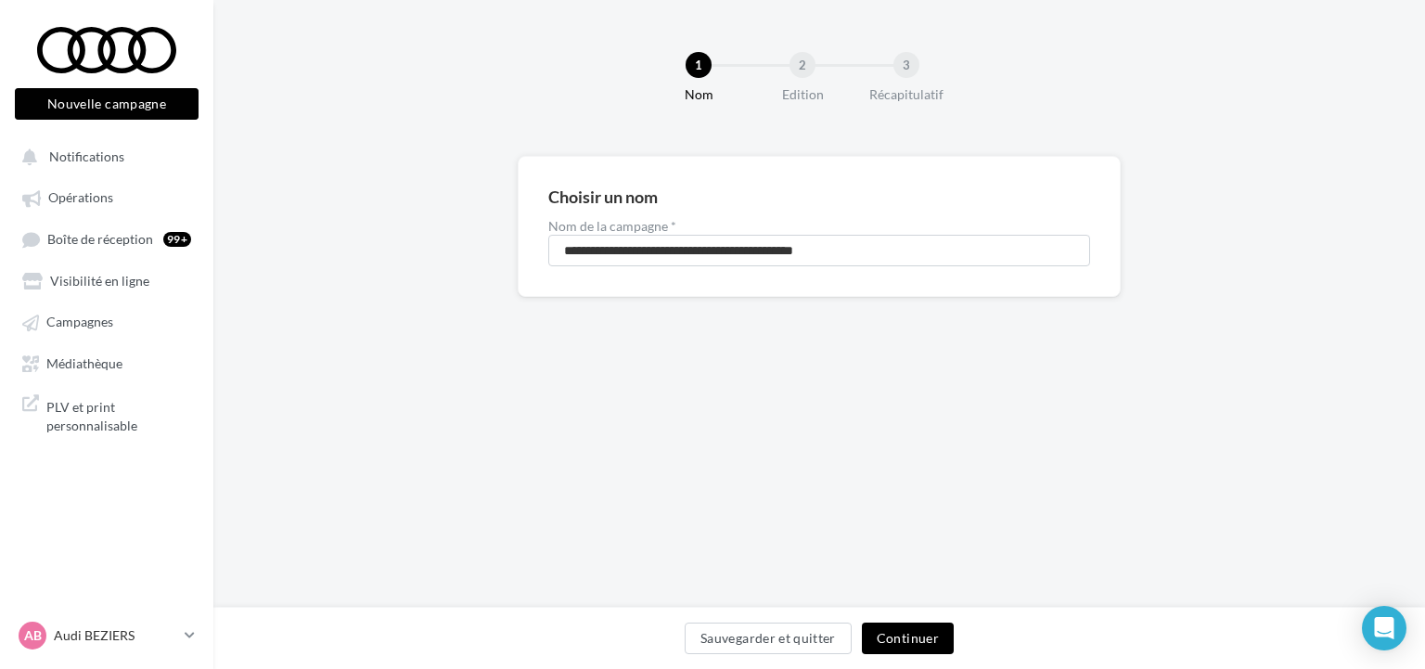
click at [934, 628] on button "Continuer" at bounding box center [908, 638] width 92 height 32
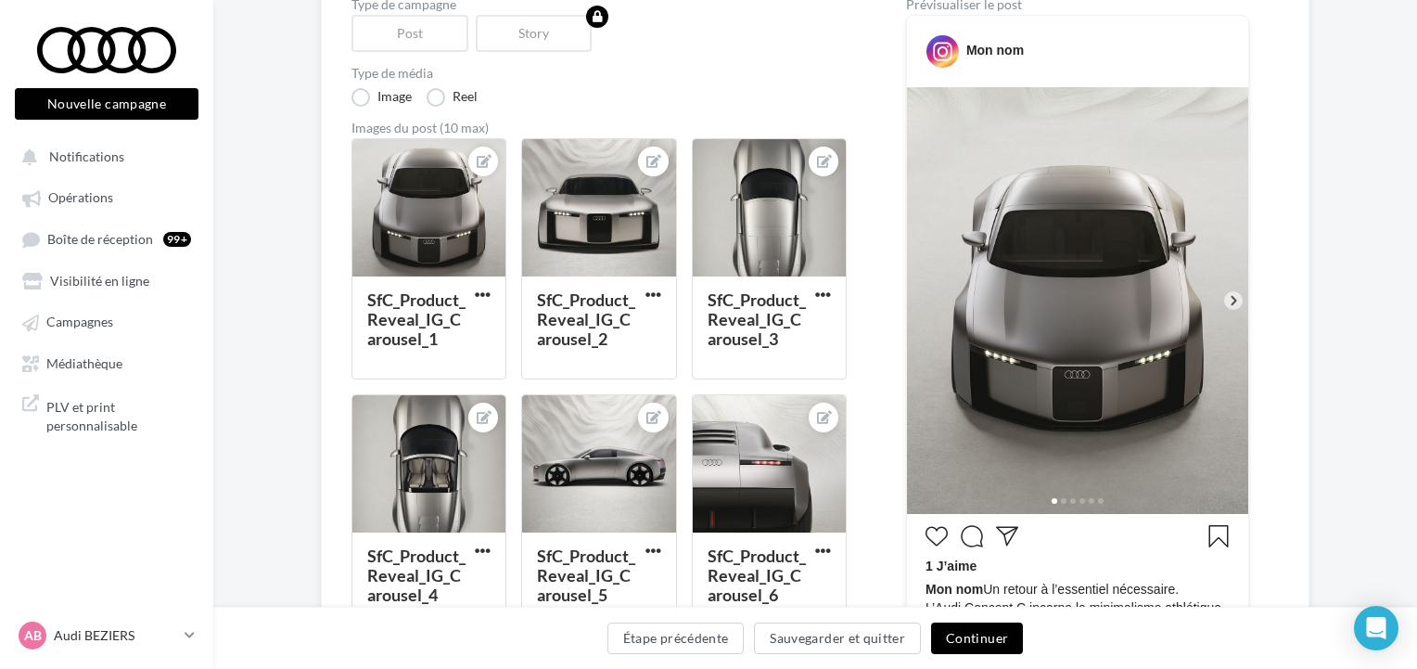
scroll to position [223, 0]
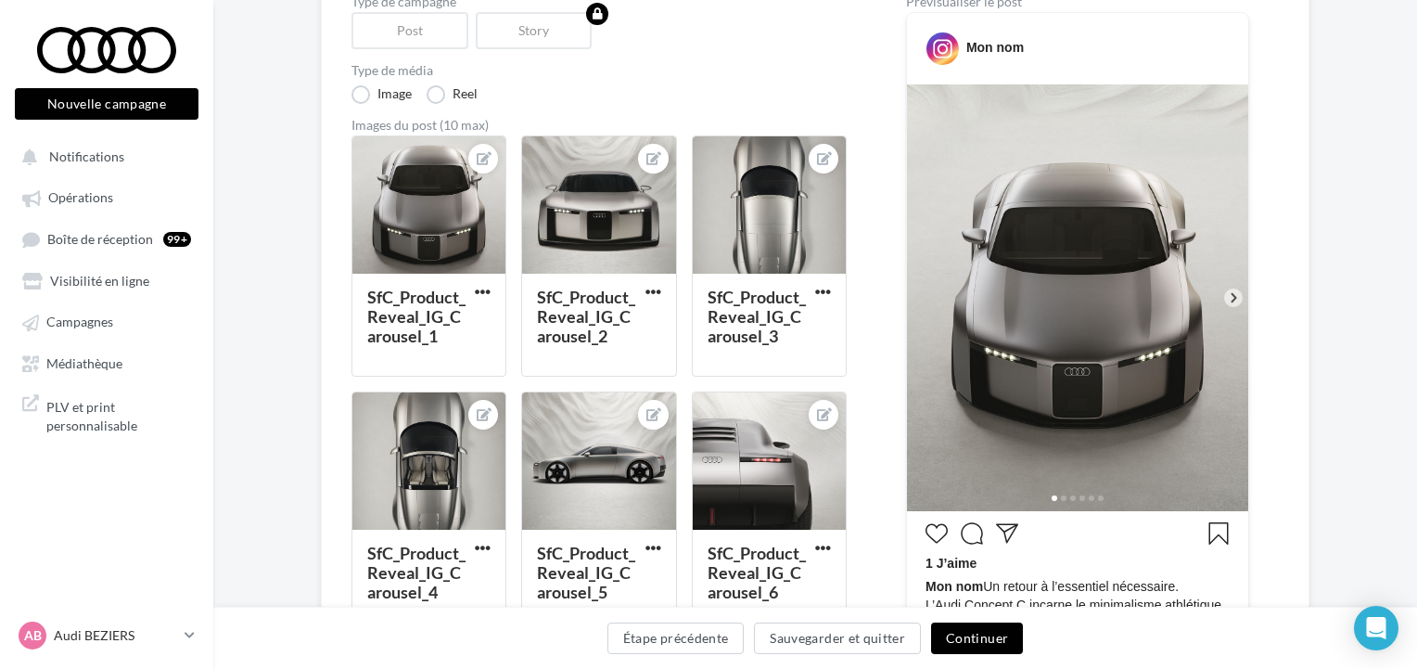
drag, startPoint x: 445, startPoint y: 232, endPoint x: 323, endPoint y: 324, distance: 153.1
click at [317, 325] on div "Édition de la campagne Instagram Type de campagne Post Story Type de média Imag…" at bounding box center [815, 668] width 1204 height 1470
click at [482, 290] on span "button" at bounding box center [483, 292] width 16 height 16
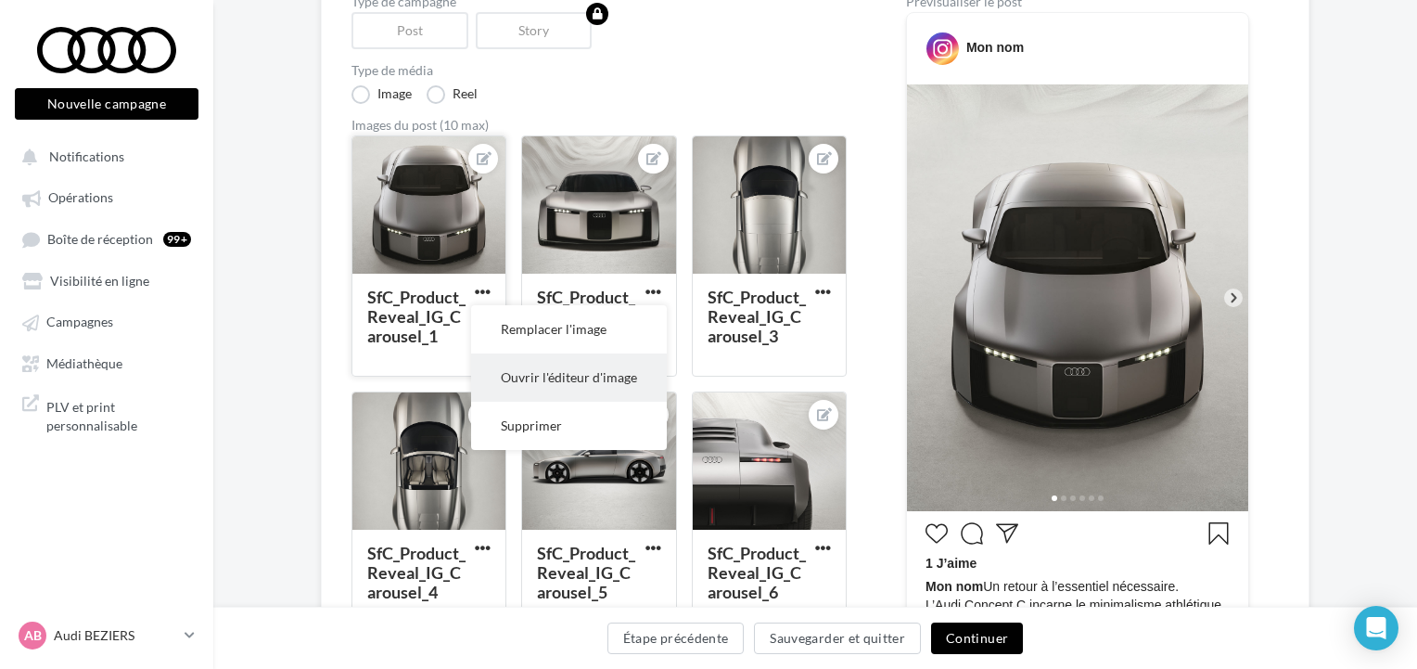
click at [544, 383] on button "Ouvrir l'éditeur d'image" at bounding box center [569, 377] width 196 height 48
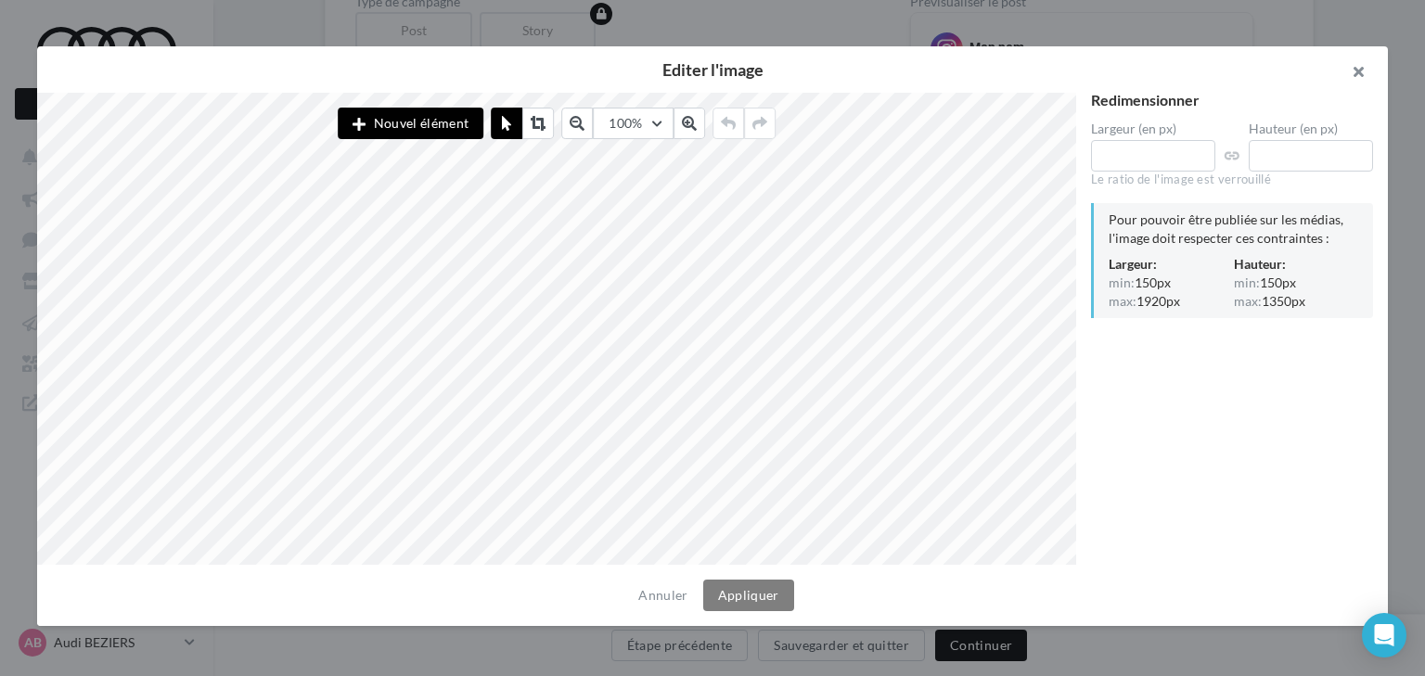
click at [1359, 76] on button "button" at bounding box center [1350, 74] width 74 height 56
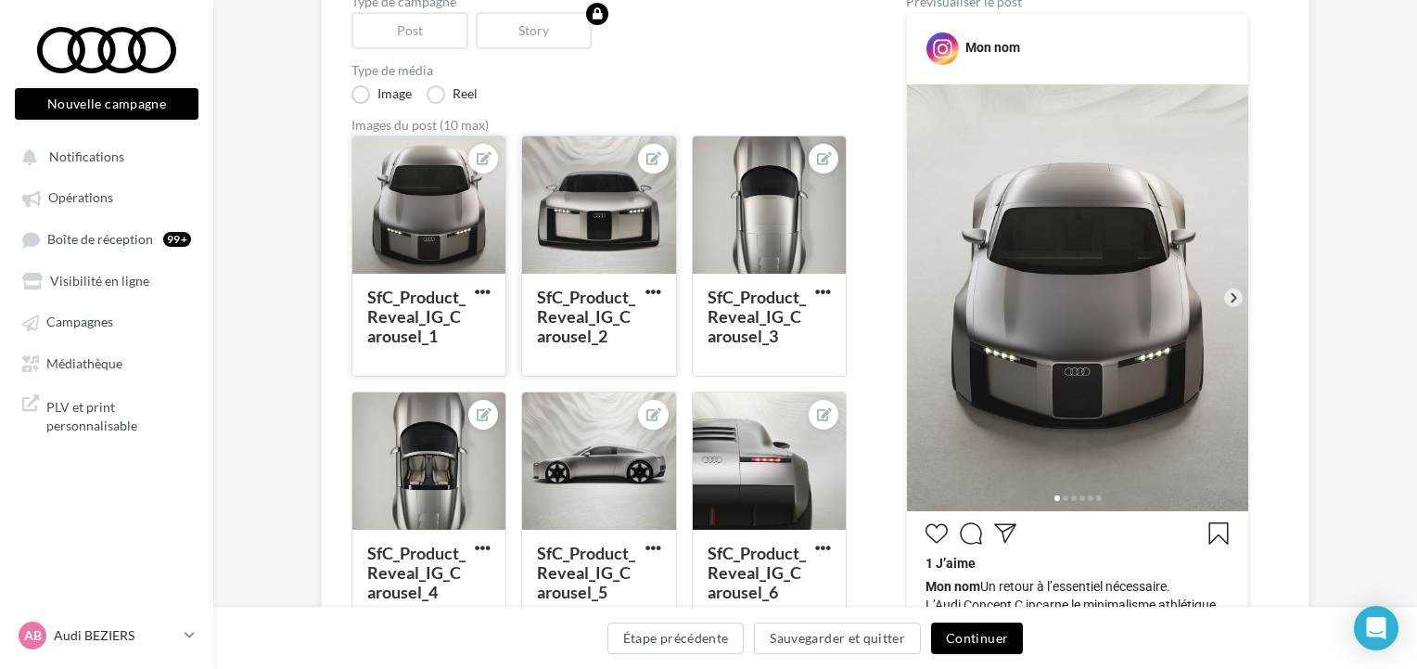
click at [612, 201] on div at bounding box center [598, 205] width 153 height 139
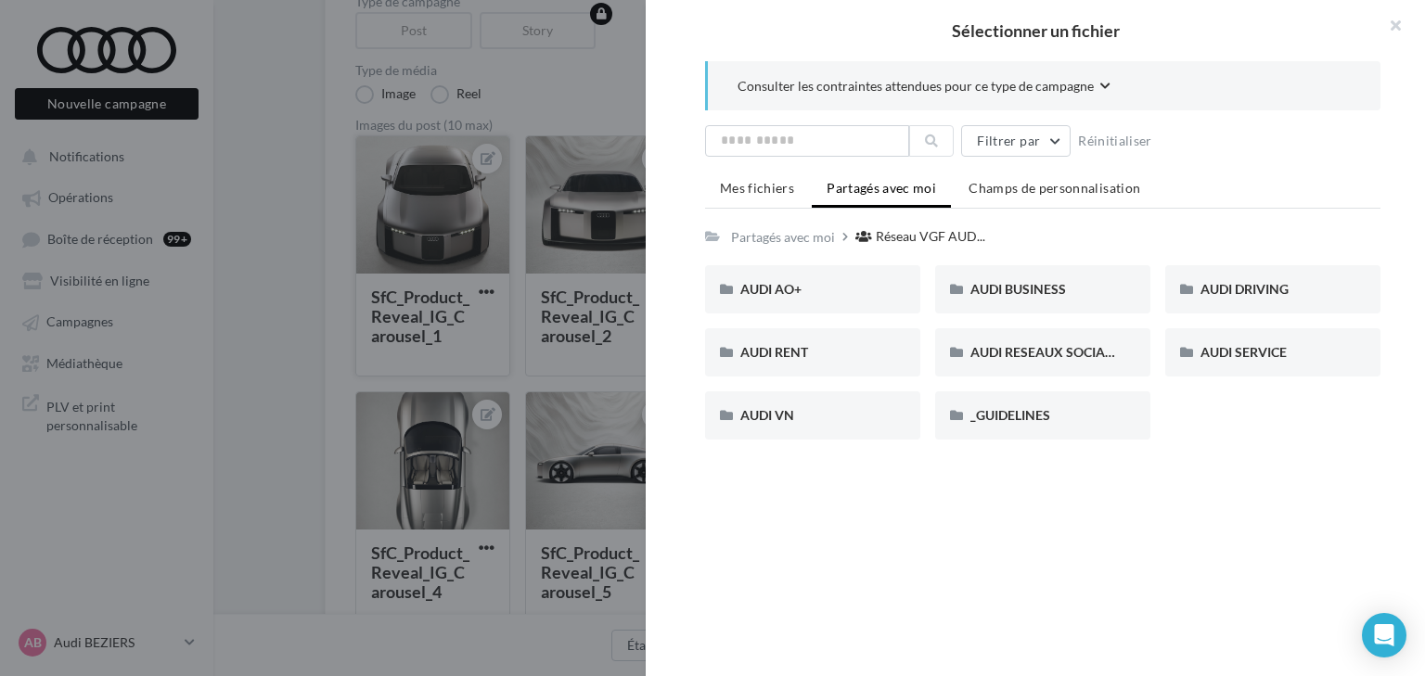
click at [525, 146] on div at bounding box center [712, 338] width 1425 height 676
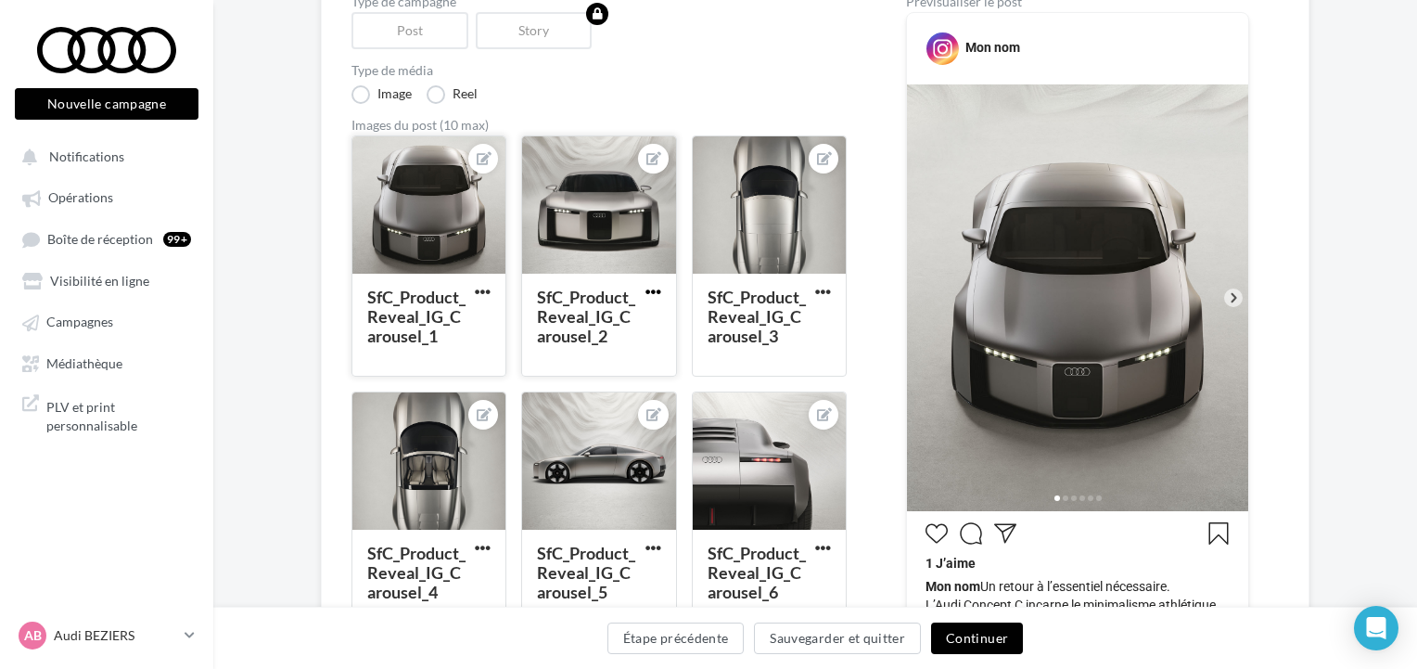
click at [654, 291] on span "button" at bounding box center [654, 292] width 16 height 16
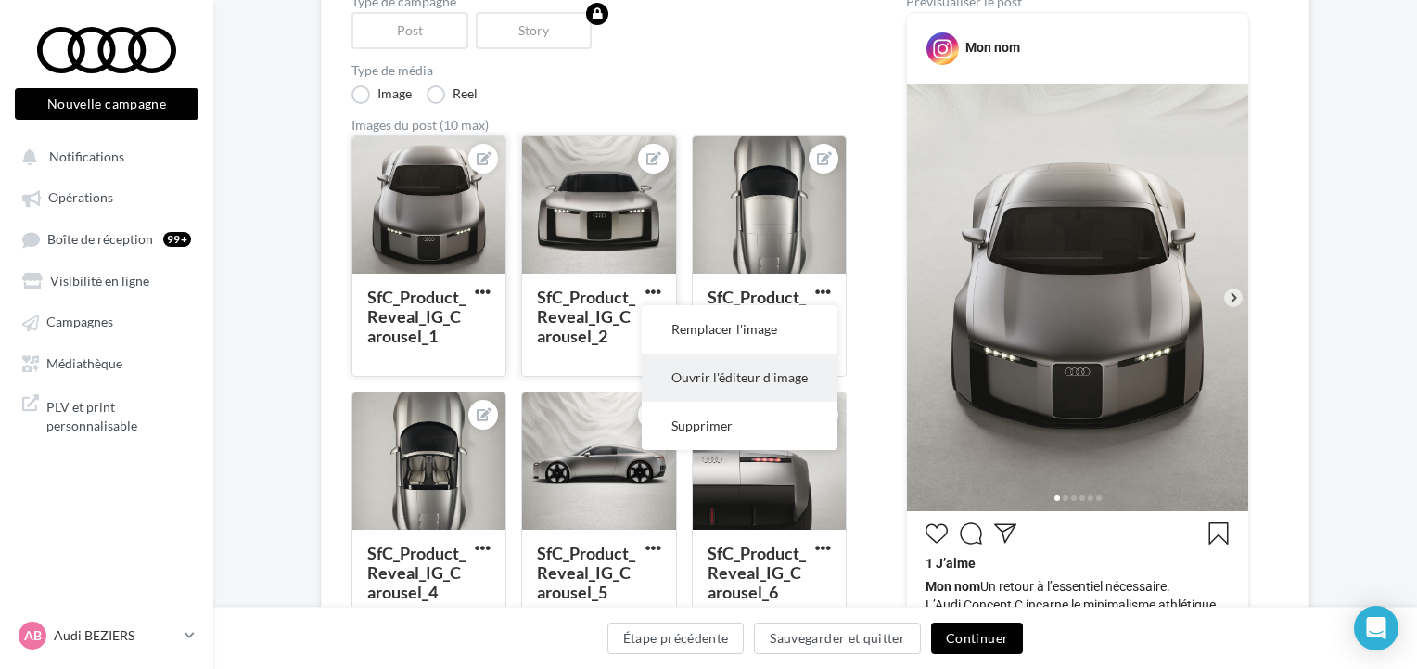
click at [698, 378] on button "Ouvrir l'éditeur d'image" at bounding box center [740, 377] width 196 height 48
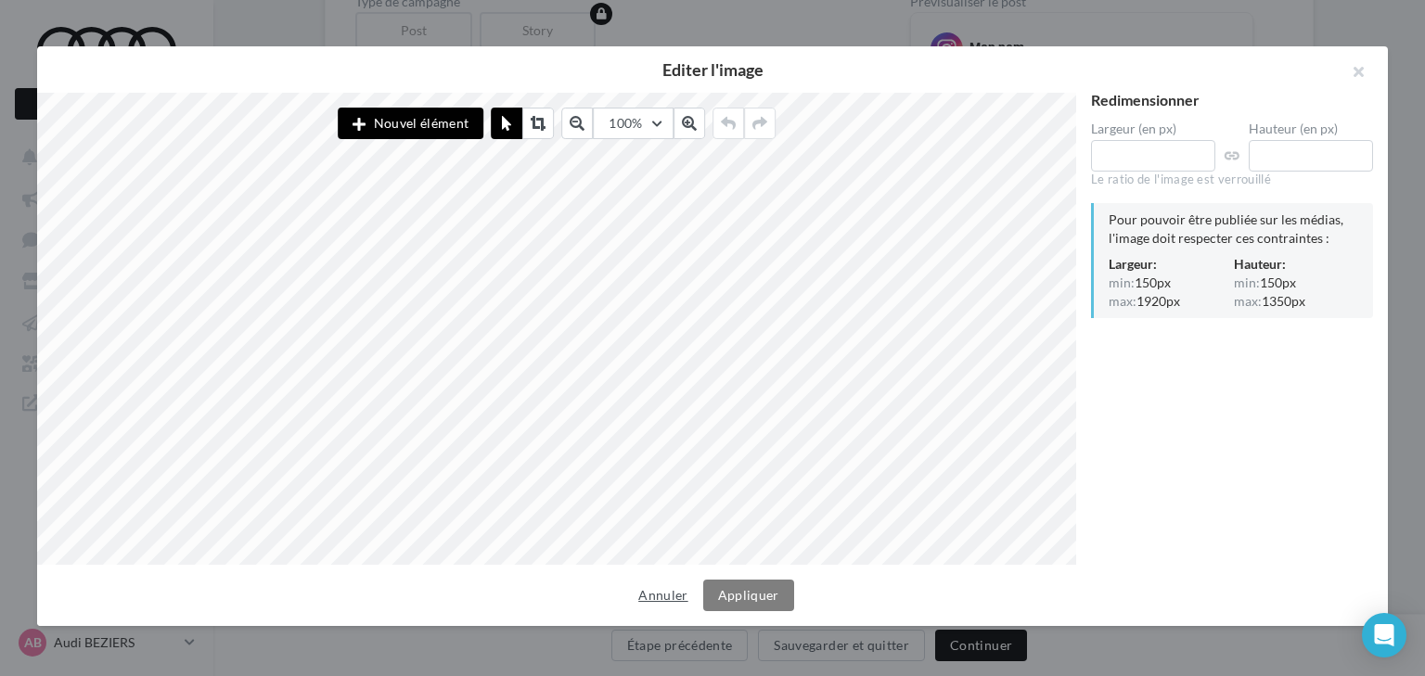
click at [674, 601] on button "Annuler" at bounding box center [663, 595] width 64 height 22
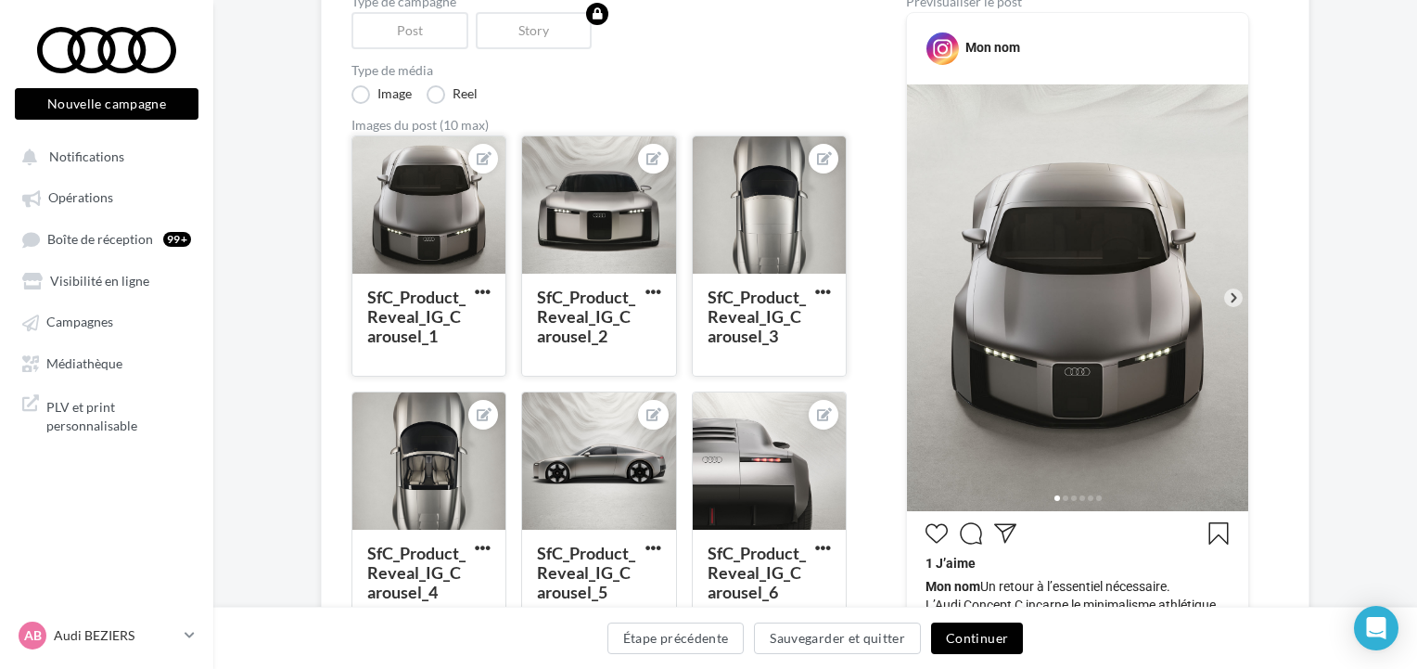
click at [750, 224] on div at bounding box center [769, 205] width 153 height 139
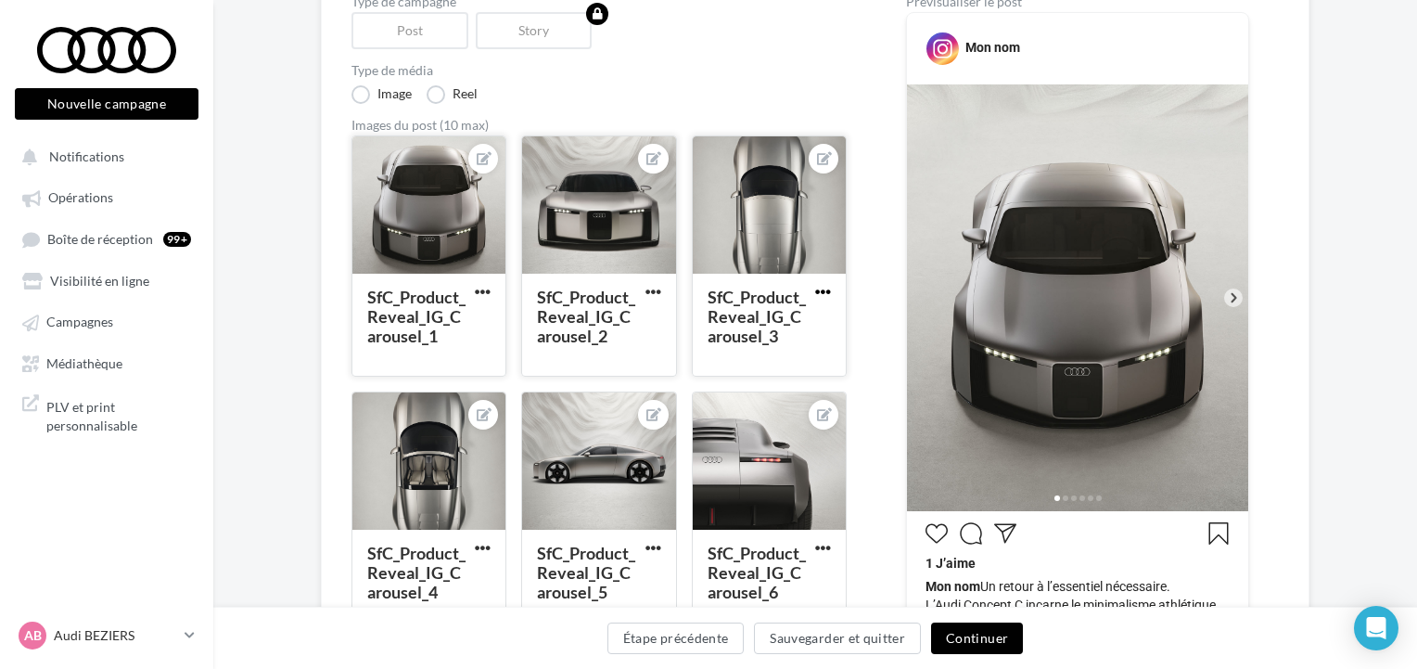
click at [822, 293] on span "button" at bounding box center [823, 292] width 16 height 16
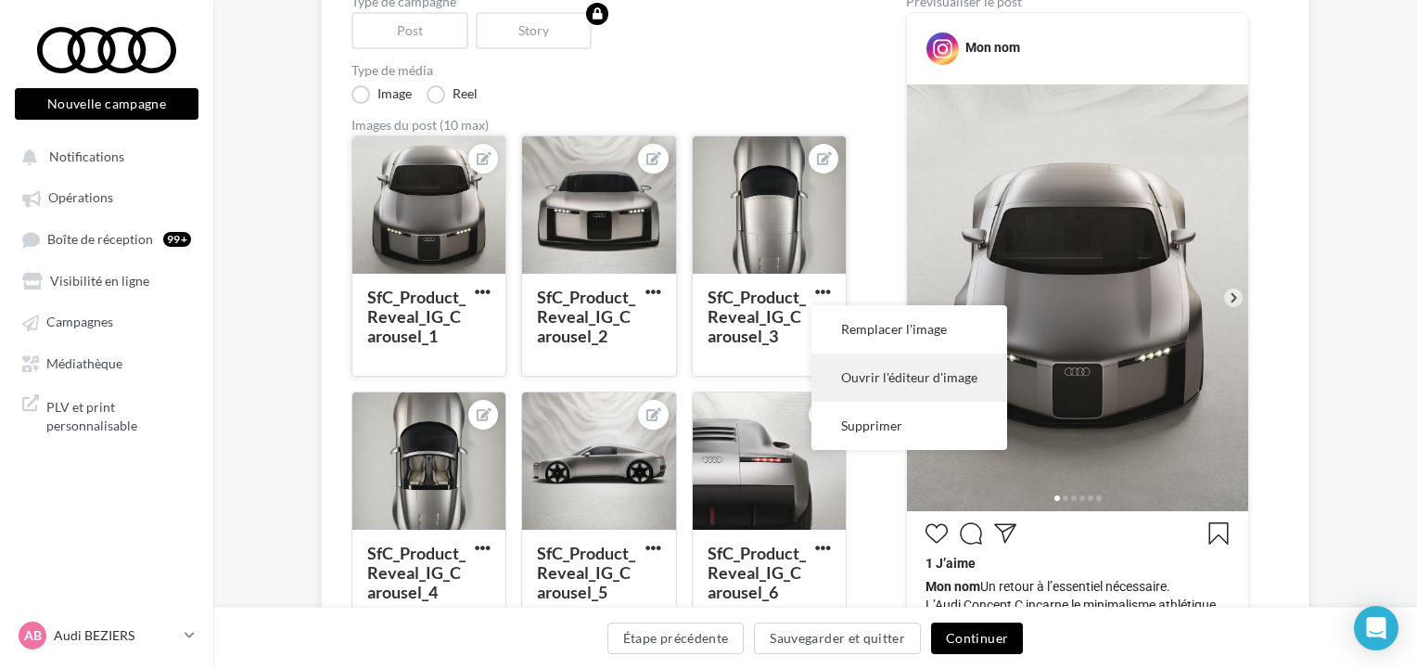
click at [879, 371] on button "Ouvrir l'éditeur d'image" at bounding box center [910, 377] width 196 height 48
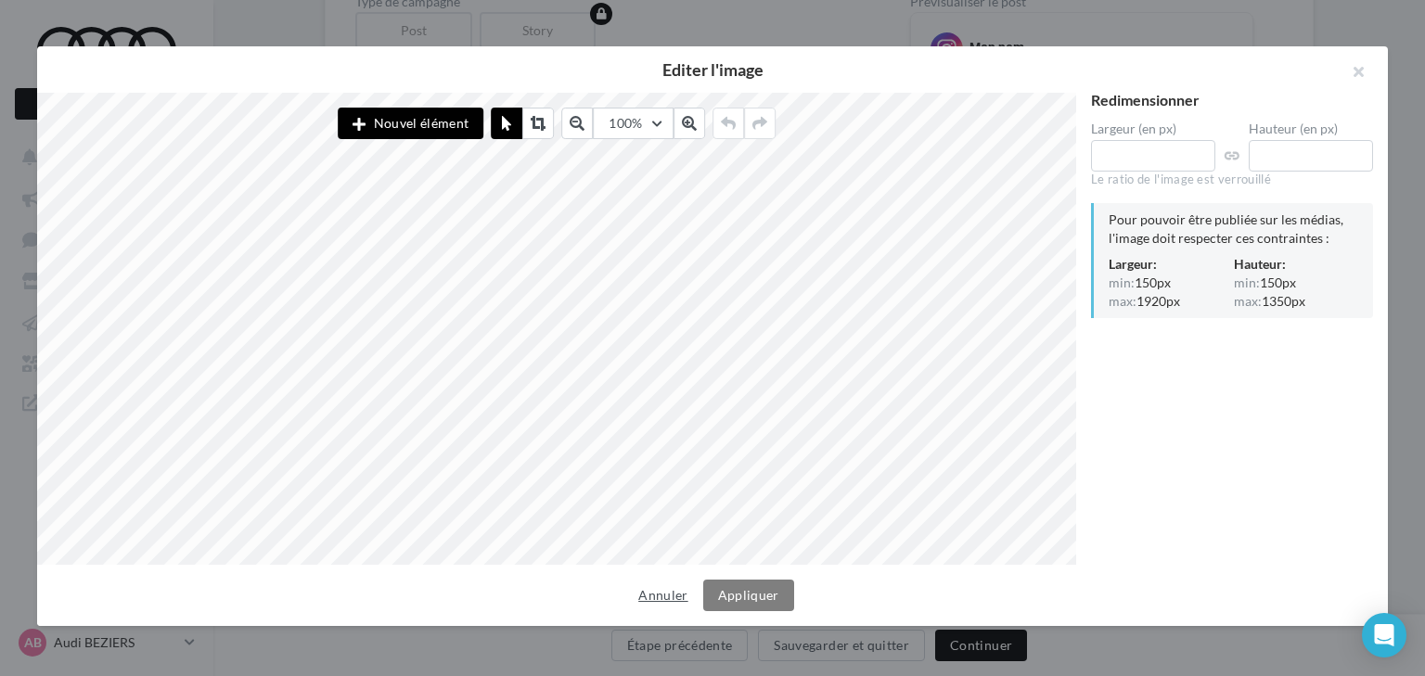
click at [668, 594] on button "Annuler" at bounding box center [663, 595] width 64 height 22
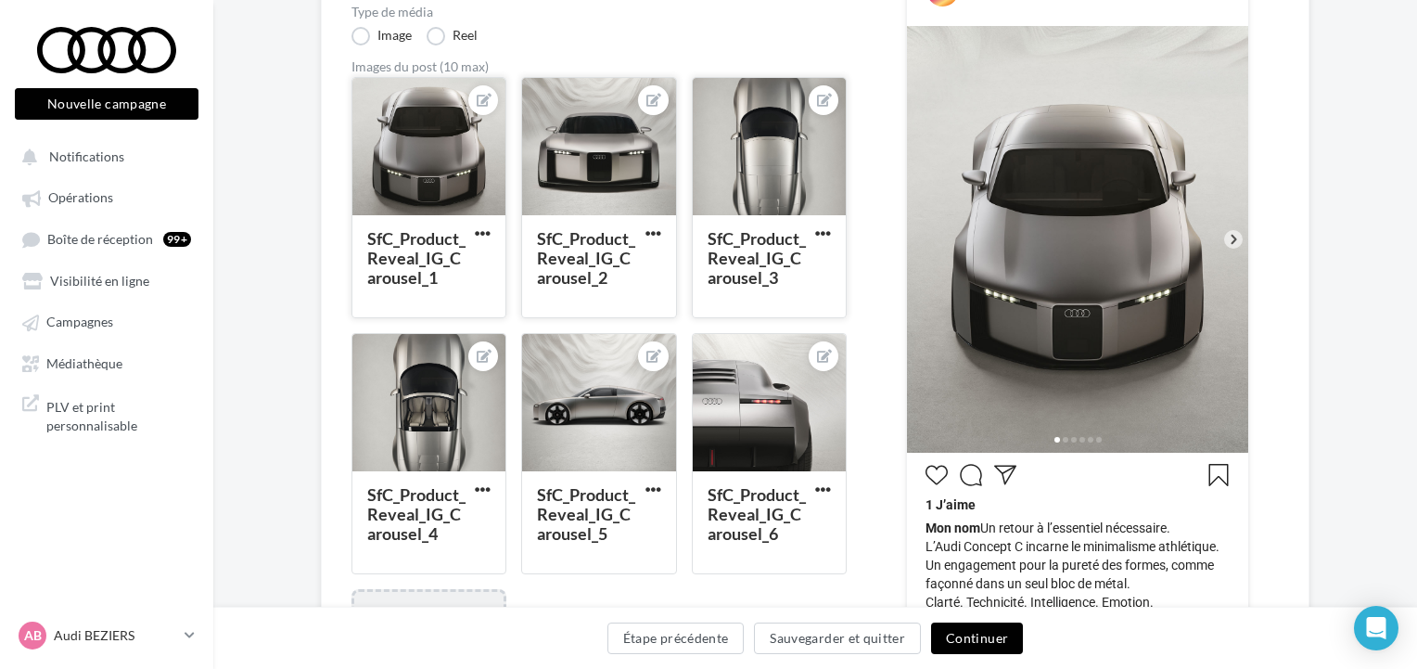
scroll to position [445, 0]
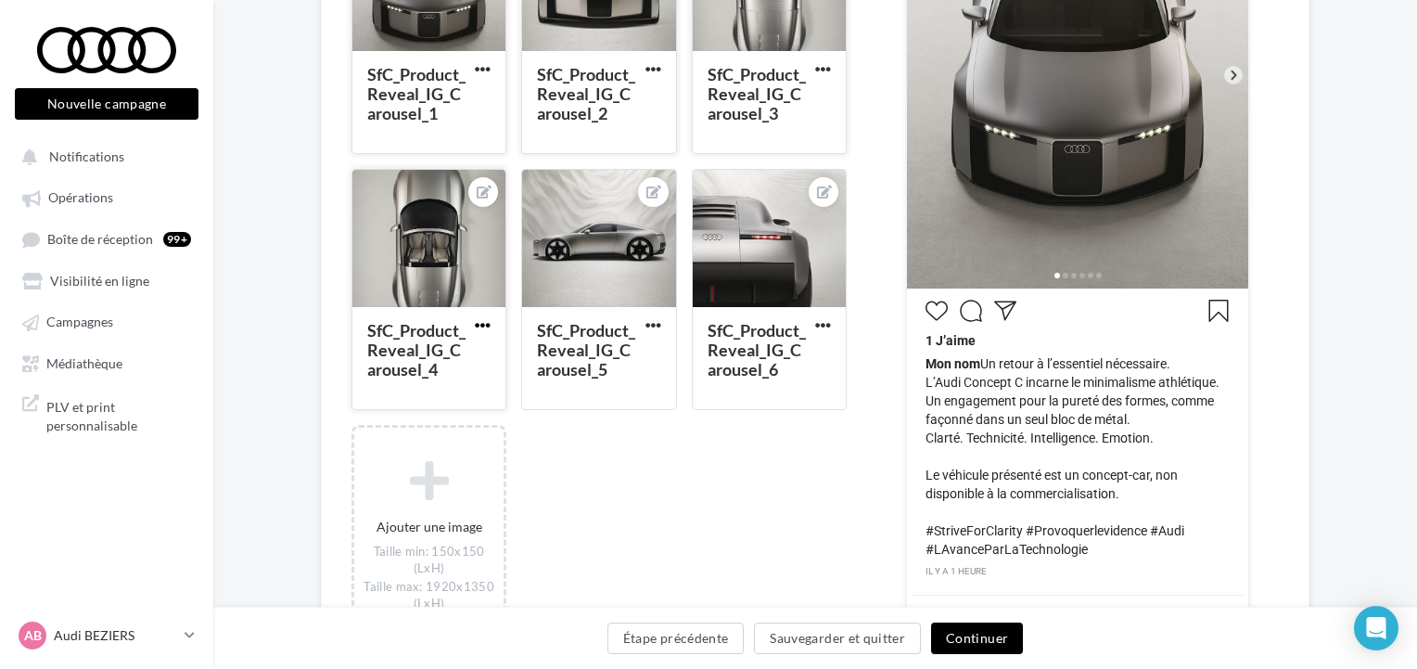
click at [485, 327] on span "button" at bounding box center [483, 325] width 16 height 16
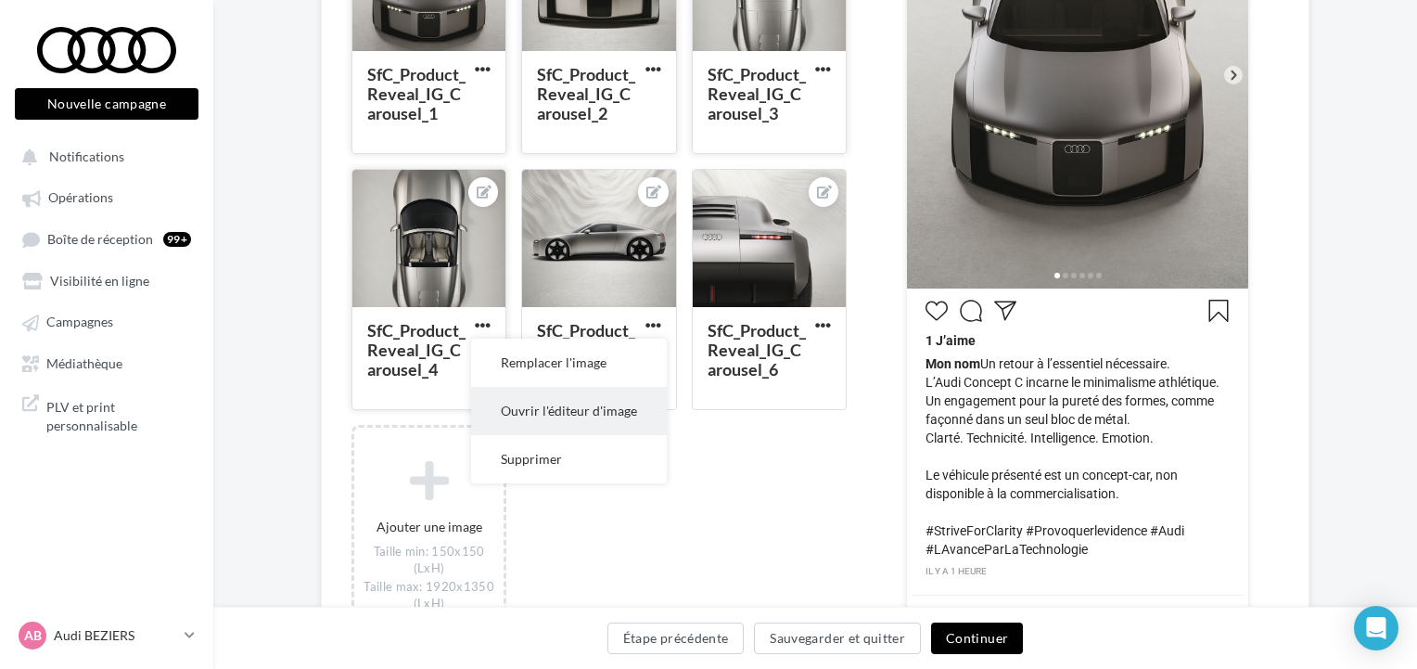
click at [517, 405] on button "Ouvrir l'éditeur d'image" at bounding box center [569, 411] width 196 height 48
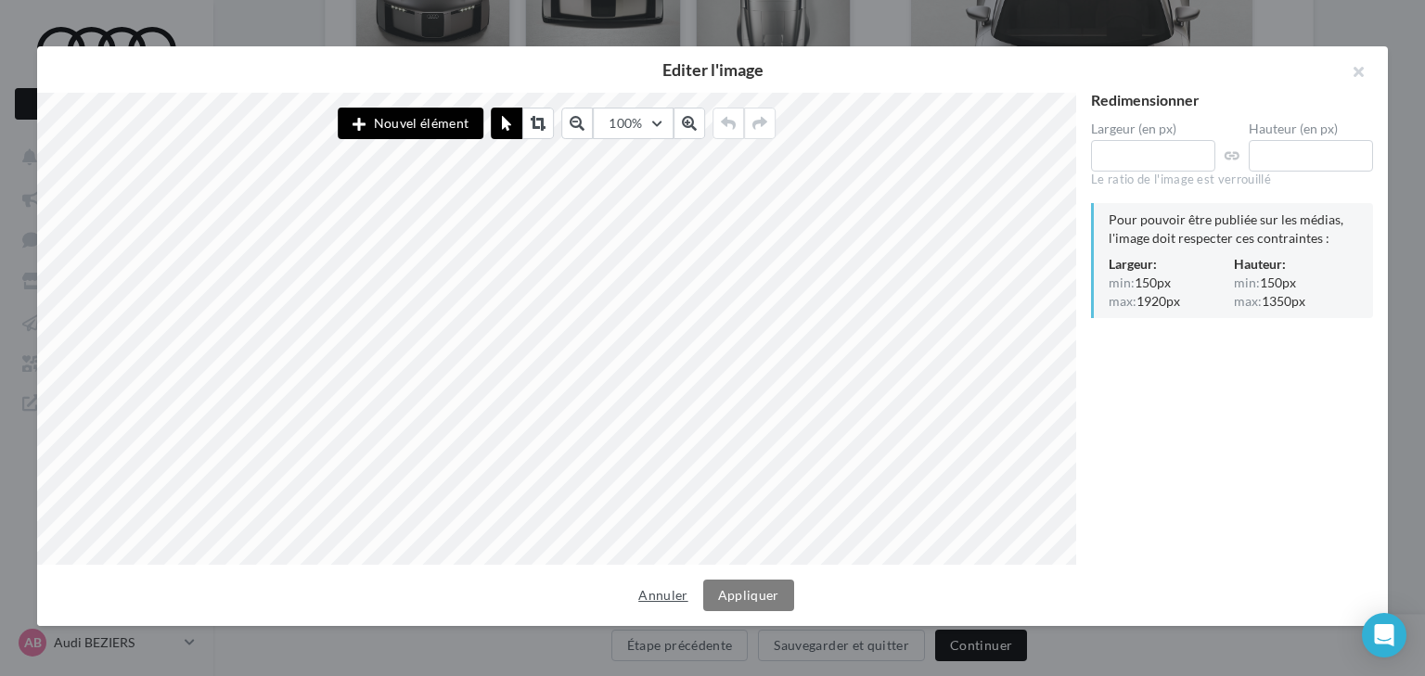
click at [672, 597] on button "Annuler" at bounding box center [663, 595] width 64 height 22
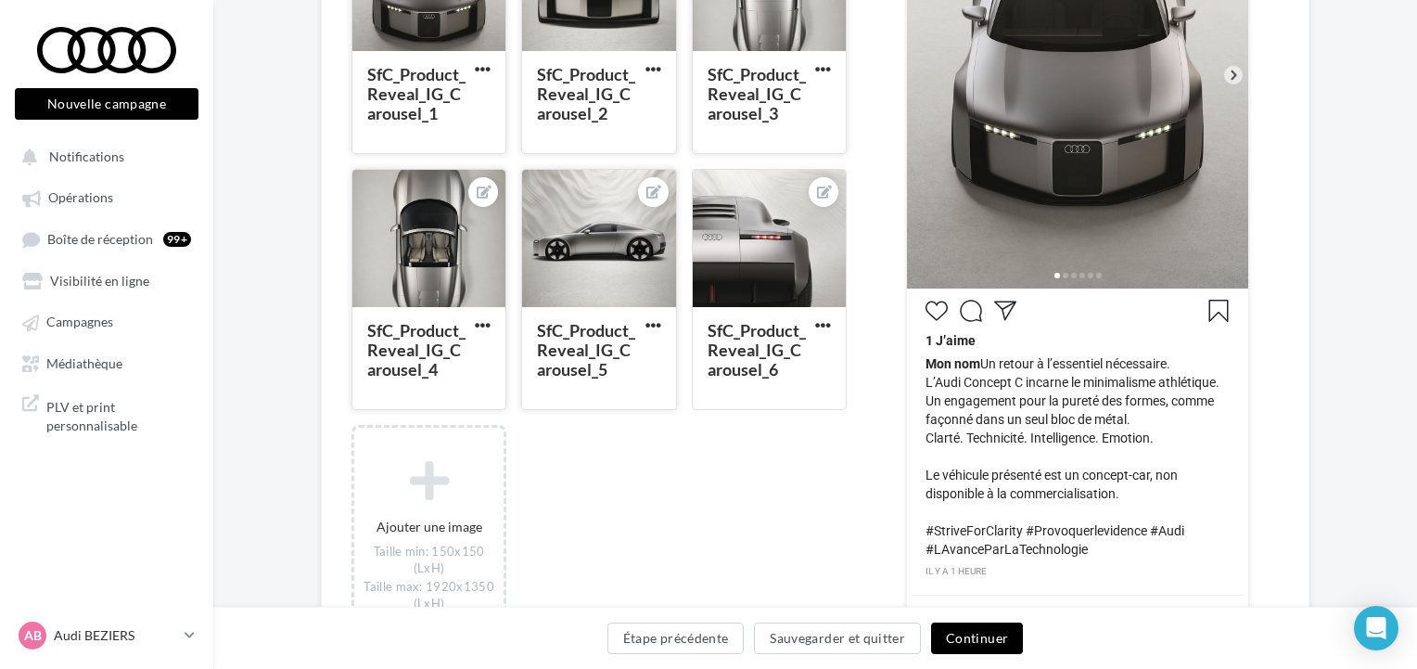
drag, startPoint x: 597, startPoint y: 256, endPoint x: 560, endPoint y: 298, distance: 55.8
click at [559, 299] on div at bounding box center [598, 239] width 153 height 139
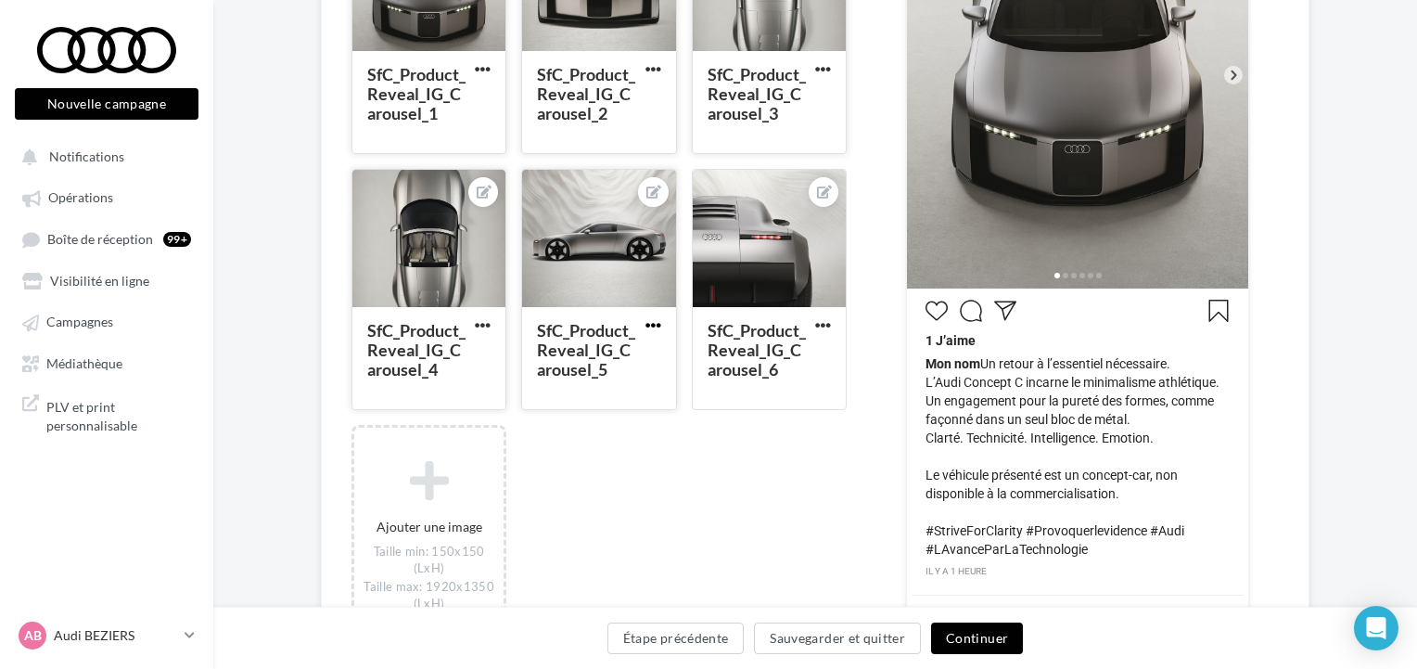
click at [646, 327] on span "button" at bounding box center [654, 325] width 16 height 16
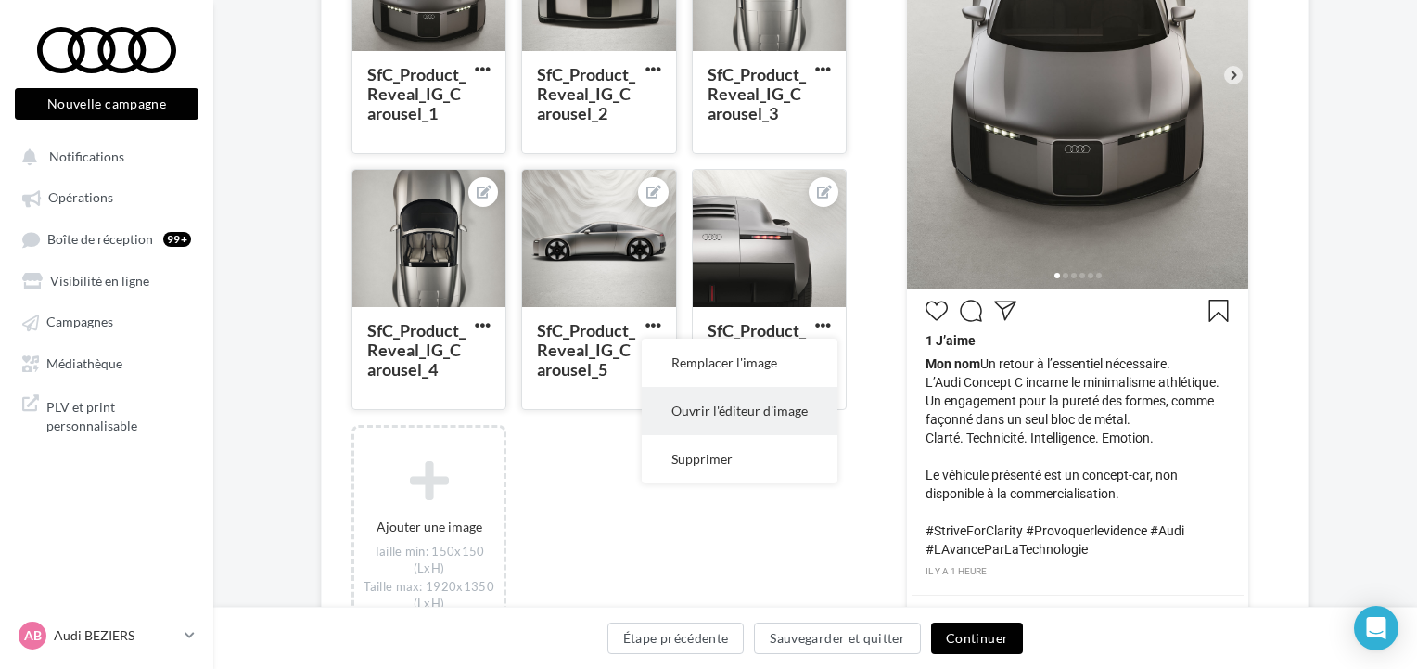
click at [691, 403] on button "Ouvrir l'éditeur d'image" at bounding box center [740, 411] width 196 height 48
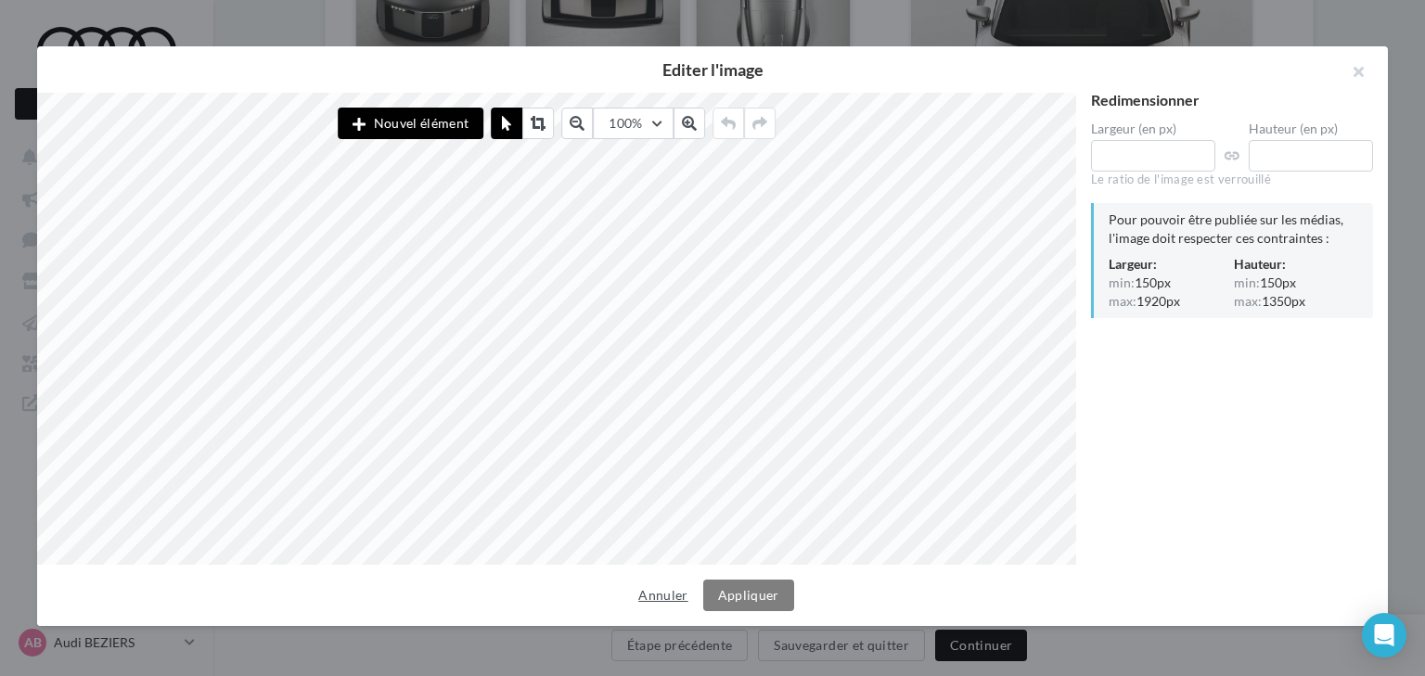
click at [644, 594] on button "Annuler" at bounding box center [663, 595] width 64 height 22
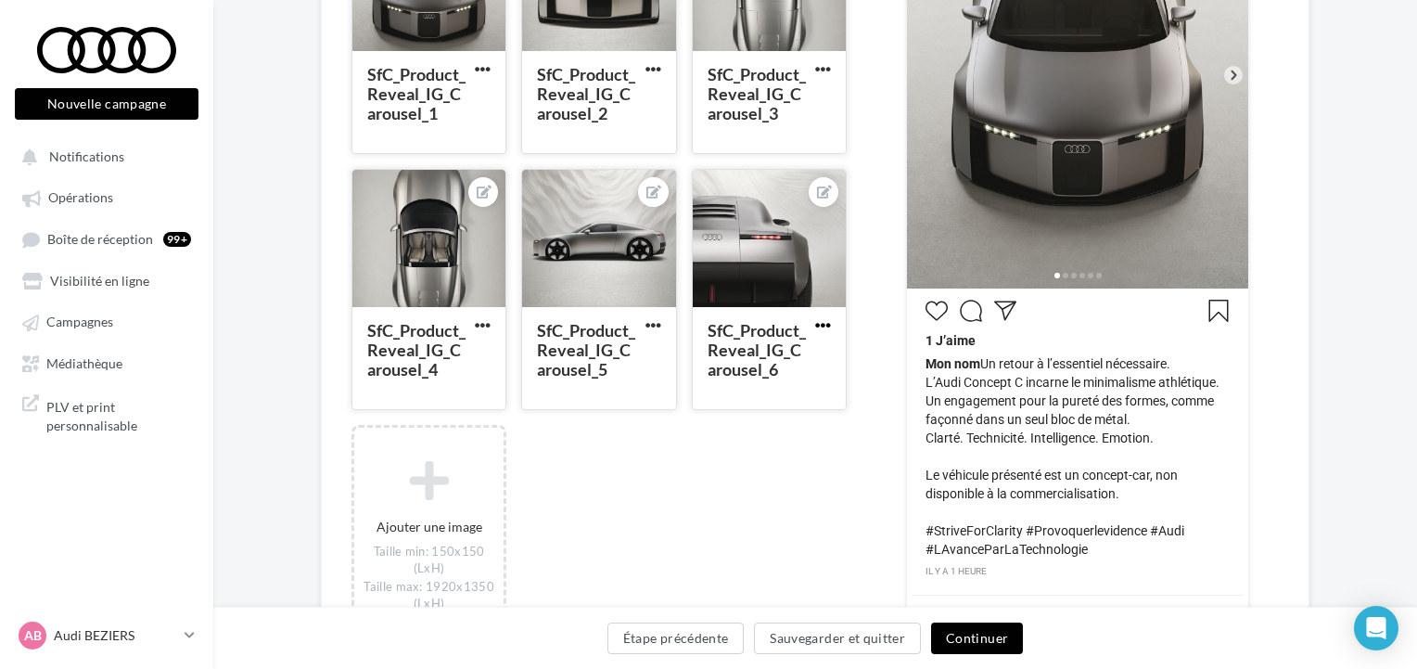
click at [816, 325] on span "button" at bounding box center [823, 325] width 16 height 16
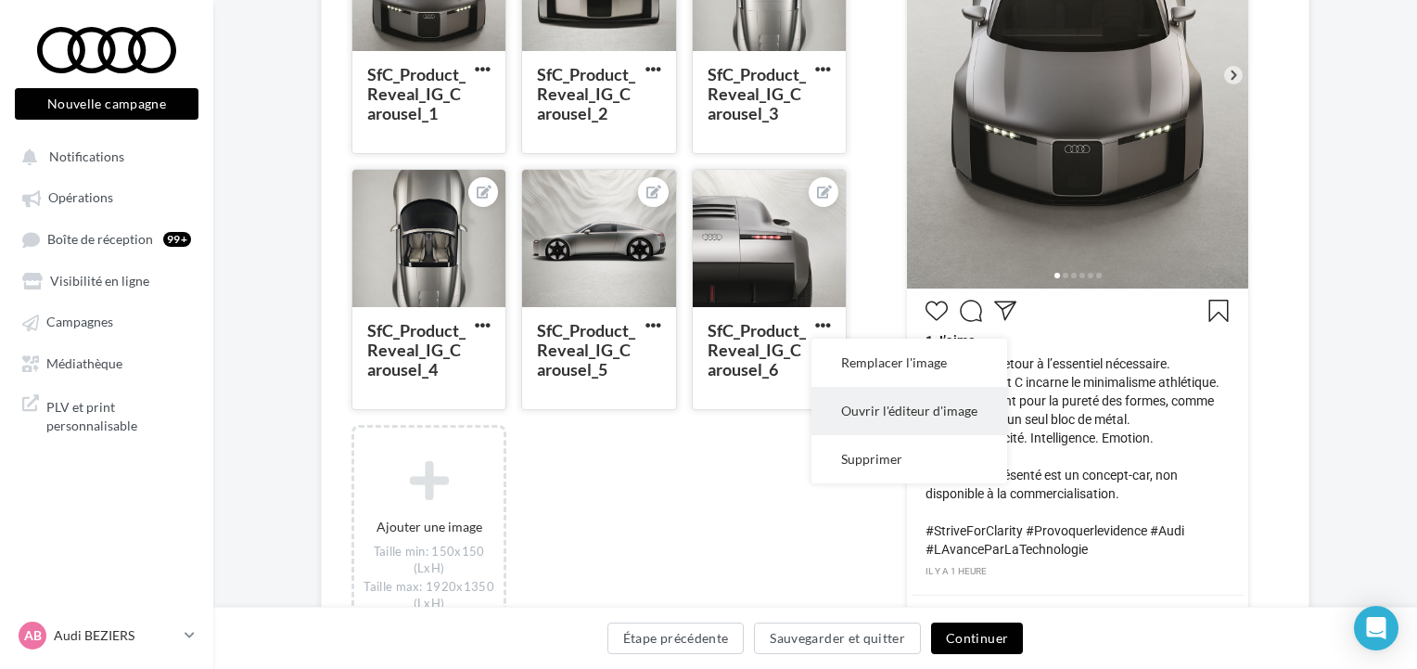
click at [865, 408] on button "Ouvrir l'éditeur d'image" at bounding box center [910, 411] width 196 height 48
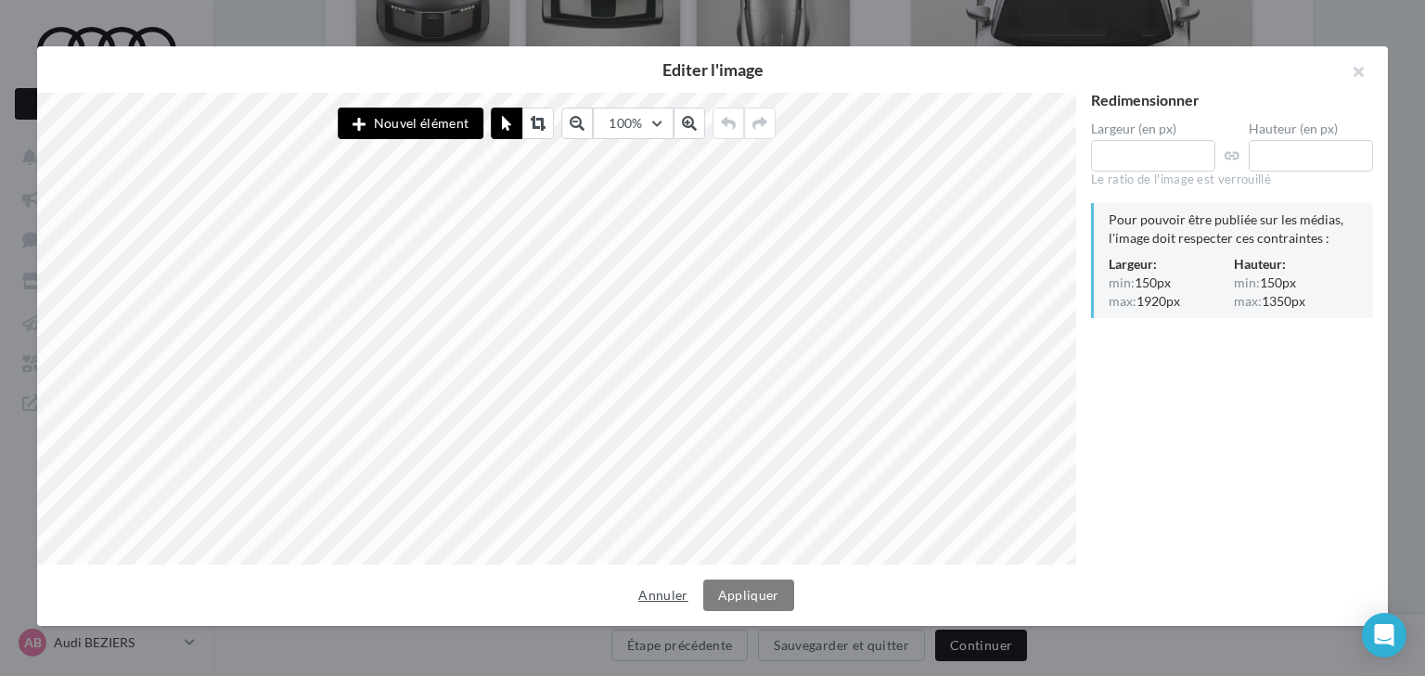
click at [677, 589] on button "Annuler" at bounding box center [663, 595] width 64 height 22
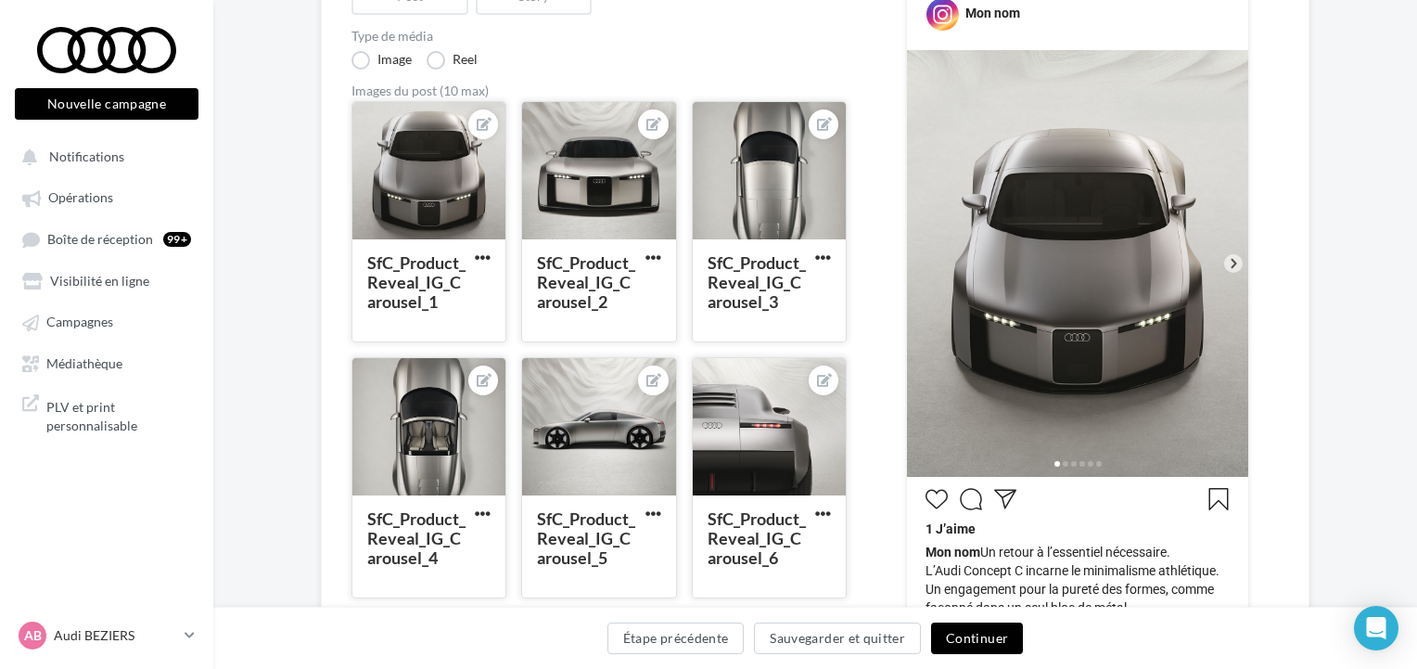
scroll to position [594, 0]
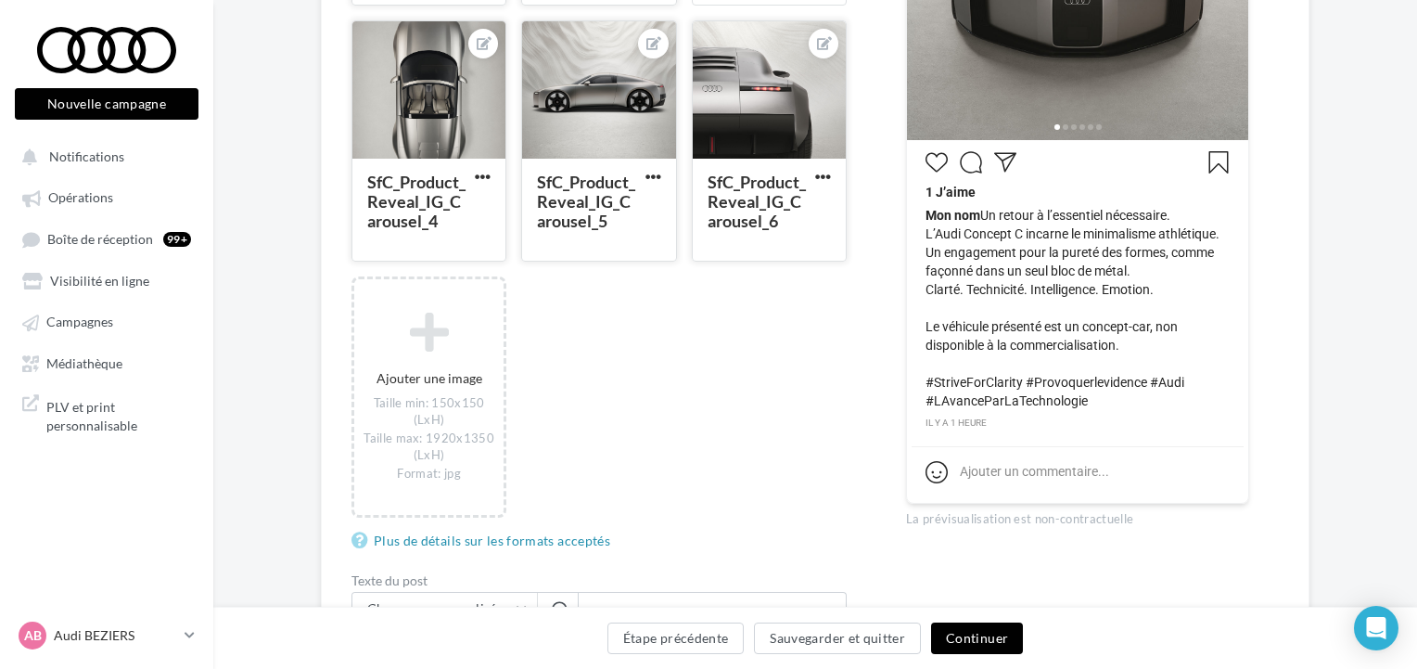
click at [1313, 253] on div "Édition de la campagne Instagram Type de campagne Post Story Type de média Imag…" at bounding box center [815, 297] width 1204 height 1470
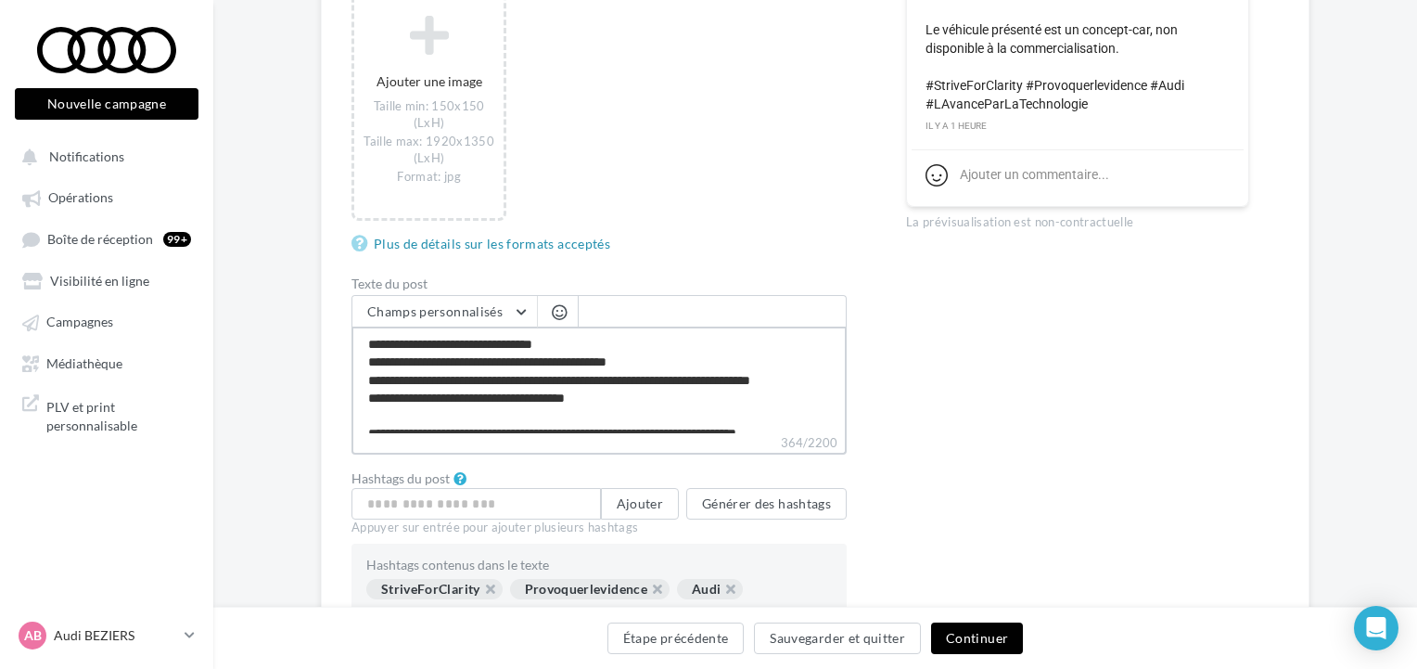
scroll to position [70, 0]
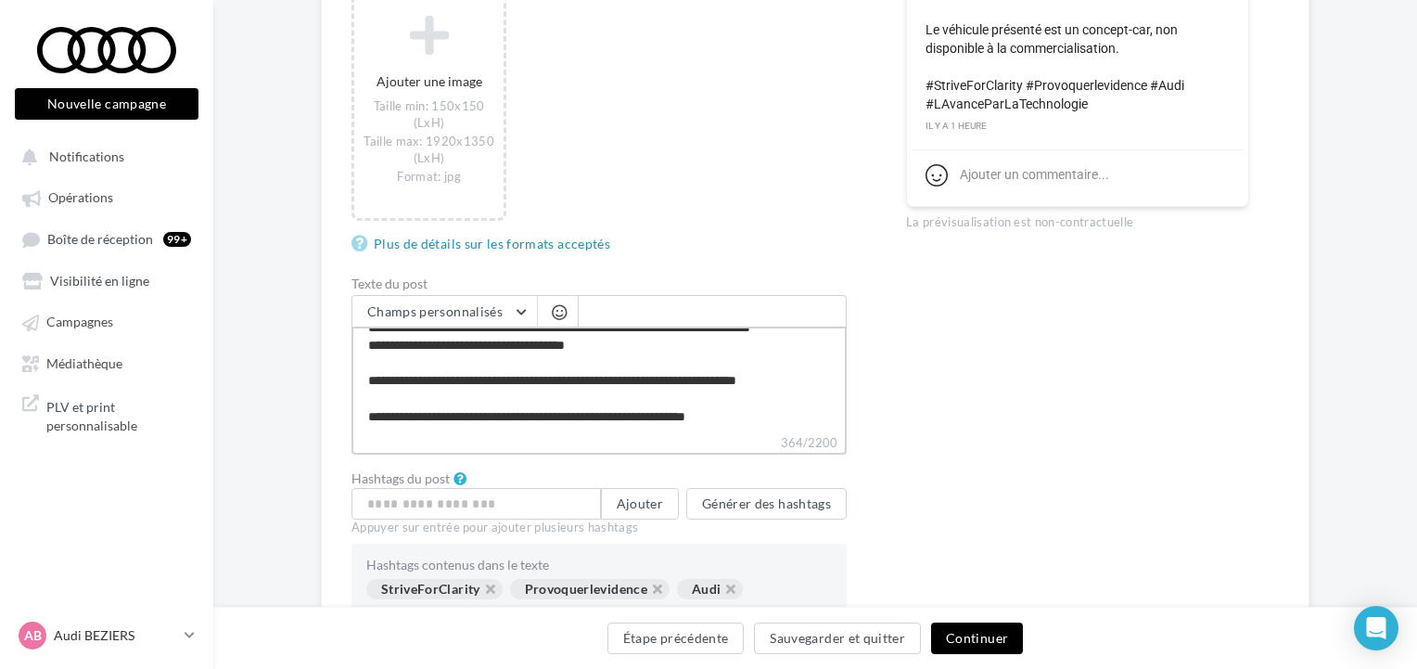
drag, startPoint x: 367, startPoint y: 337, endPoint x: 817, endPoint y: 465, distance: 467.7
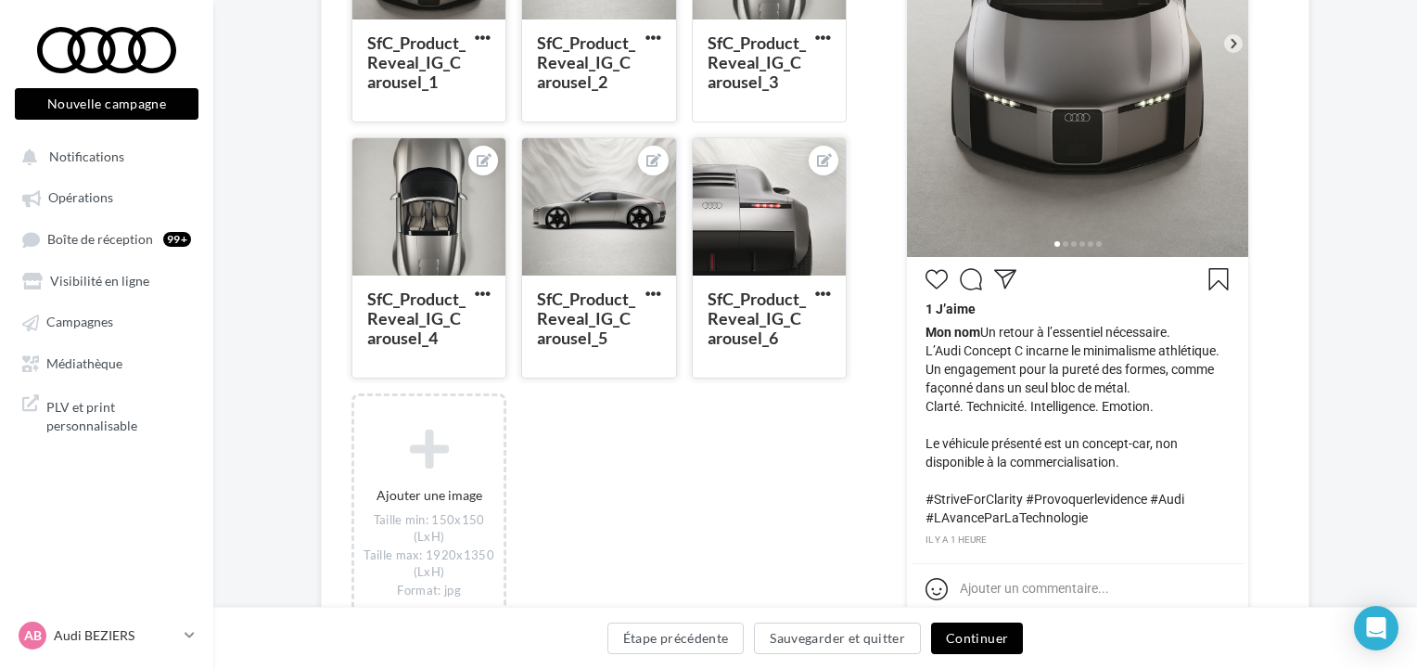
scroll to position [339, 0]
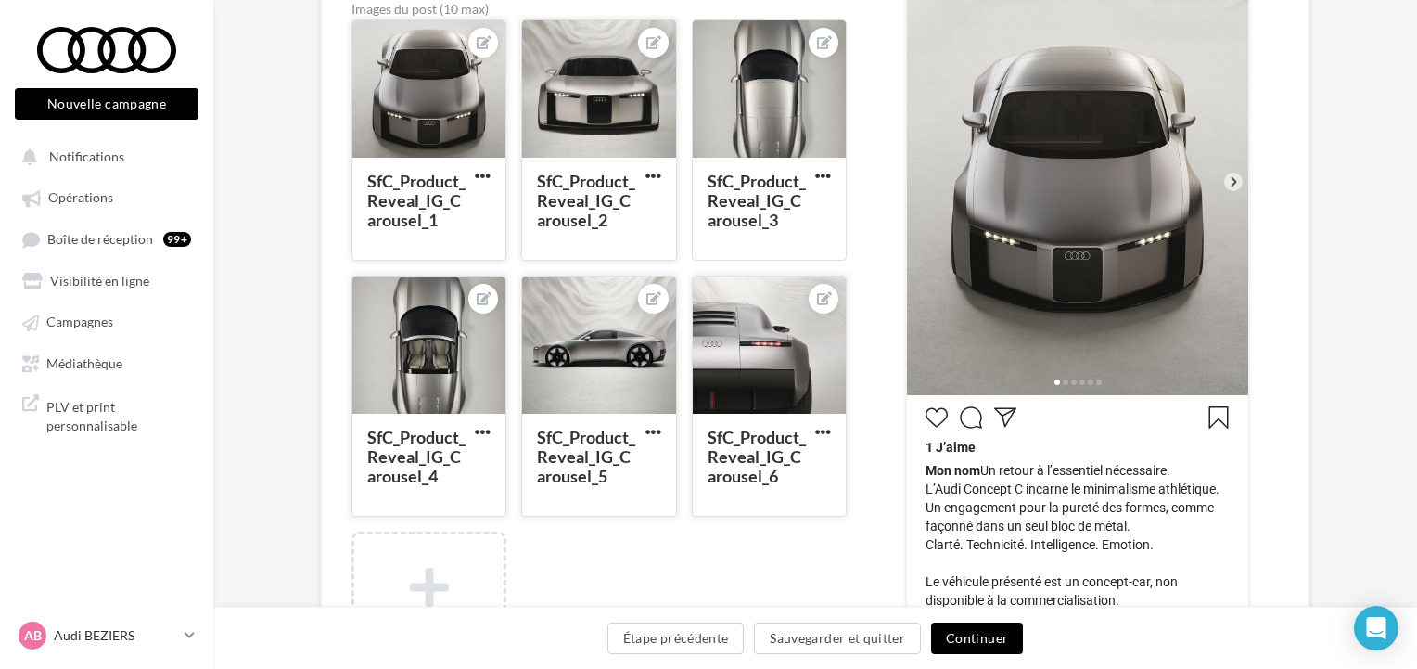
click at [991, 161] on img at bounding box center [1077, 181] width 341 height 427
drag, startPoint x: 1139, startPoint y: 205, endPoint x: 1059, endPoint y: 175, distance: 85.1
click at [1058, 174] on img at bounding box center [1077, 181] width 341 height 427
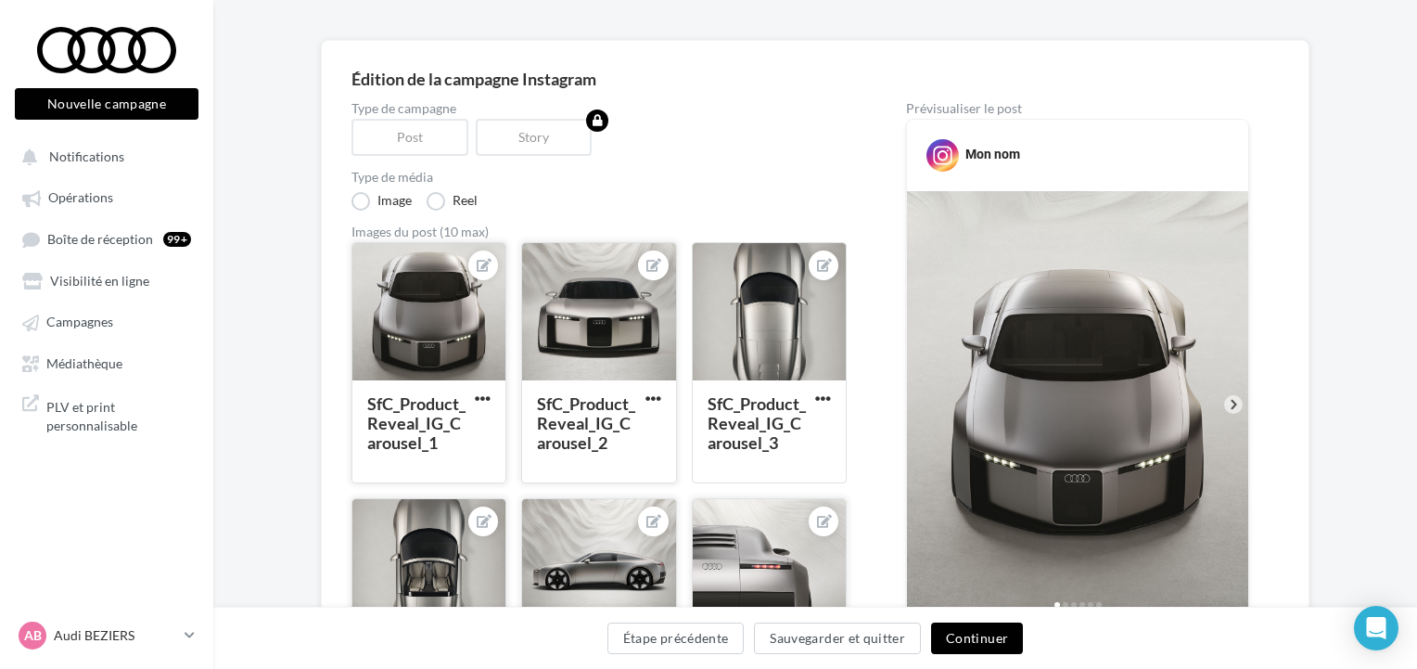
scroll to position [190, 0]
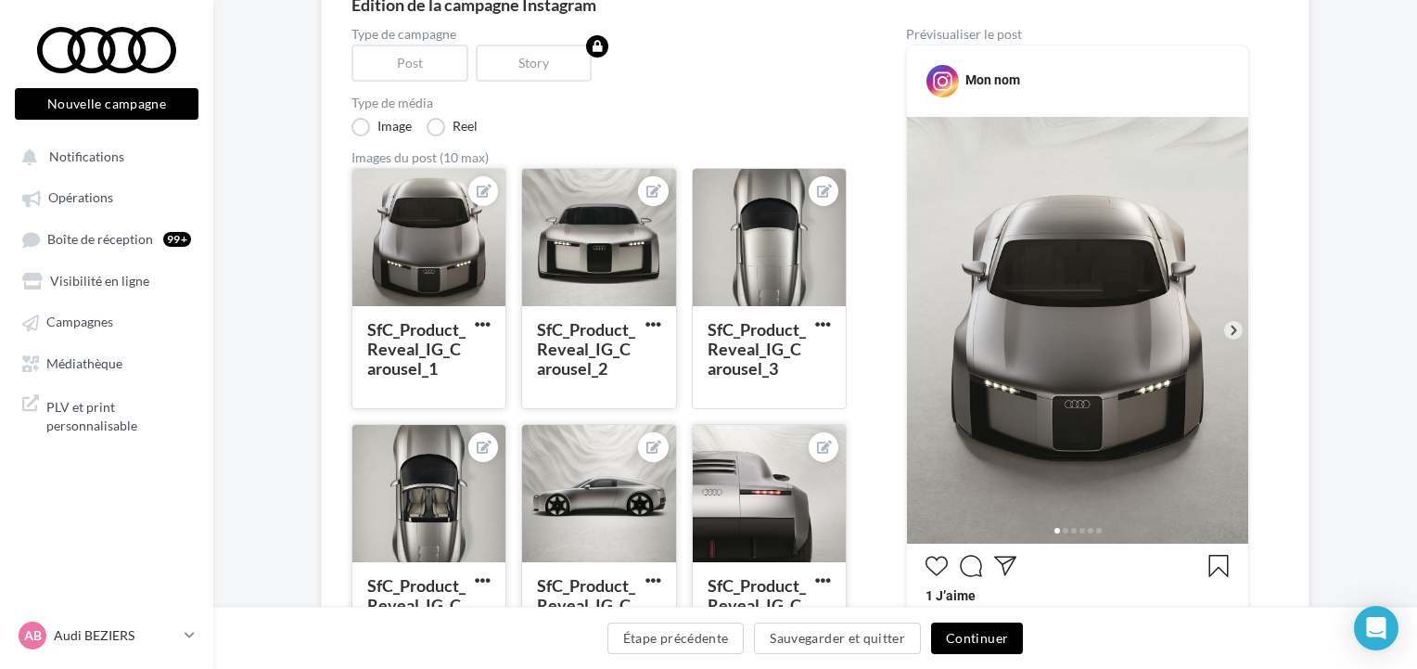
drag, startPoint x: 597, startPoint y: 230, endPoint x: 570, endPoint y: 247, distance: 32.5
click at [570, 247] on div at bounding box center [598, 238] width 153 height 139
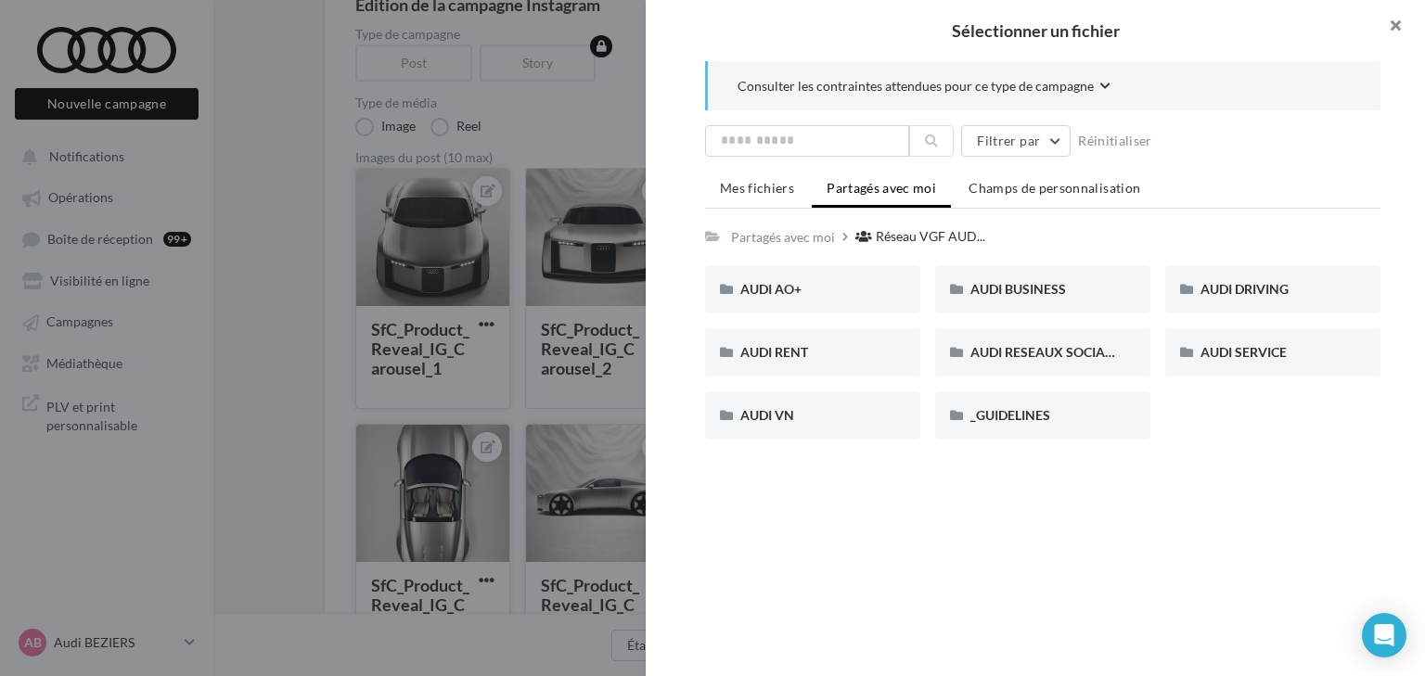
click at [1393, 30] on button "button" at bounding box center [1388, 28] width 74 height 56
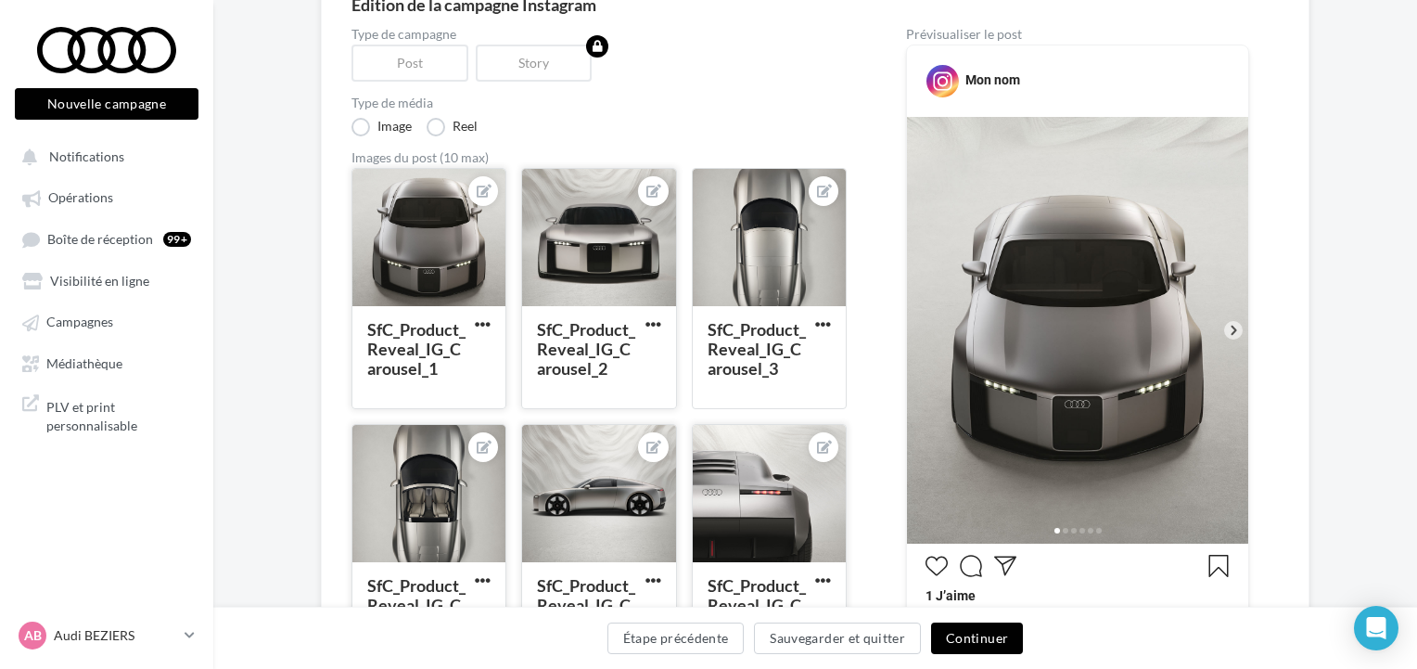
click at [635, 278] on div at bounding box center [598, 238] width 153 height 139
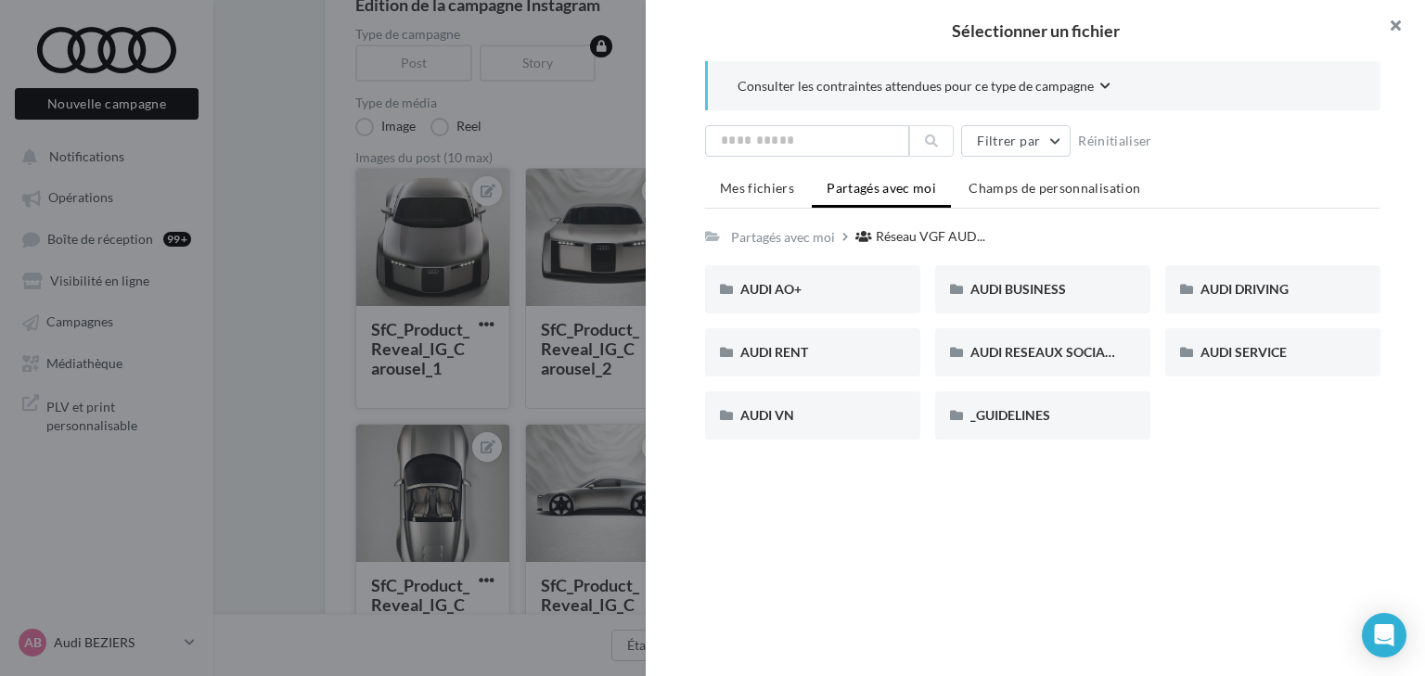
click at [1399, 28] on button "button" at bounding box center [1388, 28] width 74 height 56
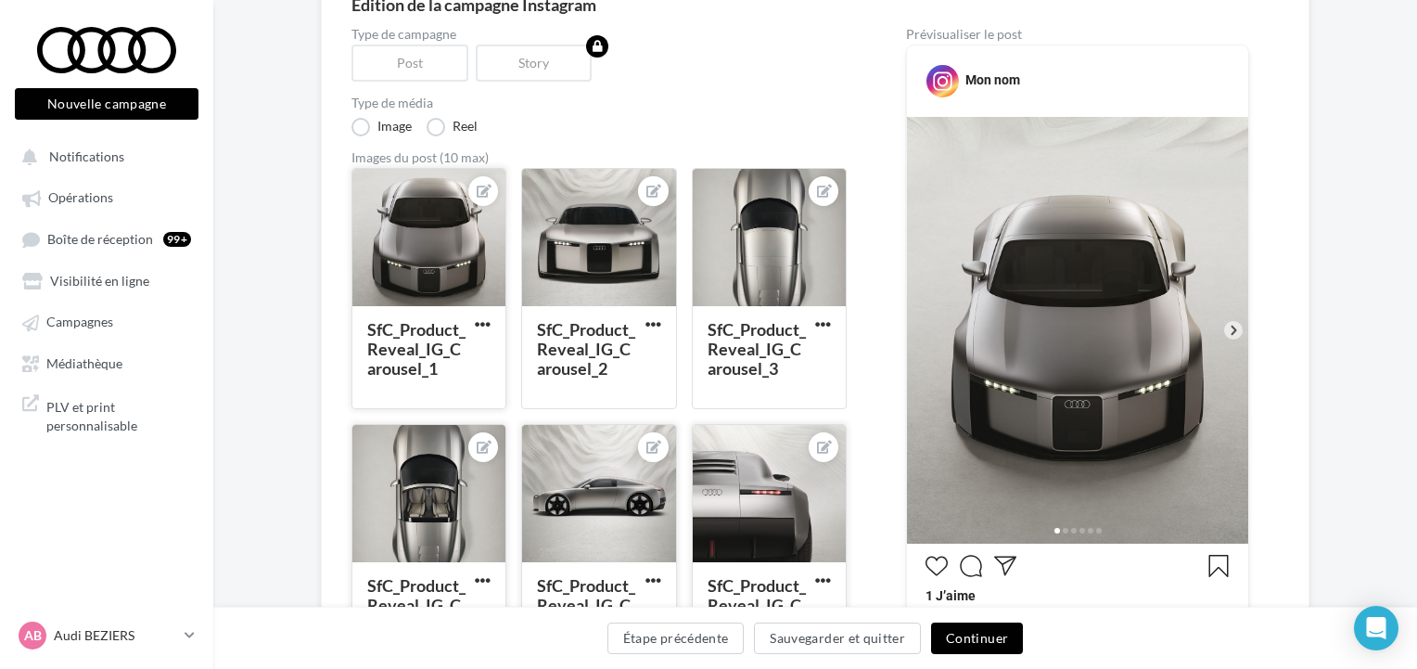
scroll to position [339, 0]
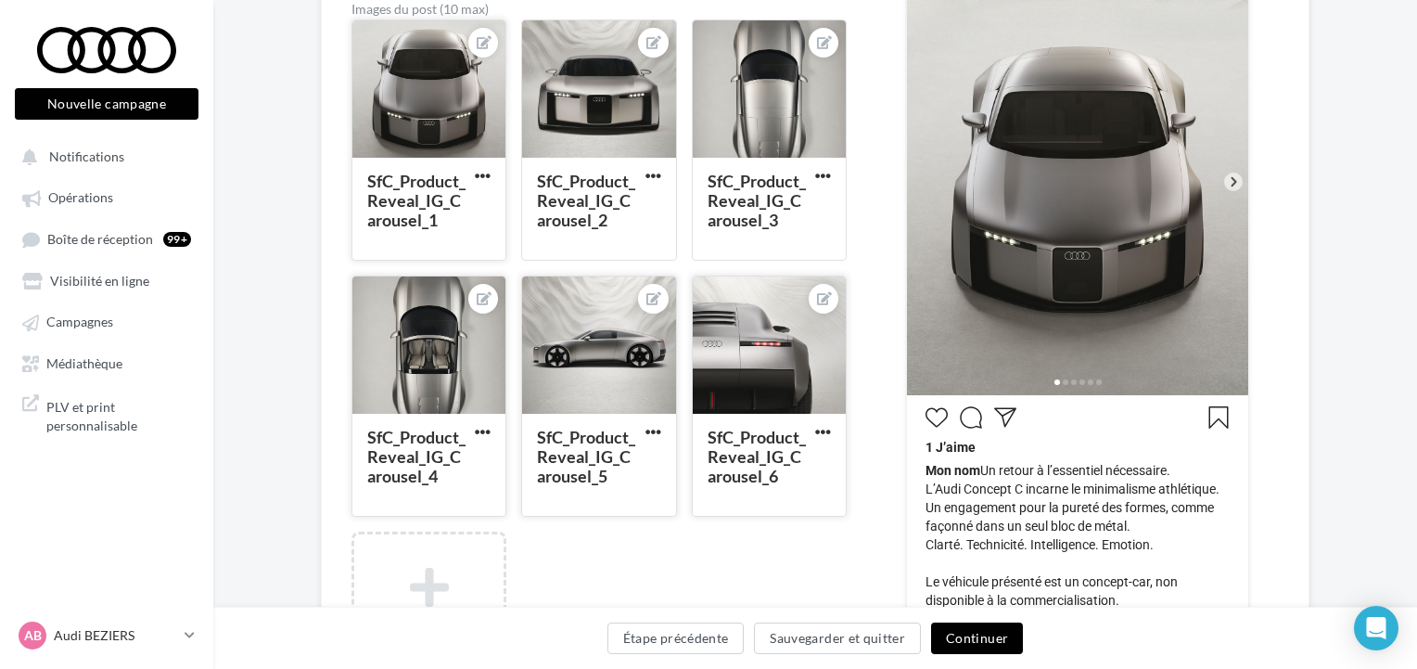
click at [1236, 179] on icon at bounding box center [1234, 181] width 6 height 9
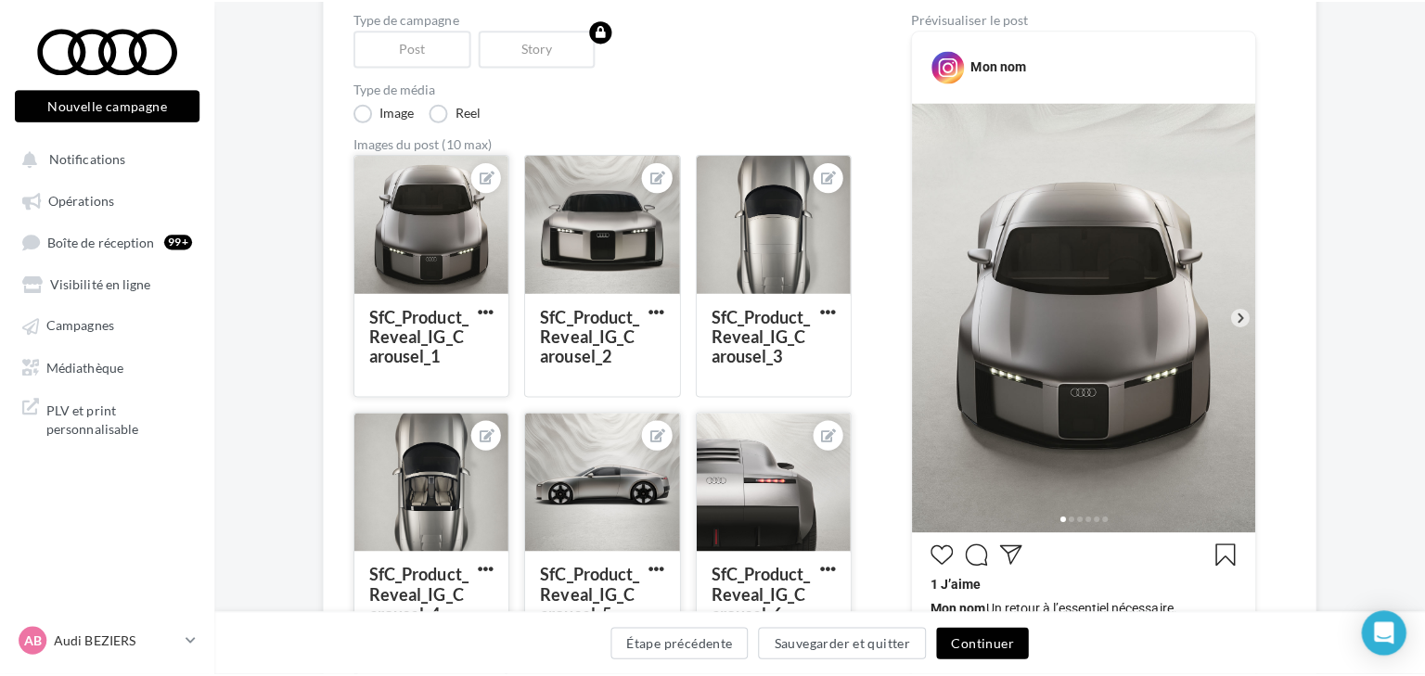
scroll to position [190, 0]
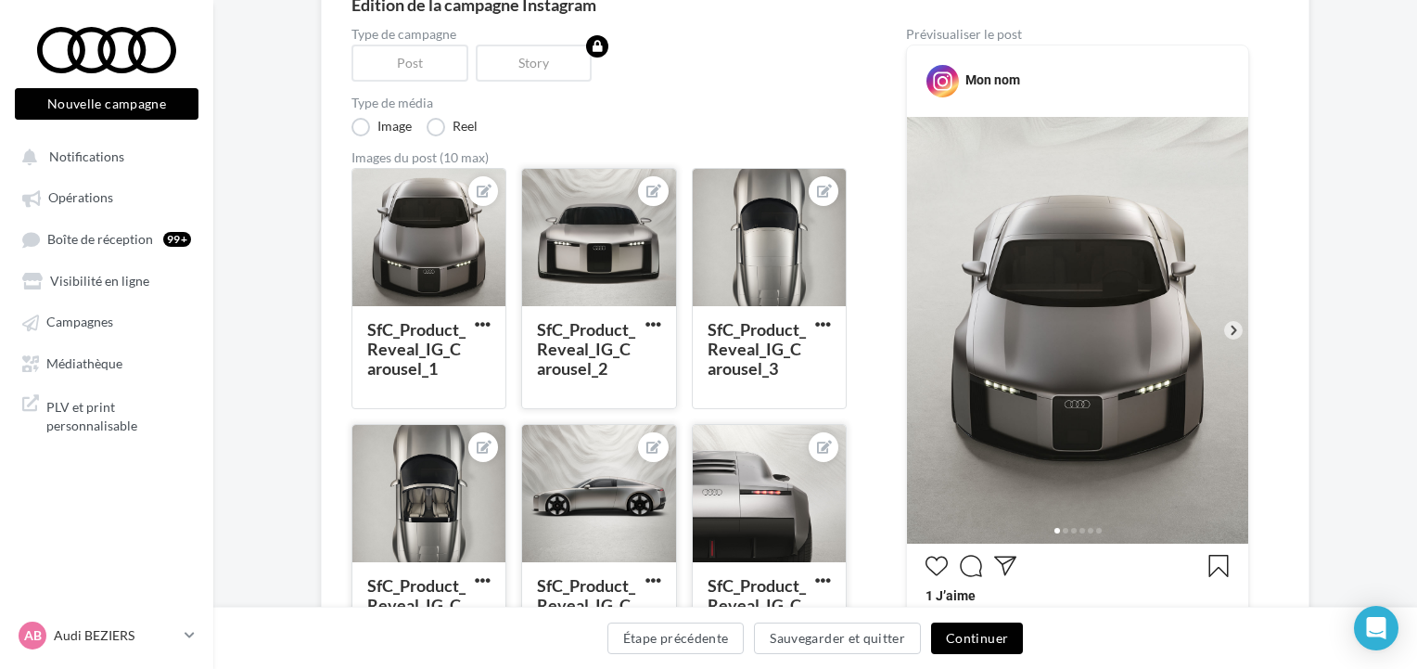
drag, startPoint x: 457, startPoint y: 235, endPoint x: 618, endPoint y: 197, distance: 164.9
click at [618, 197] on div at bounding box center [598, 238] width 153 height 139
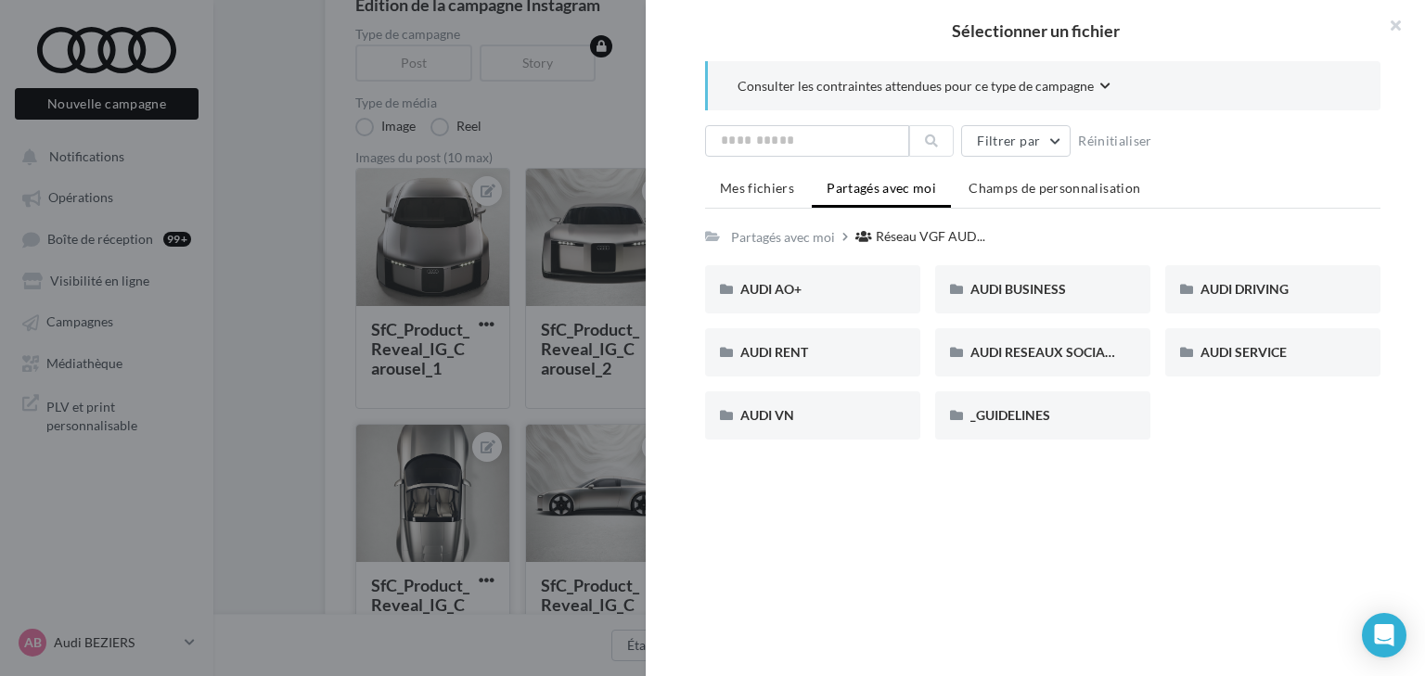
click at [507, 213] on div at bounding box center [712, 338] width 1425 height 676
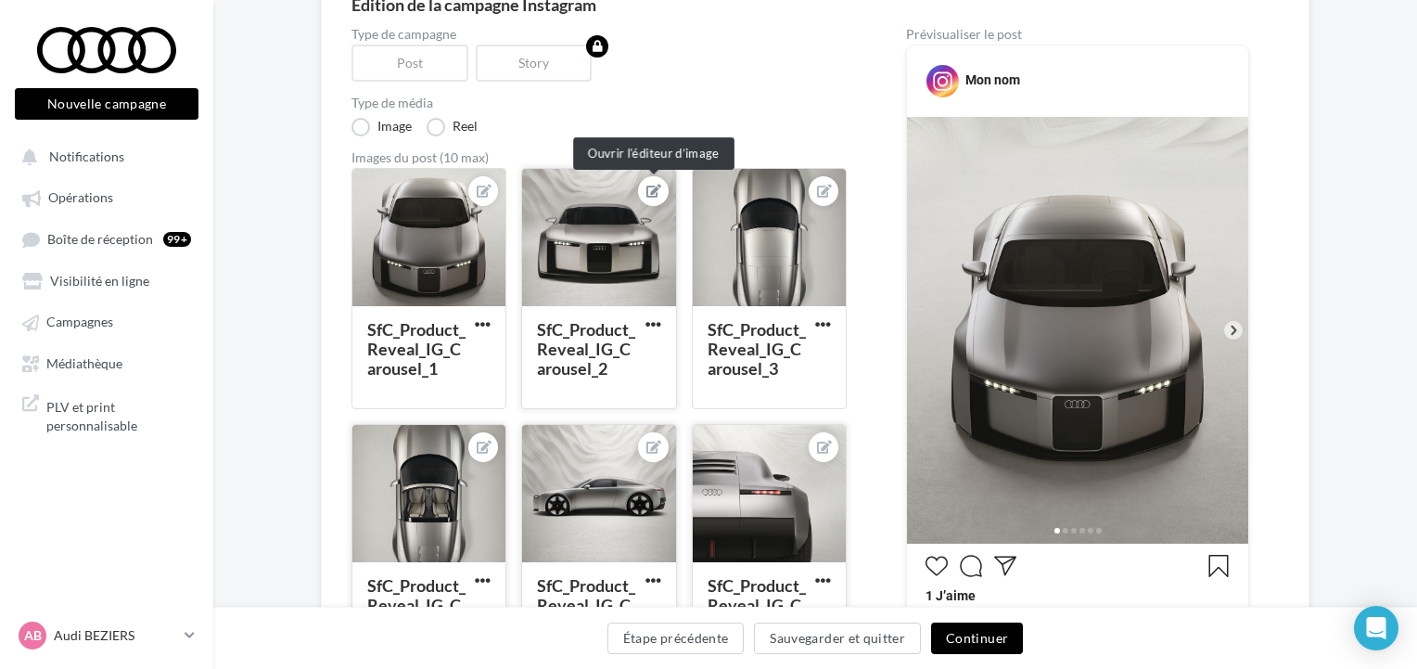
click at [646, 199] on button at bounding box center [653, 191] width 15 height 22
